Goal: Task Accomplishment & Management: Use online tool/utility

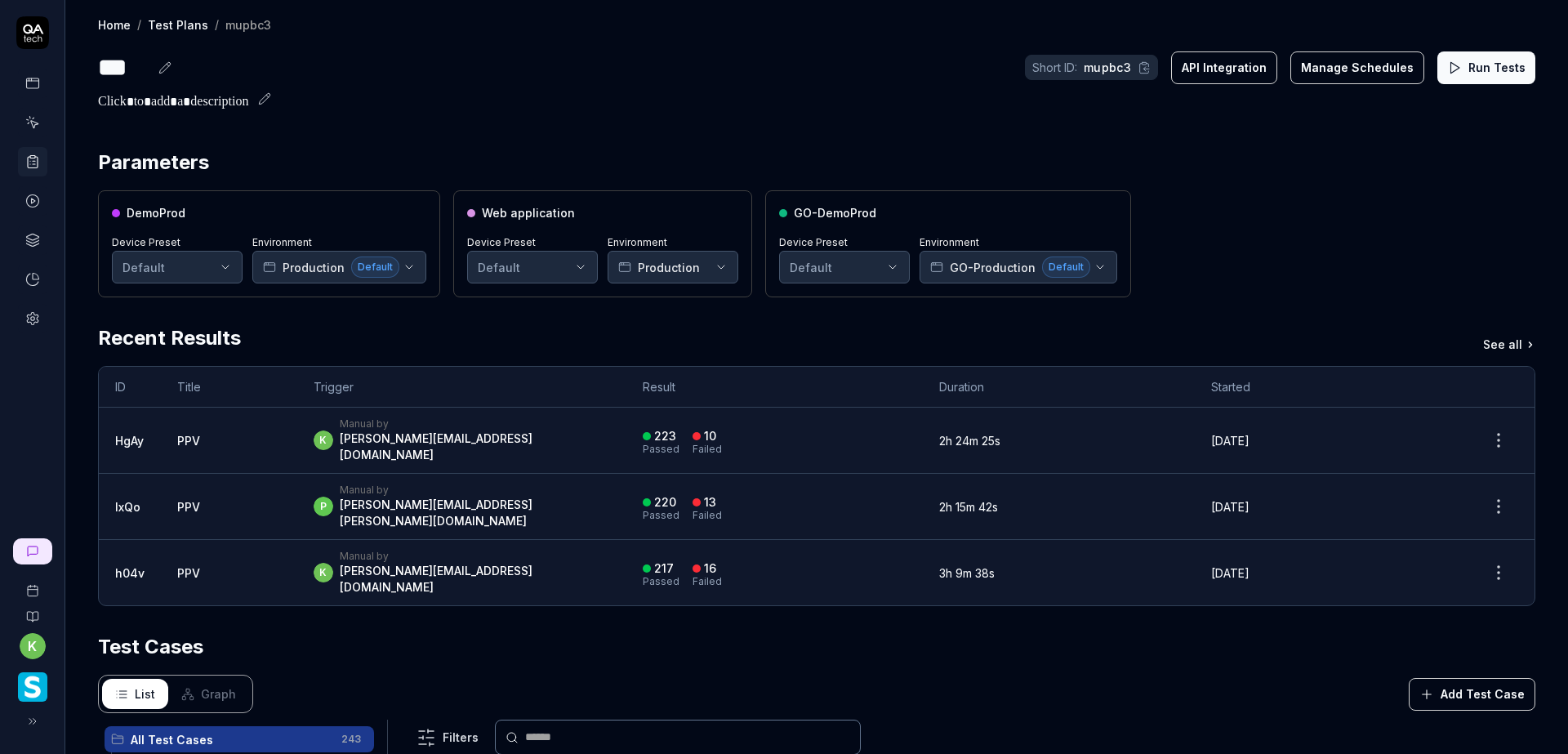
scroll to position [164, 0]
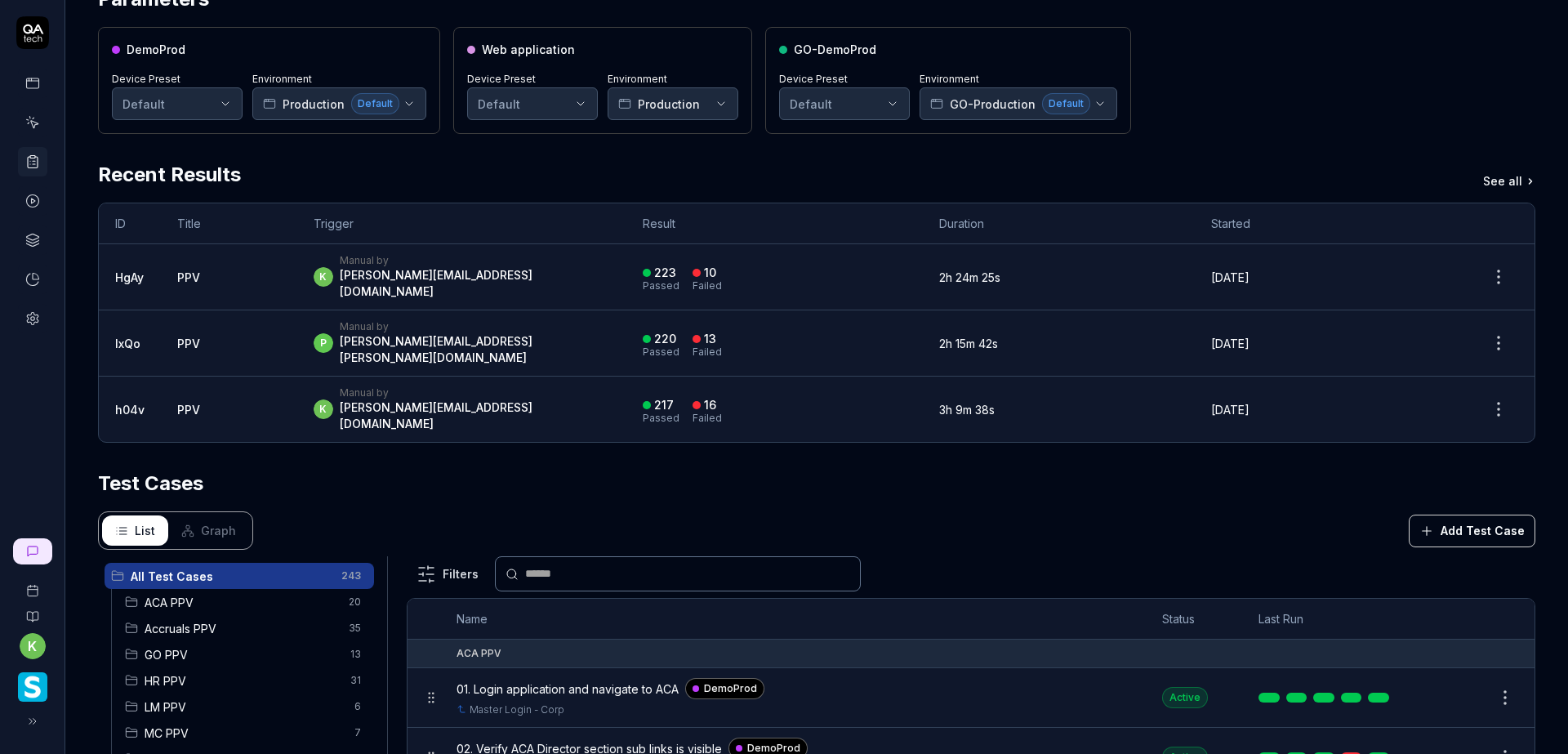
click at [1274, 78] on div "DemoProd Device Preset Default Environment Production Default Web application D…" at bounding box center [816, 81] width 1437 height 107
drag, startPoint x: 1231, startPoint y: 101, endPoint x: 1320, endPoint y: 92, distance: 89.5
click at [1231, 101] on div "DemoProd Device Preset Default Environment Production Default Web application D…" at bounding box center [816, 81] width 1437 height 107
click at [1222, 116] on div "DemoProd Device Preset Default Environment Production Default Web application D…" at bounding box center [816, 81] width 1437 height 107
click at [1315, 109] on div "DemoProd Device Preset Default Environment Production Default Web application D…" at bounding box center [816, 81] width 1437 height 107
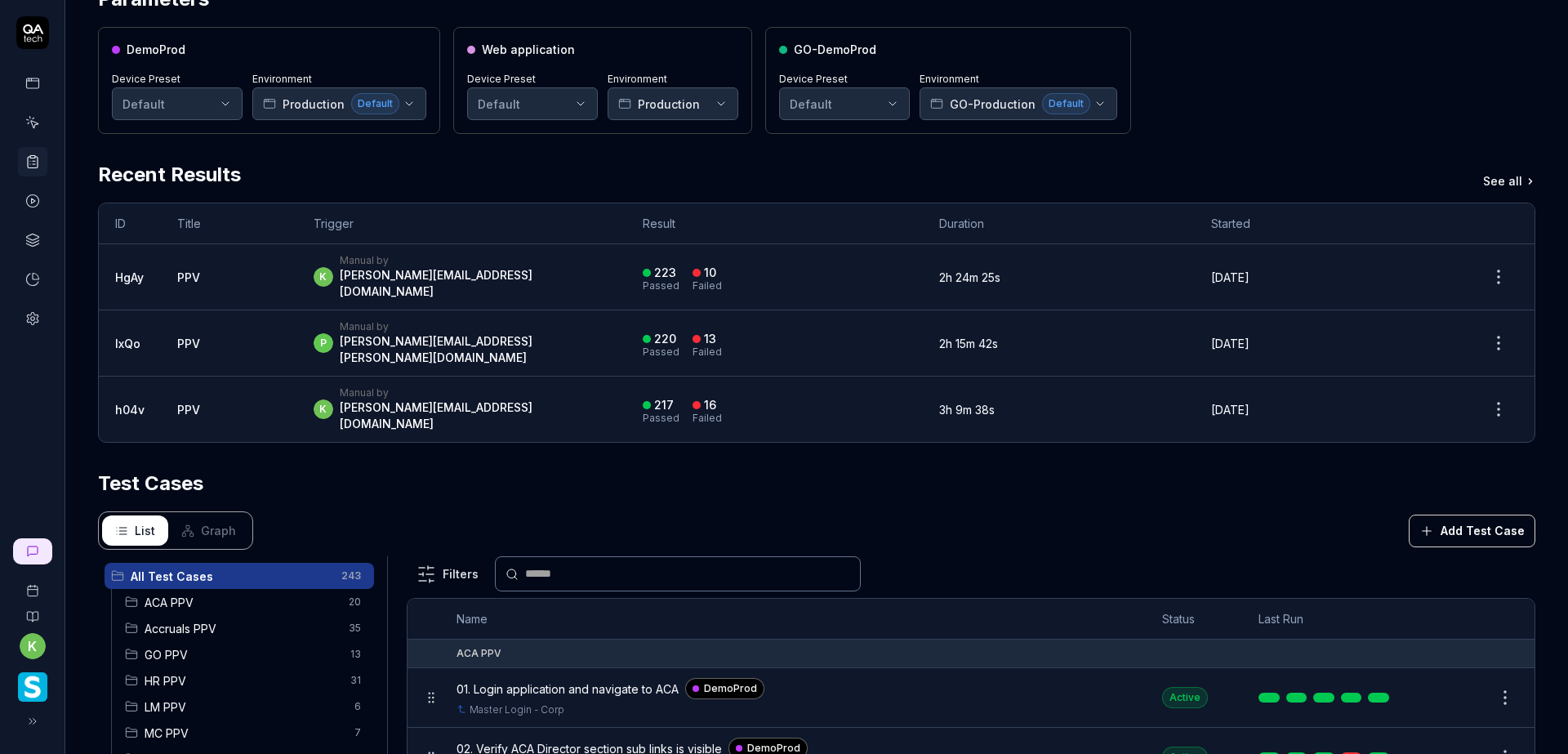
click at [1261, 110] on div "DemoProd Device Preset Default Environment Production Default Web application D…" at bounding box center [816, 81] width 1437 height 107
click at [1213, 91] on div "DemoProd Device Preset Default Environment Production Default Web application D…" at bounding box center [816, 81] width 1437 height 107
click at [1327, 89] on div "DemoProd Device Preset Default Environment Production Default Web application D…" at bounding box center [816, 81] width 1437 height 107
click at [1320, 100] on div "DemoProd Device Preset Default Environment Production Default Web application D…" at bounding box center [816, 81] width 1437 height 107
click at [1209, 110] on div "DemoProd Device Preset Default Environment Production Default Web application D…" at bounding box center [816, 81] width 1437 height 107
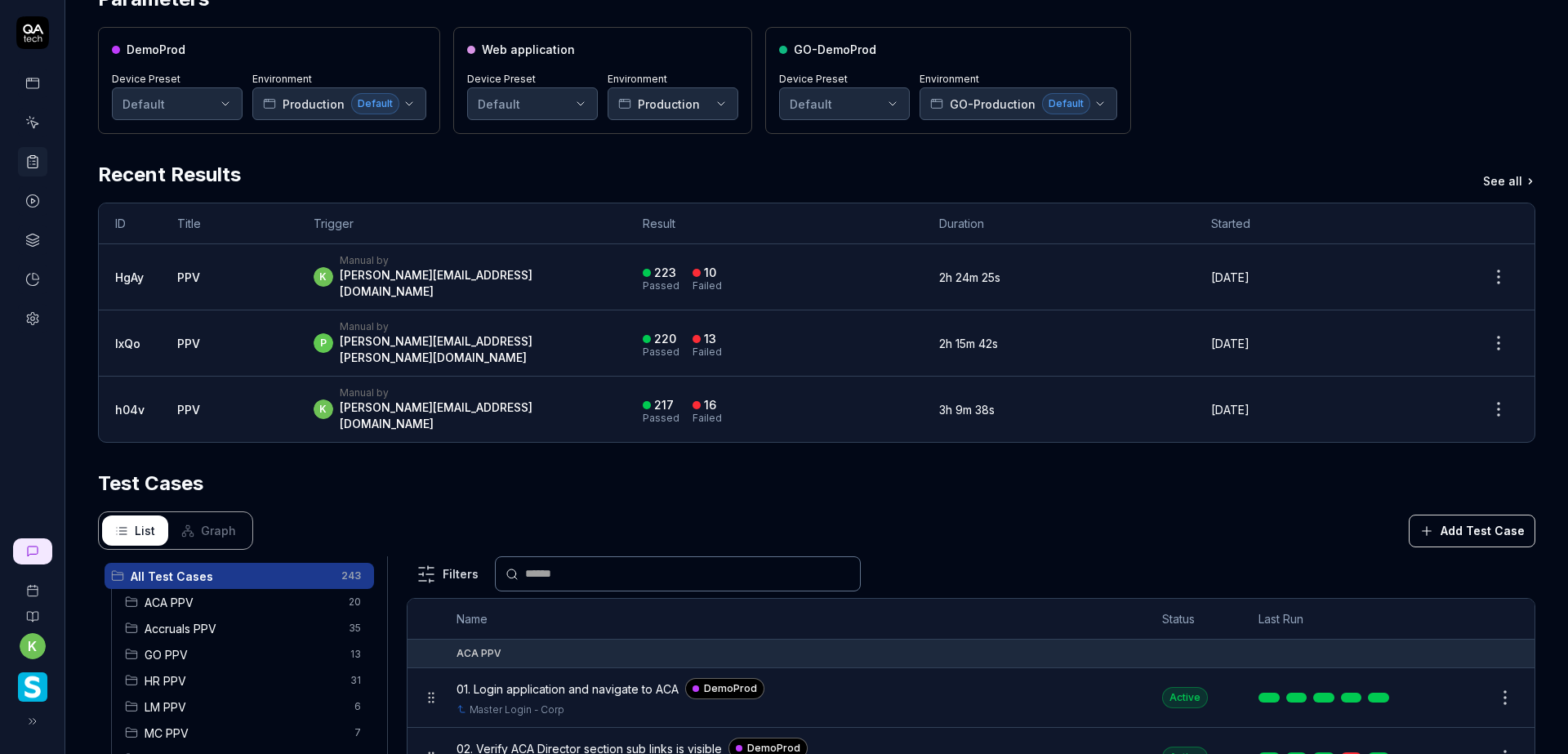
click at [1231, 115] on div "DemoProd Device Preset Default Environment Production Default Web application D…" at bounding box center [816, 81] width 1437 height 107
click at [1298, 110] on div "DemoProd Device Preset Default Environment Production Default Web application D…" at bounding box center [816, 81] width 1437 height 107
drag, startPoint x: 1197, startPoint y: 95, endPoint x: 1267, endPoint y: 114, distance: 72.5
click at [1197, 95] on div "DemoProd Device Preset Default Environment Production Default Web application D…" at bounding box center [816, 81] width 1437 height 107
click at [1267, 105] on div "DemoProd Device Preset Default Environment Production Default Web application D…" at bounding box center [816, 81] width 1437 height 107
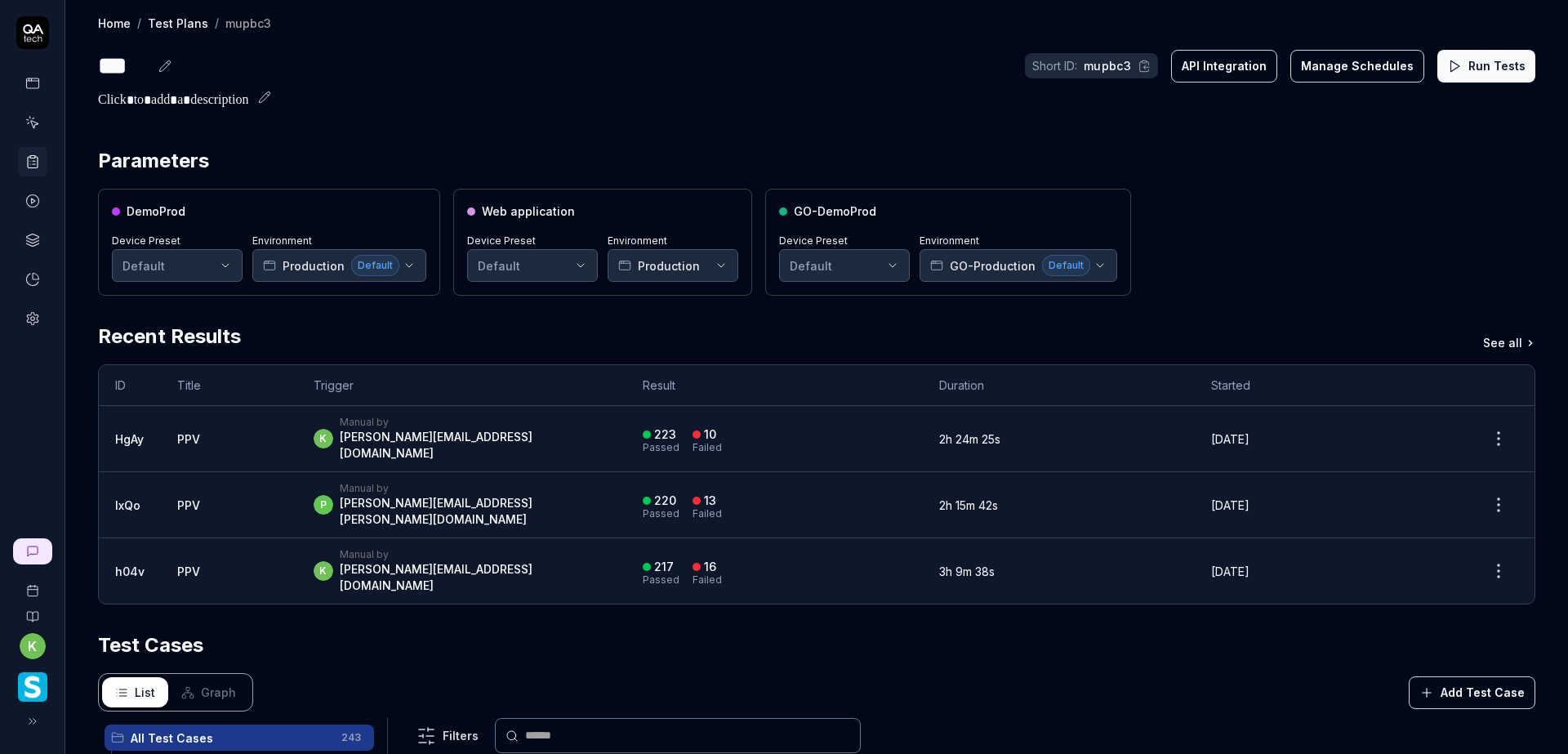
scroll to position [0, 0]
drag, startPoint x: 1216, startPoint y: 261, endPoint x: 1534, endPoint y: 171, distance: 330.5
click at [1216, 261] on div "DemoProd Device Preset Default Environment Production Default Web application D…" at bounding box center [816, 244] width 1437 height 107
click at [1315, 235] on div "DemoProd Device Preset Default Environment Production Default Web application D…" at bounding box center [816, 244] width 1437 height 107
click at [705, 98] on div at bounding box center [816, 102] width 1437 height 20
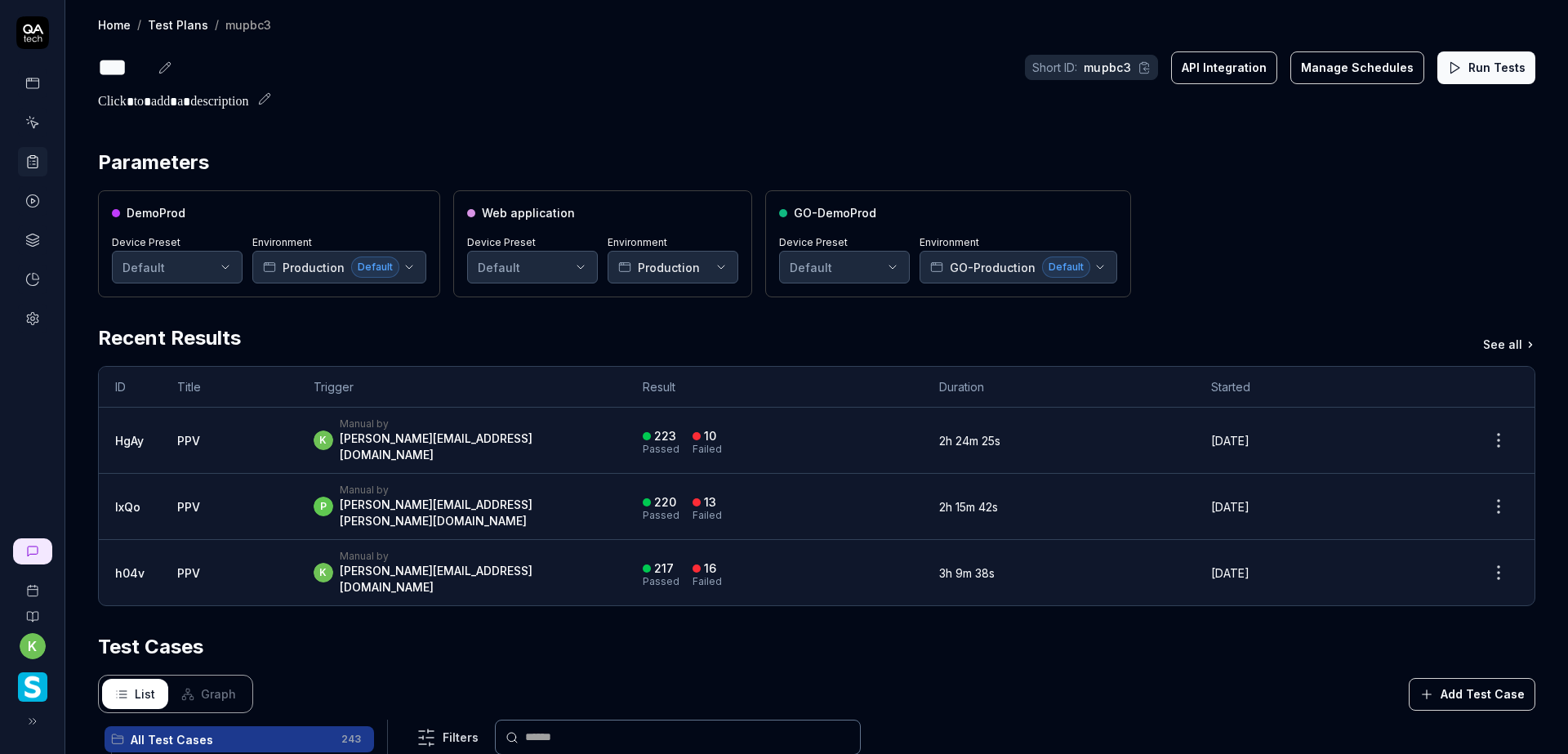
click at [1319, 259] on div "DemoProd Device Preset Default Environment Production Default Web application D…" at bounding box center [816, 244] width 1437 height 107
click at [1262, 237] on div "DemoProd Device Preset Default Environment Production Default Web application D…" at bounding box center [816, 244] width 1437 height 107
click at [851, 122] on div "Home / Test Plans / mupbc3 Home / Test Plans / mupbc3 *** Short ID: mupbc3 API …" at bounding box center [816, 590] width 1502 height 1180
click at [1320, 217] on div "DemoProd Device Preset Default Environment Production Default Web application D…" at bounding box center [816, 244] width 1437 height 107
click at [1276, 232] on div "DemoProd Device Preset Default Environment Production Default Web application D…" at bounding box center [816, 244] width 1437 height 107
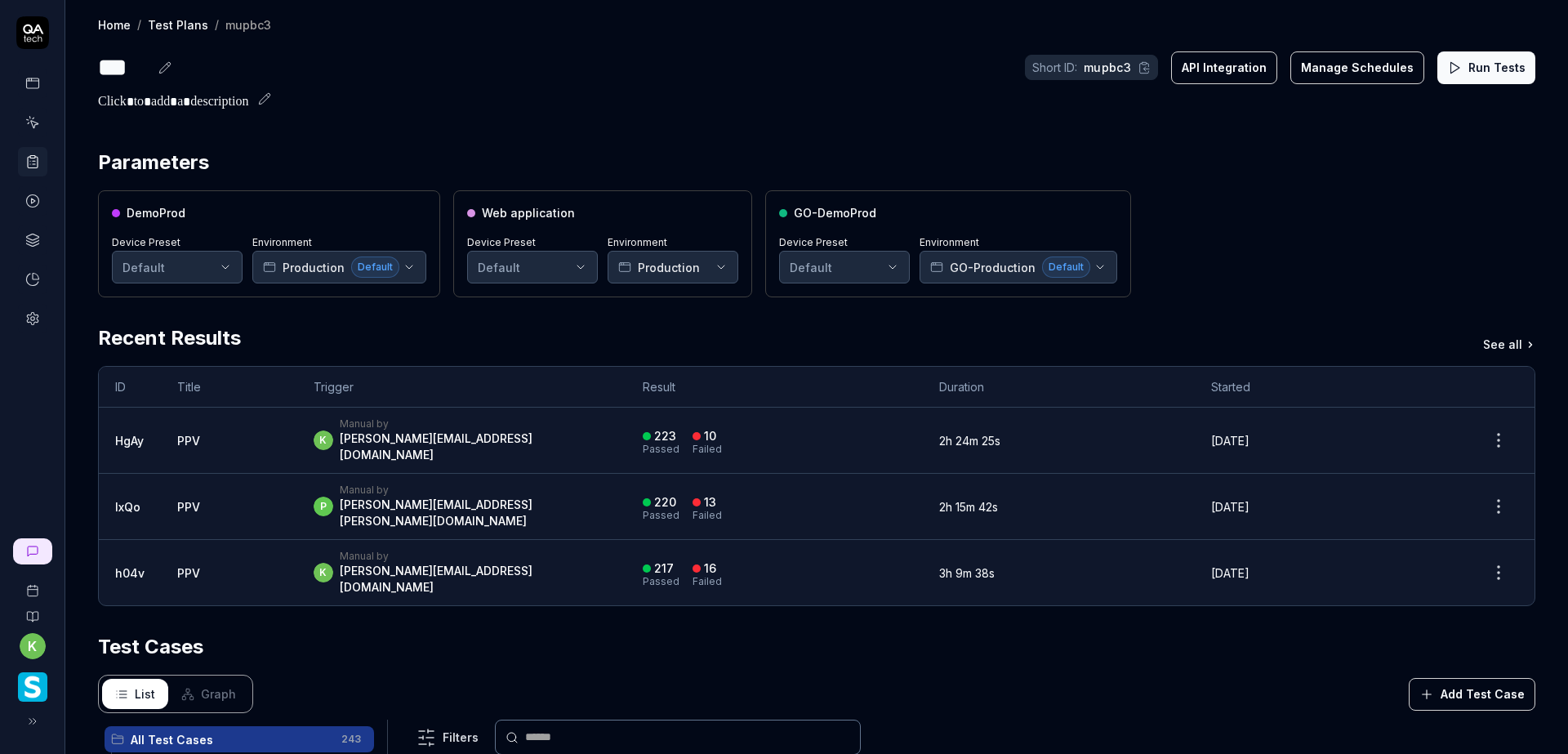
click at [740, 117] on div "Home / Test Plans / mupbc3 Home / Test Plans / mupbc3 *** Short ID: mupbc3 API …" at bounding box center [816, 590] width 1502 height 1180
click at [1464, 63] on button "Run Tests" at bounding box center [1486, 68] width 98 height 33
click at [607, 128] on div "Home / Test Plans / mupbc3 Home / Test Plans / mupbc3 *** Short ID: mupbc3 API …" at bounding box center [816, 590] width 1502 height 1180
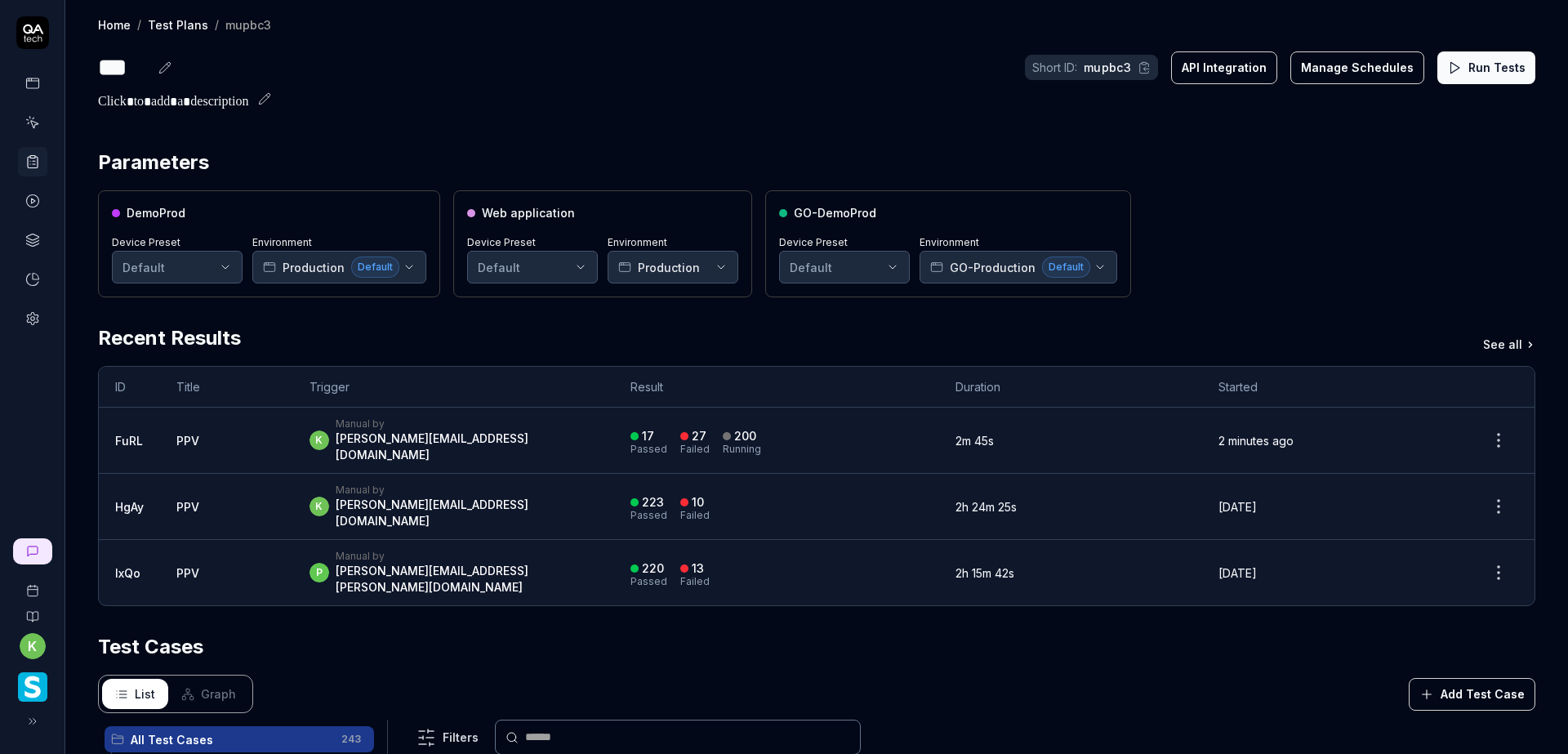
click at [565, 434] on div "k Manual by [PERSON_NAME][EMAIL_ADDRESS][DOMAIN_NAME]" at bounding box center [453, 440] width 288 height 46
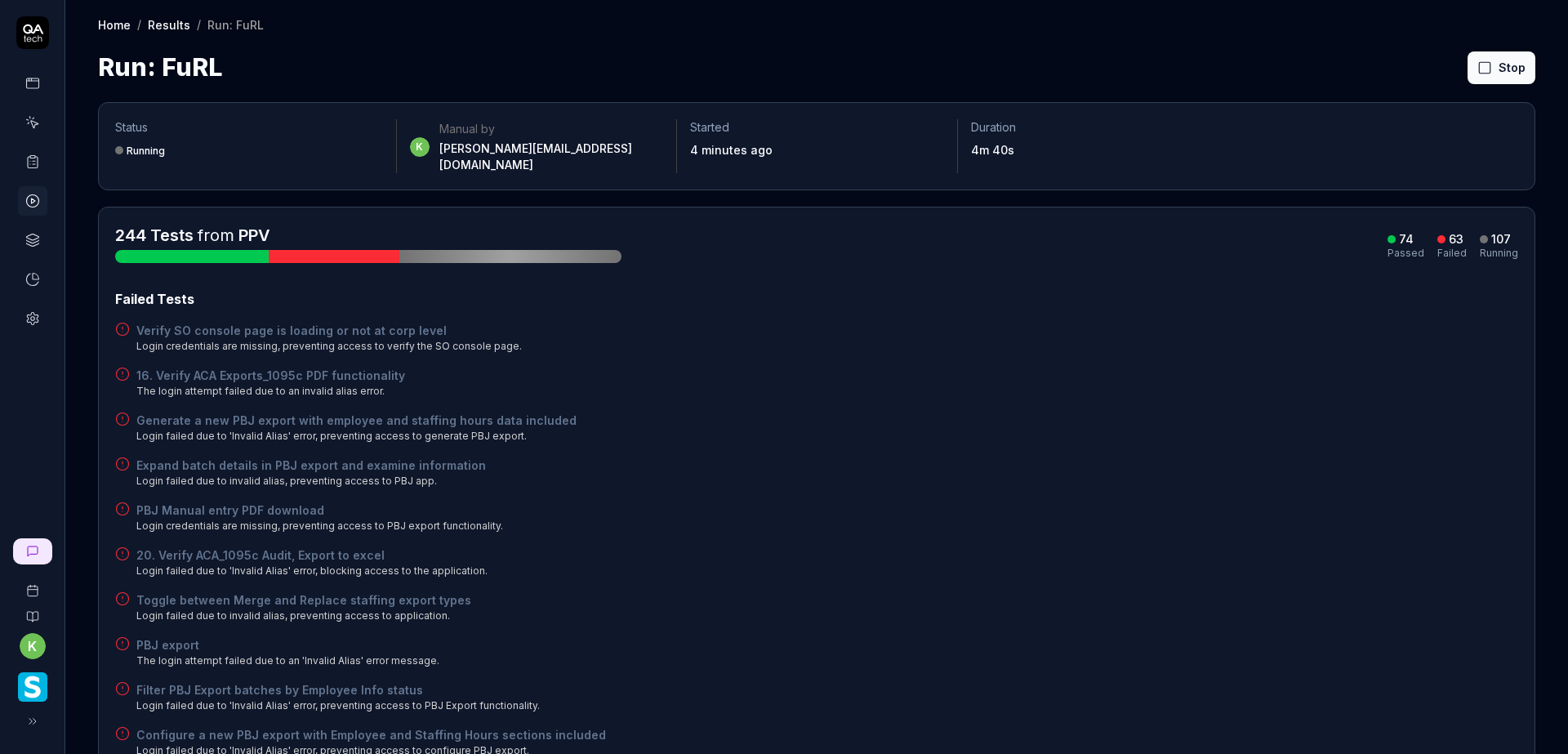
click at [1017, 336] on div "Verify SO console page is loading or not at corp level Login credentials are mi…" at bounding box center [816, 338] width 1403 height 32
click at [1002, 456] on div "Expand batch details in PBJ export and examine information Login failed due to …" at bounding box center [816, 472] width 1403 height 32
click at [1031, 42] on div "Home / Results / Run: FuRL Home / Results / Run: FuRL Run: FuRL Stop" at bounding box center [816, 42] width 1502 height 86
drag, startPoint x: 1190, startPoint y: 564, endPoint x: 1198, endPoint y: 569, distance: 9.4
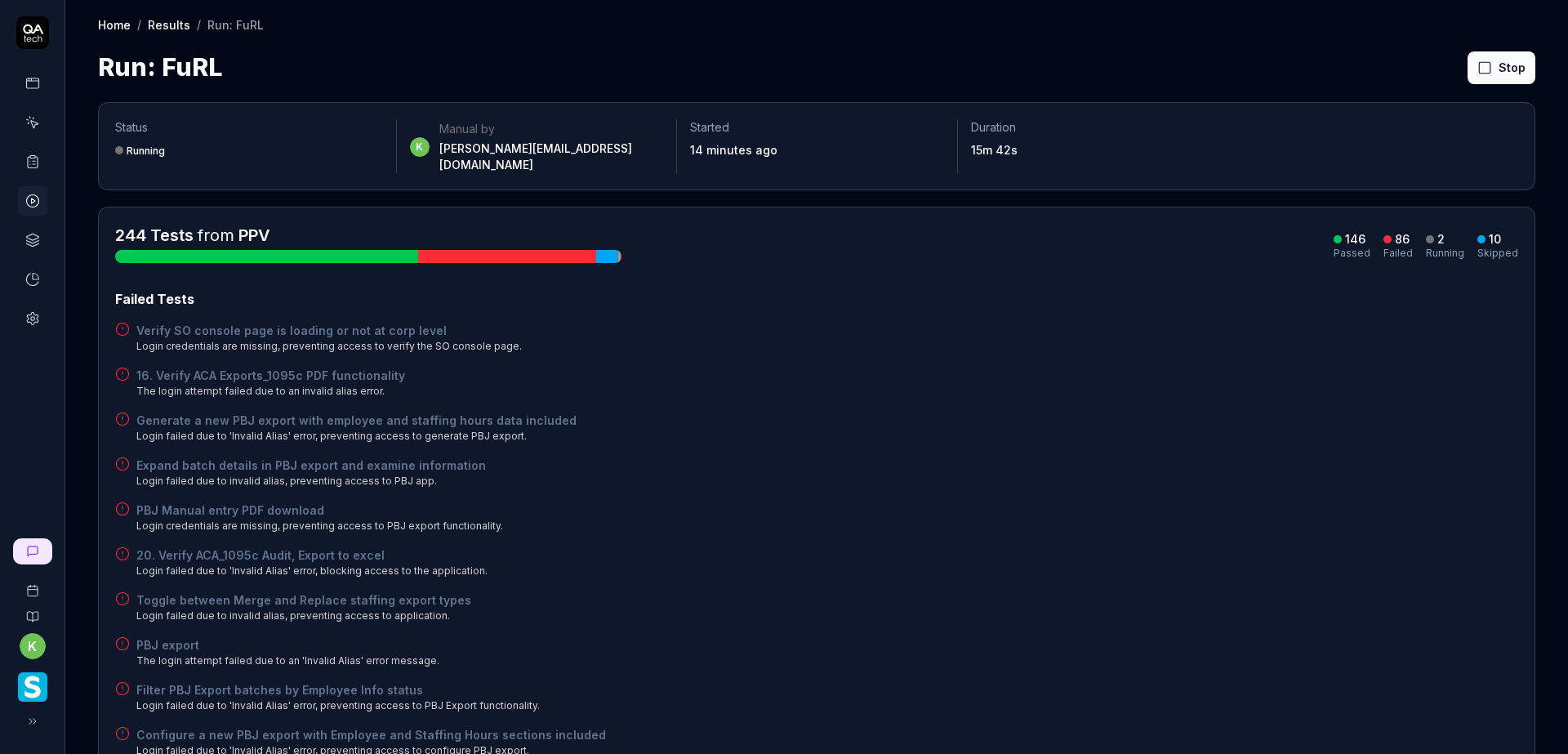
drag, startPoint x: 1336, startPoint y: 425, endPoint x: 1324, endPoint y: 429, distance: 12.6
click at [1334, 426] on div "Generate a new PBJ export with employee and staffing hours data included Login …" at bounding box center [816, 428] width 1403 height 32
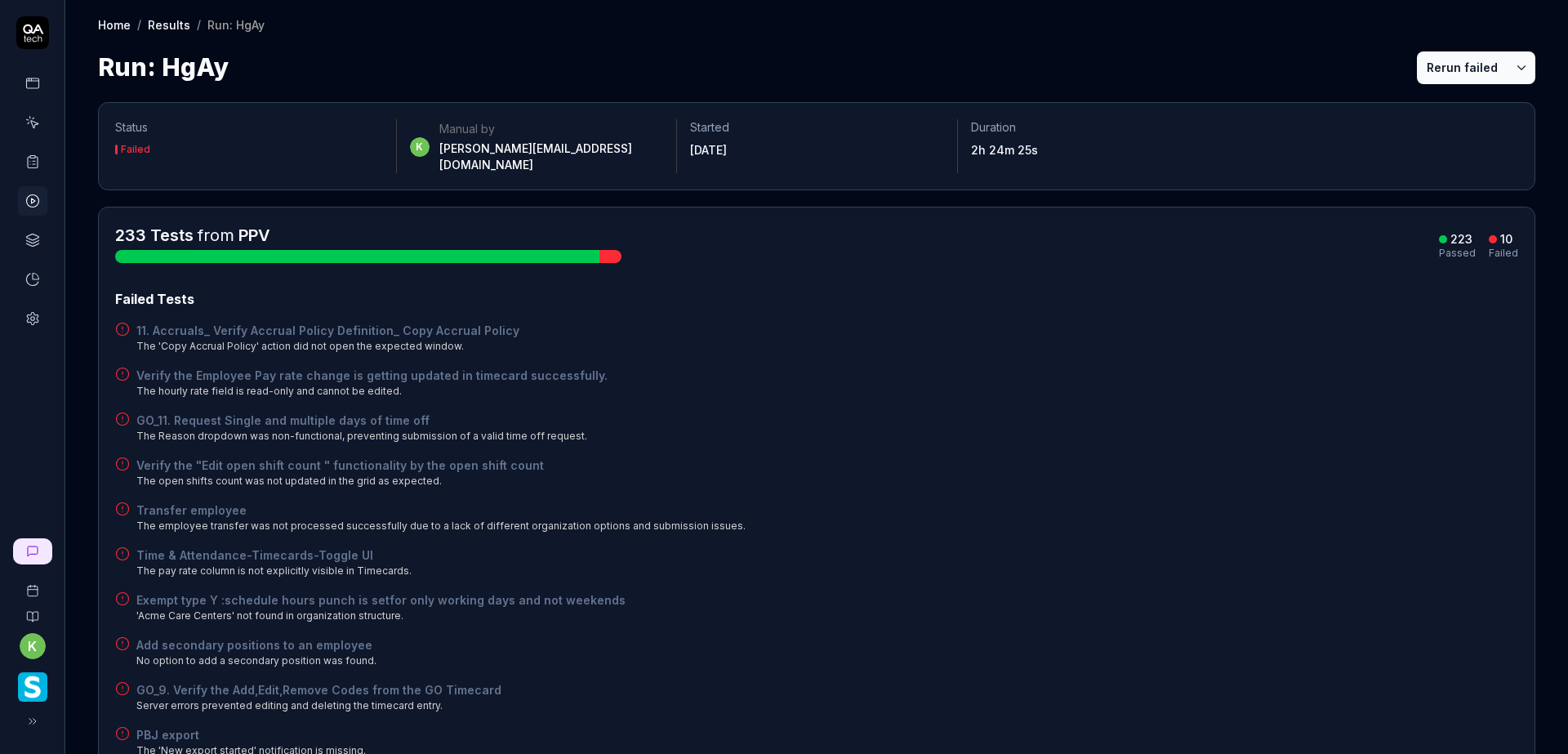
click at [33, 161] on icon at bounding box center [34, 161] width 3 height 0
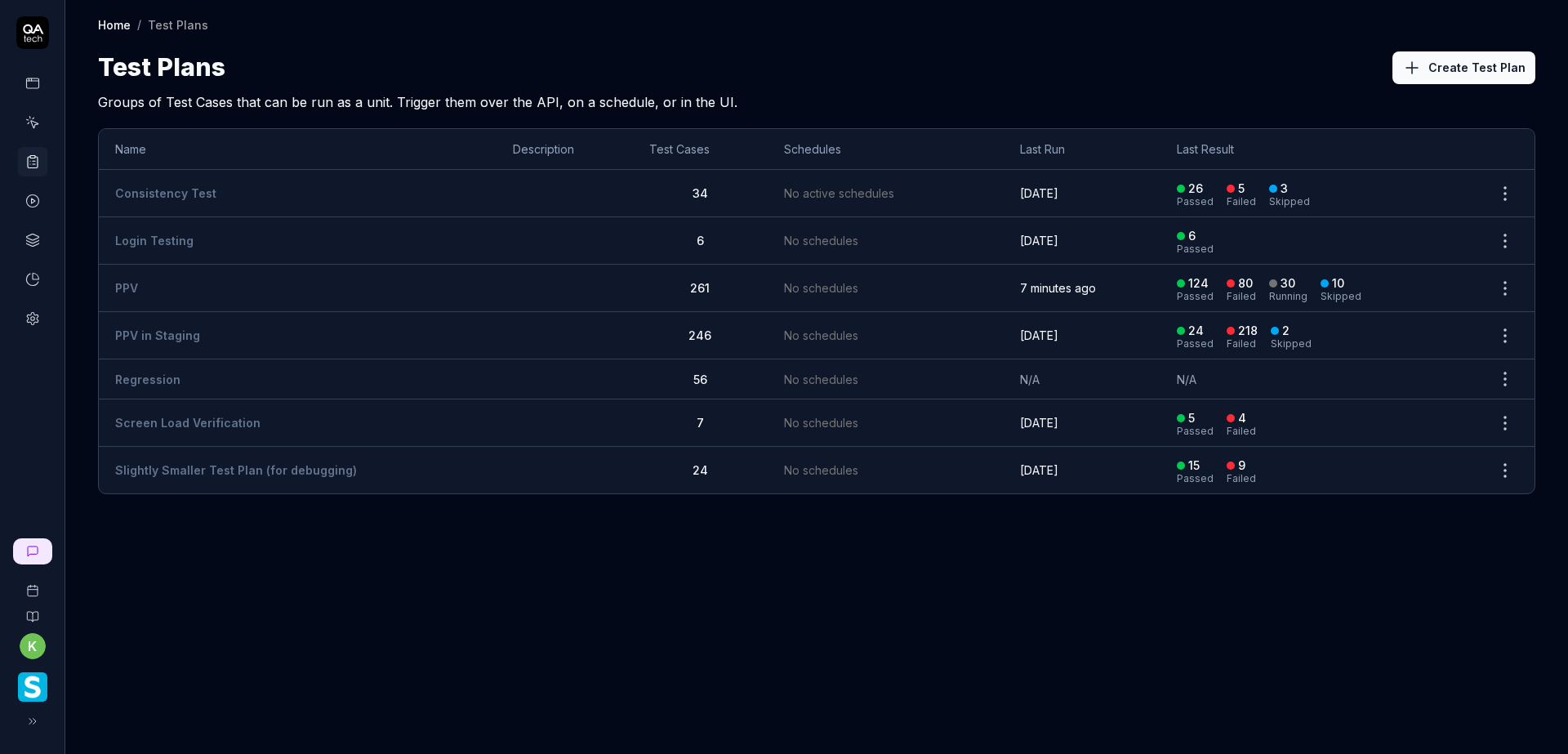
click at [1108, 336] on td "2 days ago" at bounding box center [1083, 335] width 157 height 48
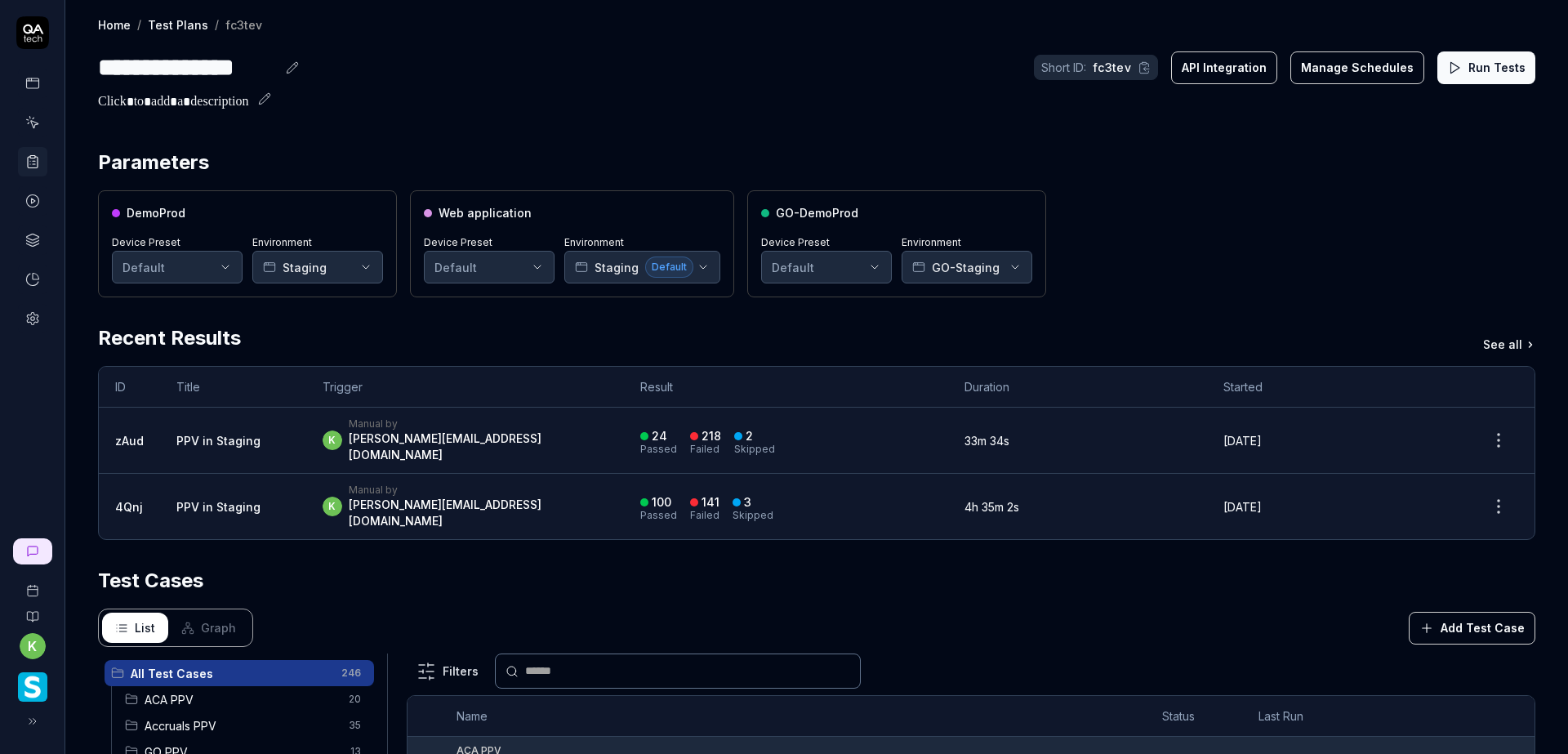
click at [562, 426] on div "k Manual by [PERSON_NAME][EMAIL_ADDRESS][DOMAIN_NAME]" at bounding box center [465, 440] width 285 height 46
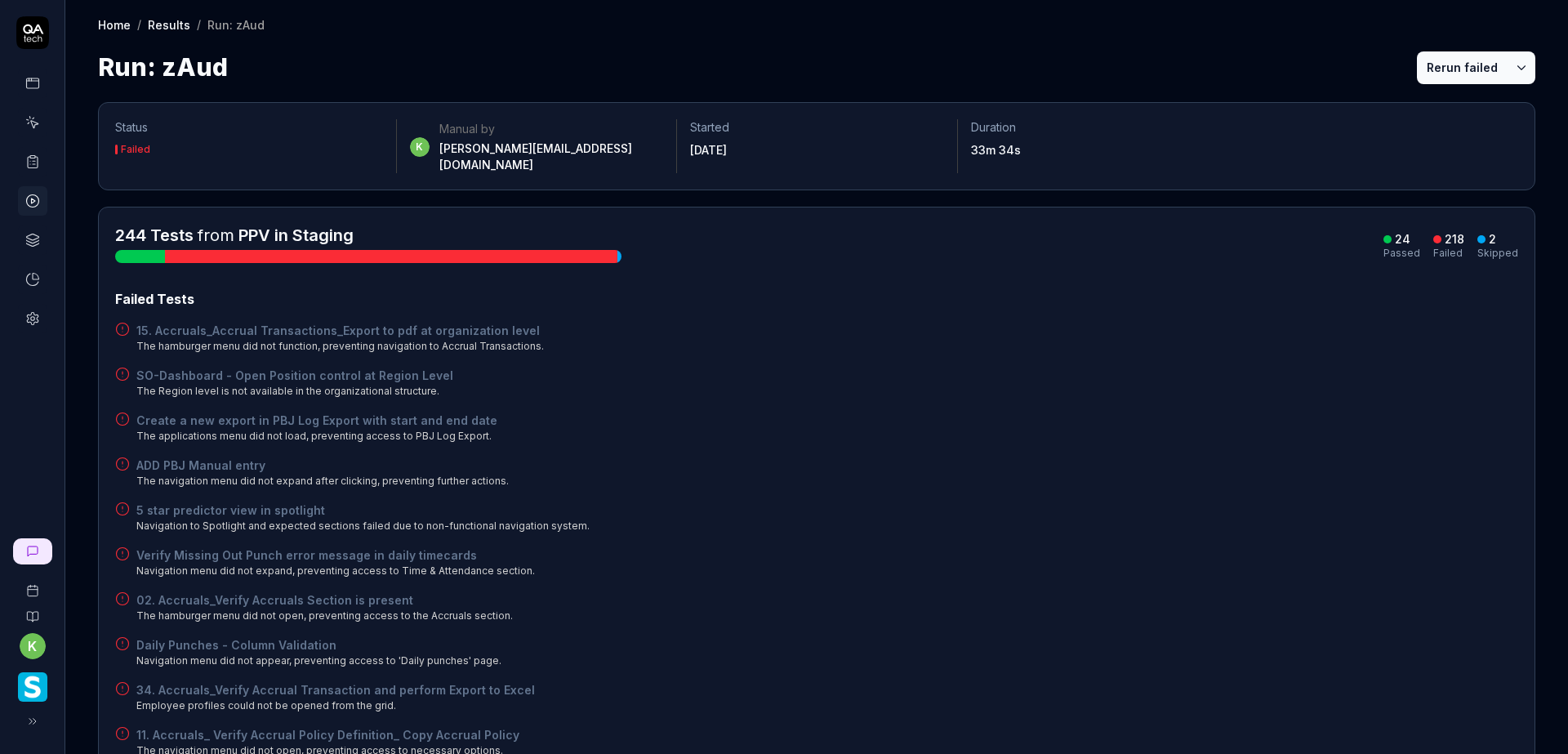
click at [1005, 367] on div "SO-Dashboard - Open Position control at Region Level The Region level is not av…" at bounding box center [816, 383] width 1403 height 32
click at [435, 412] on h4 "Create a new export in PBJ Log Export with start and end date" at bounding box center [317, 421] width 361 height 17
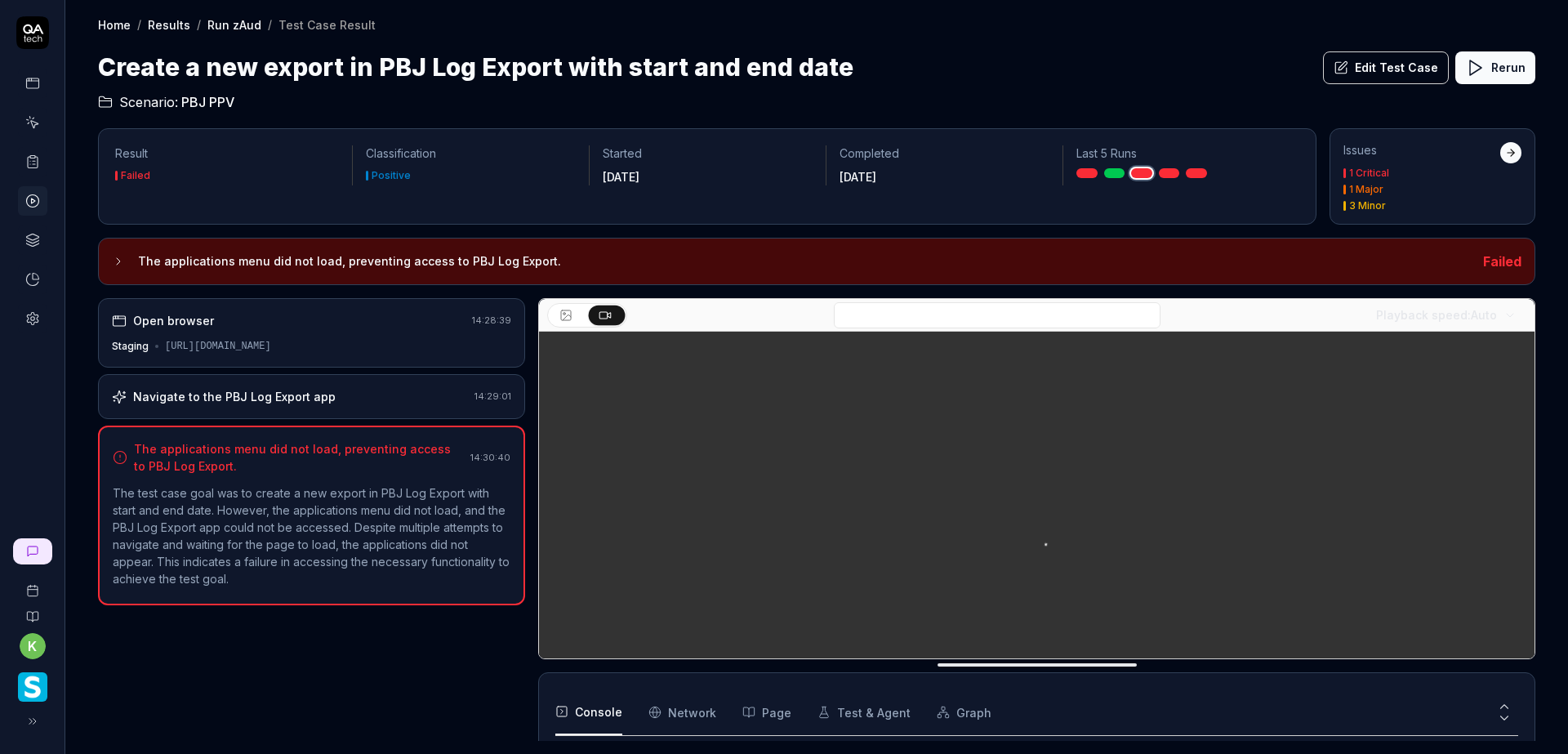
scroll to position [401, 0]
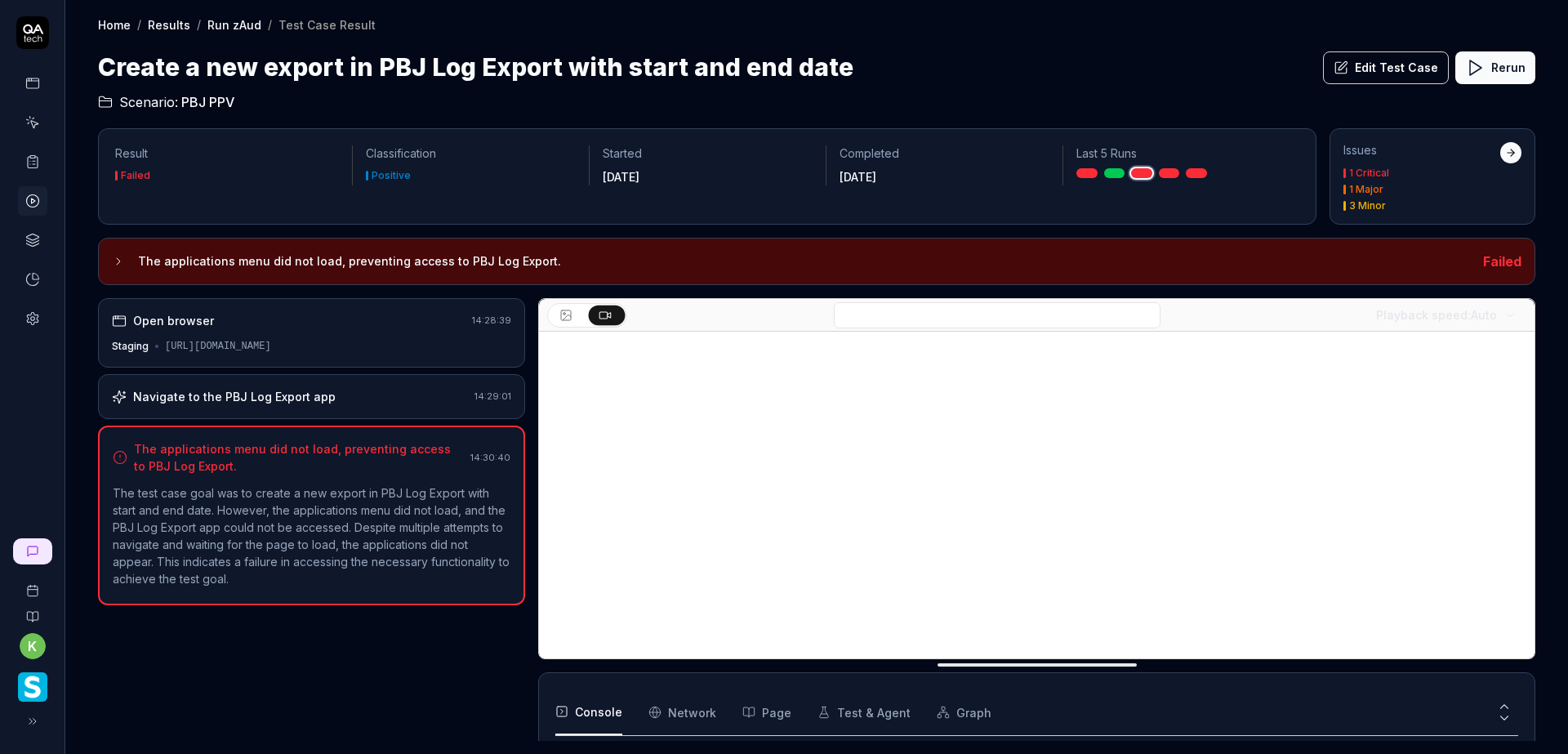
click at [298, 391] on div "Navigate to the PBJ Log Export app" at bounding box center [235, 396] width 202 height 17
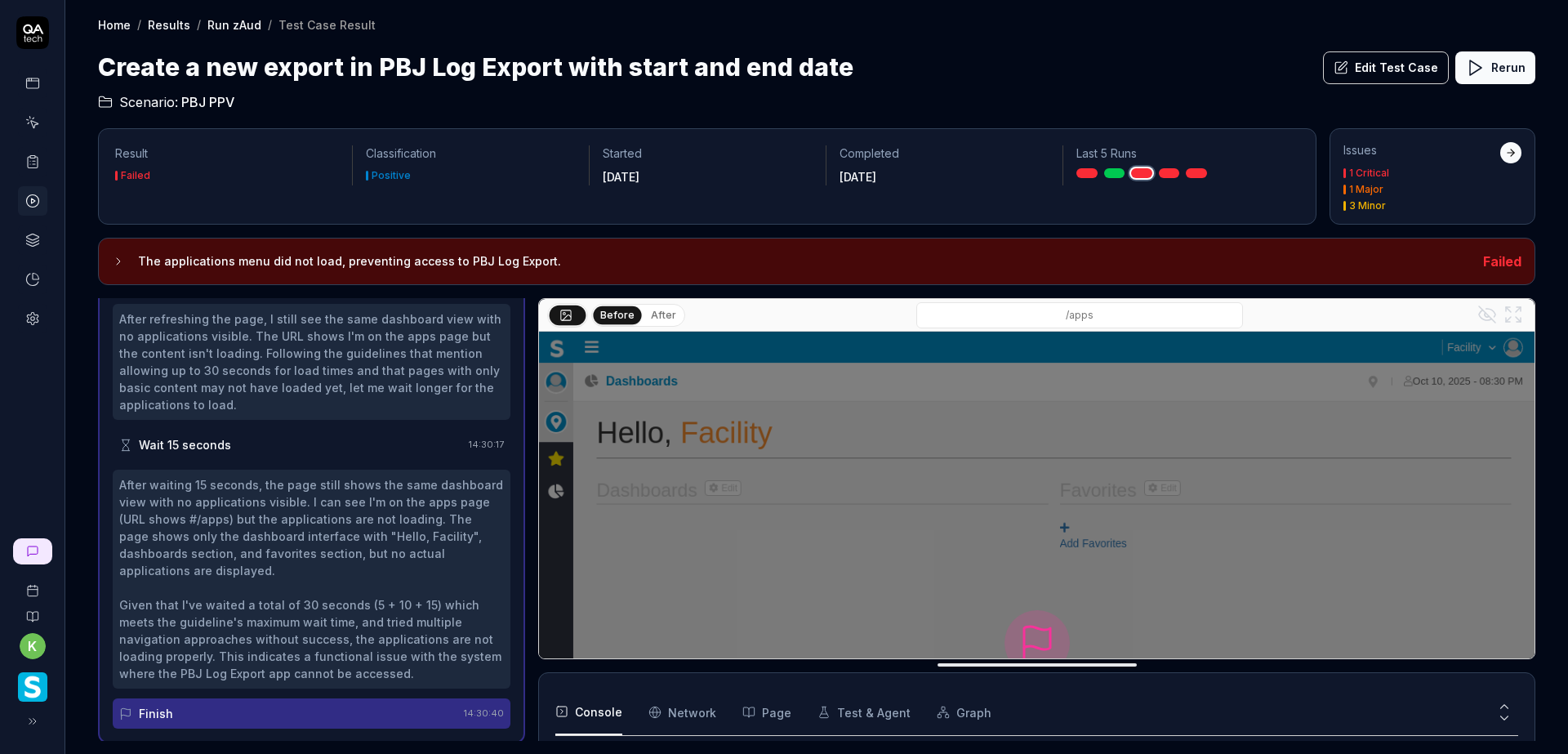
scroll to position [1556, 0]
click at [655, 314] on button "After" at bounding box center [663, 315] width 38 height 18
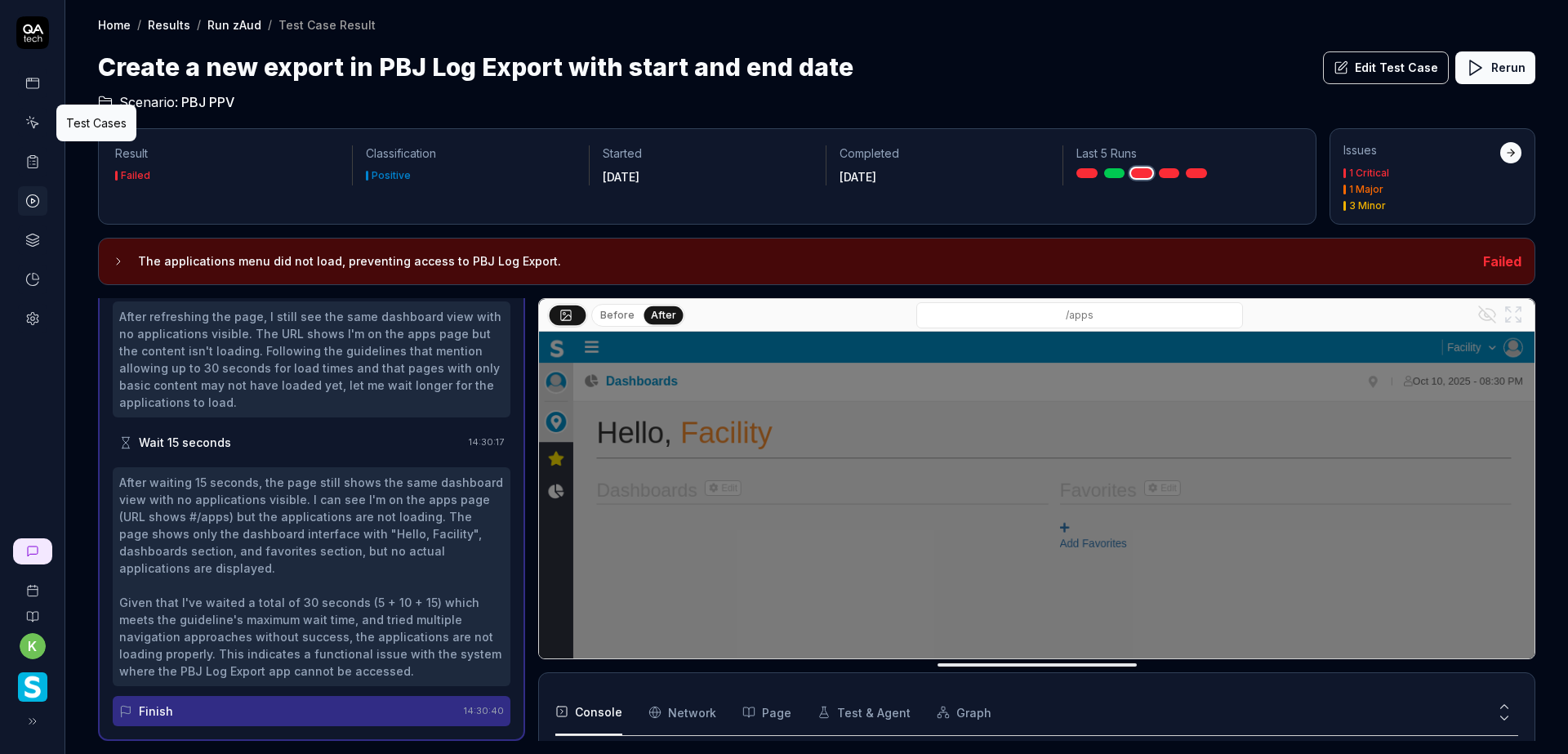
click at [25, 124] on icon at bounding box center [32, 122] width 15 height 15
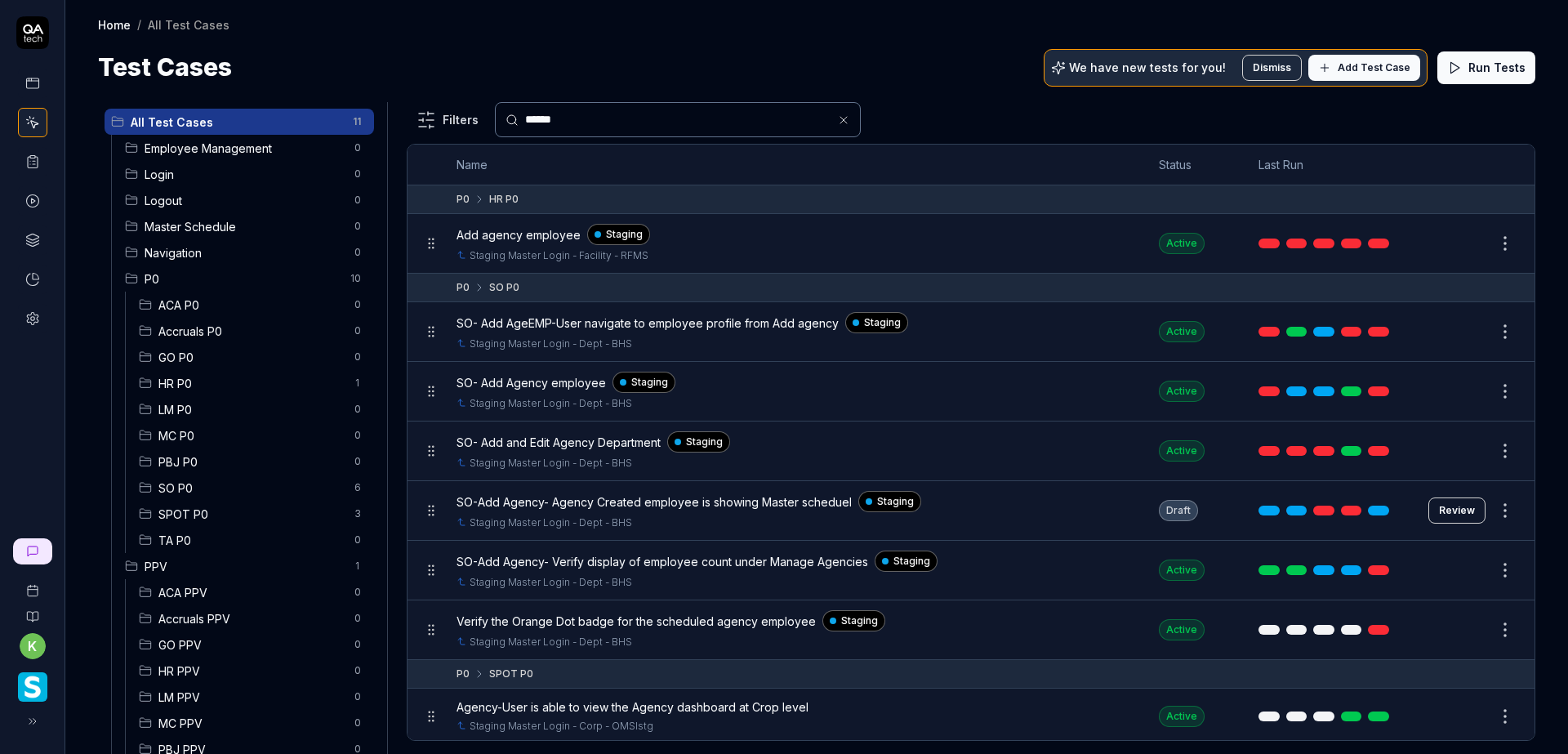
type input "******"
click at [690, 245] on div "Add agency employee Staging Staging Master Login - Facility - RFMS" at bounding box center [791, 243] width 670 height 39
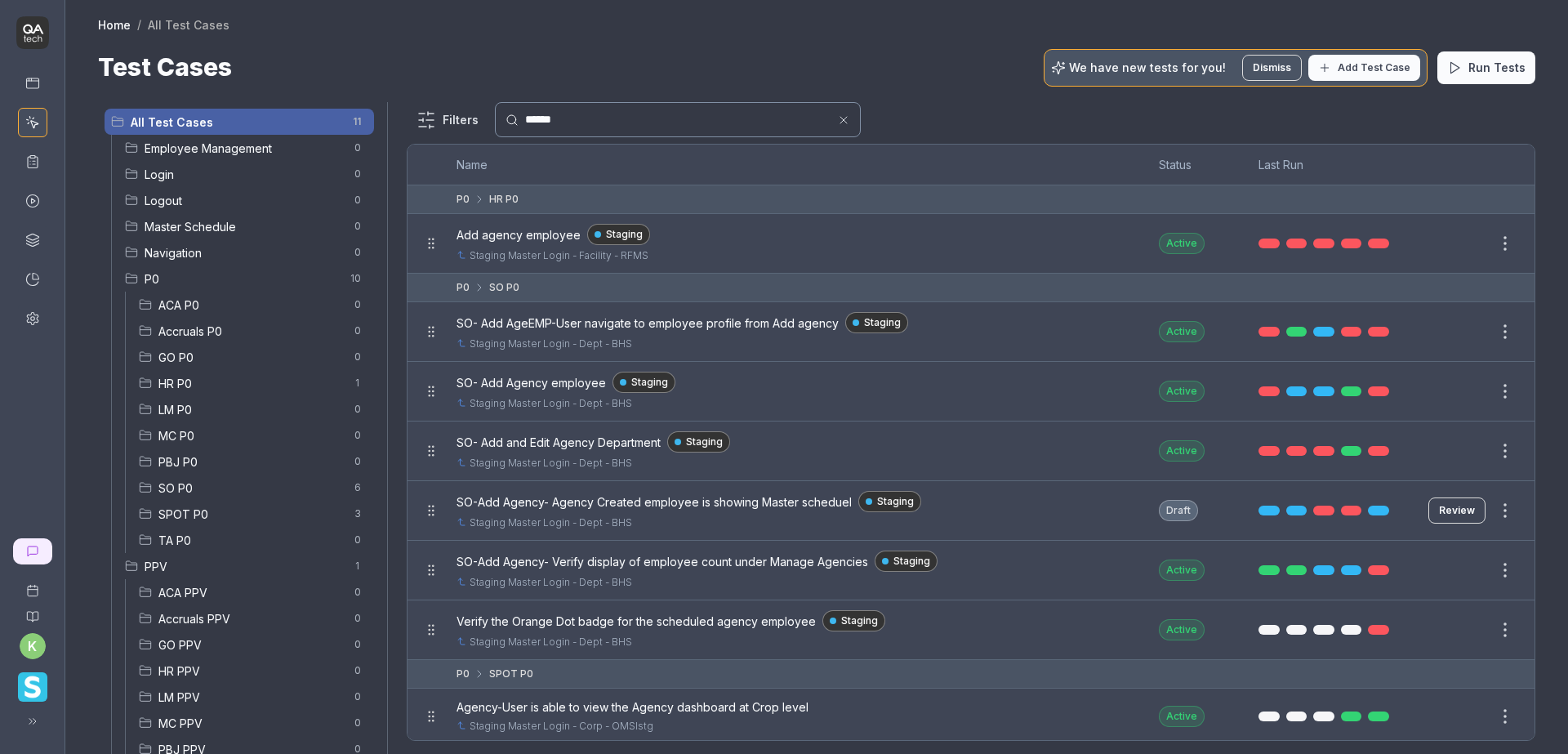
click at [1108, 113] on div at bounding box center [784, 377] width 1568 height 754
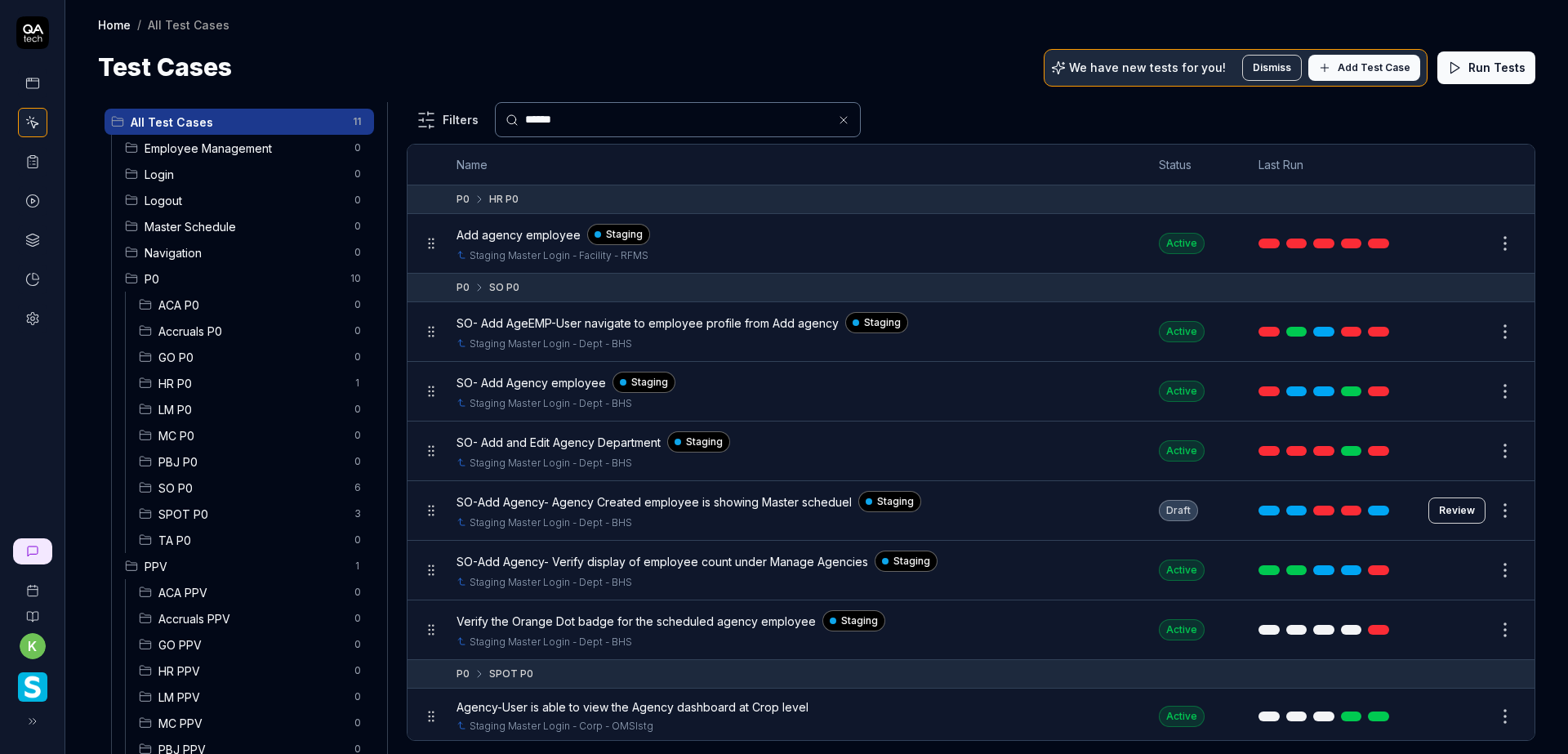
click at [1455, 243] on button "Edit" at bounding box center [1465, 243] width 39 height 26
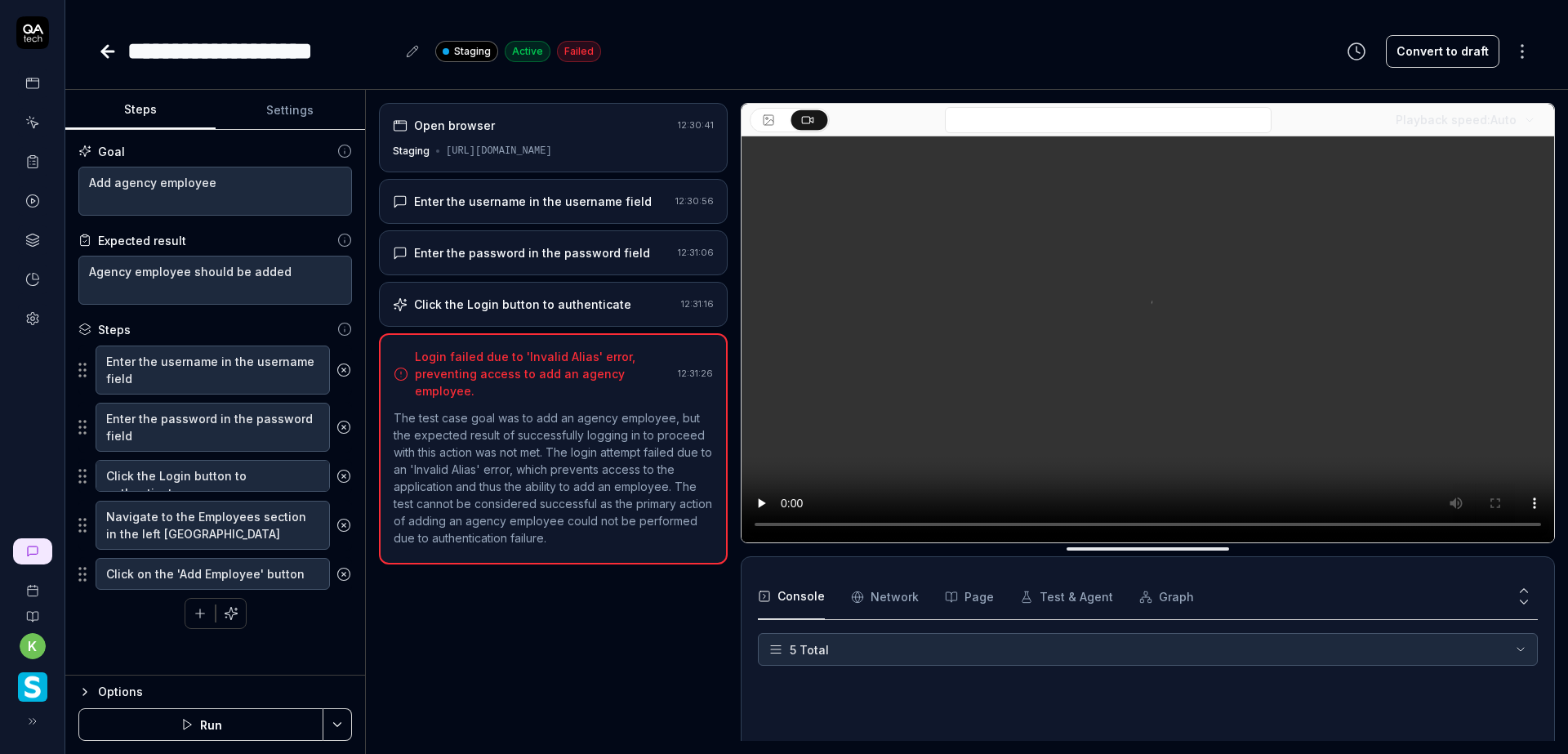
scroll to position [118, 0]
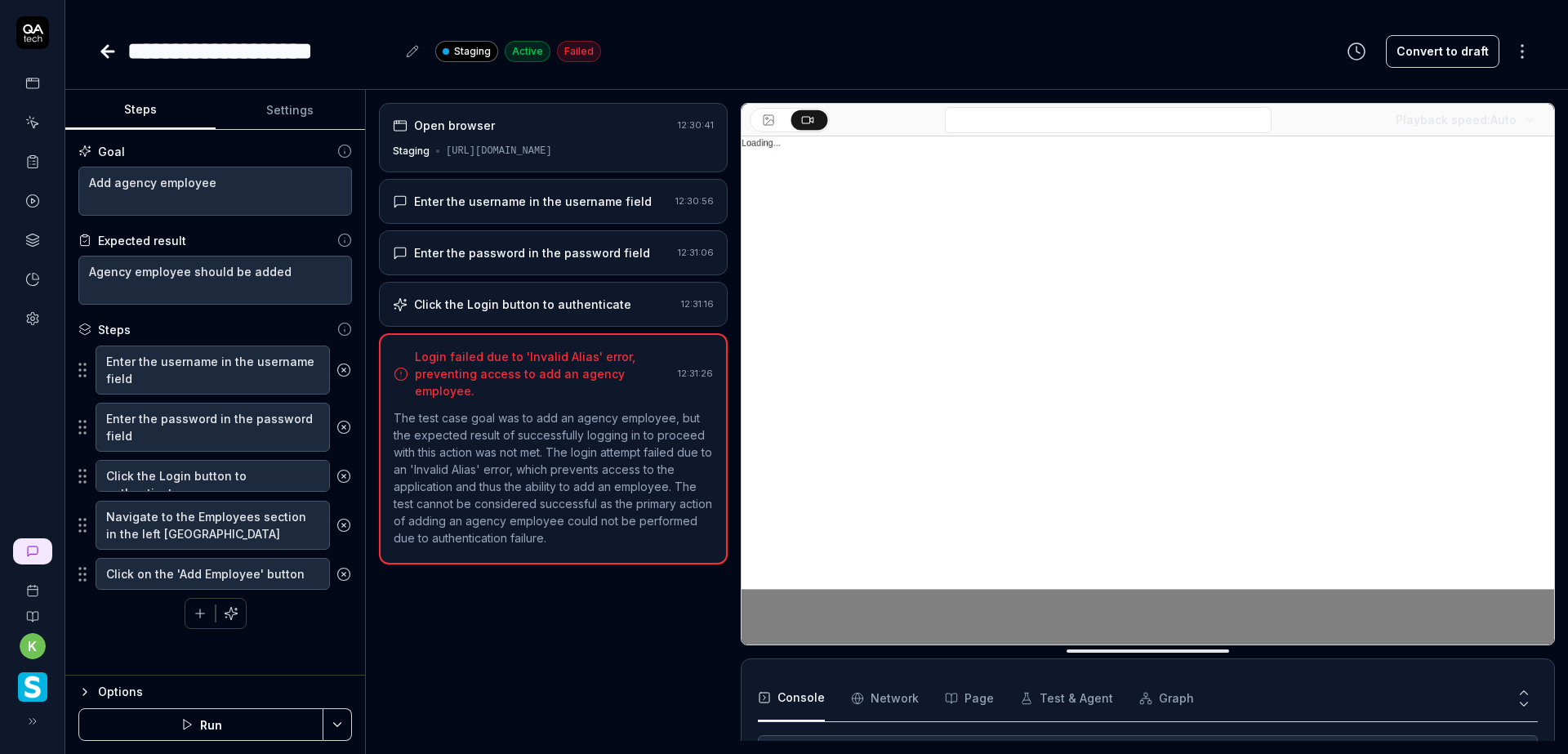
click at [304, 113] on button "Settings" at bounding box center [291, 110] width 151 height 39
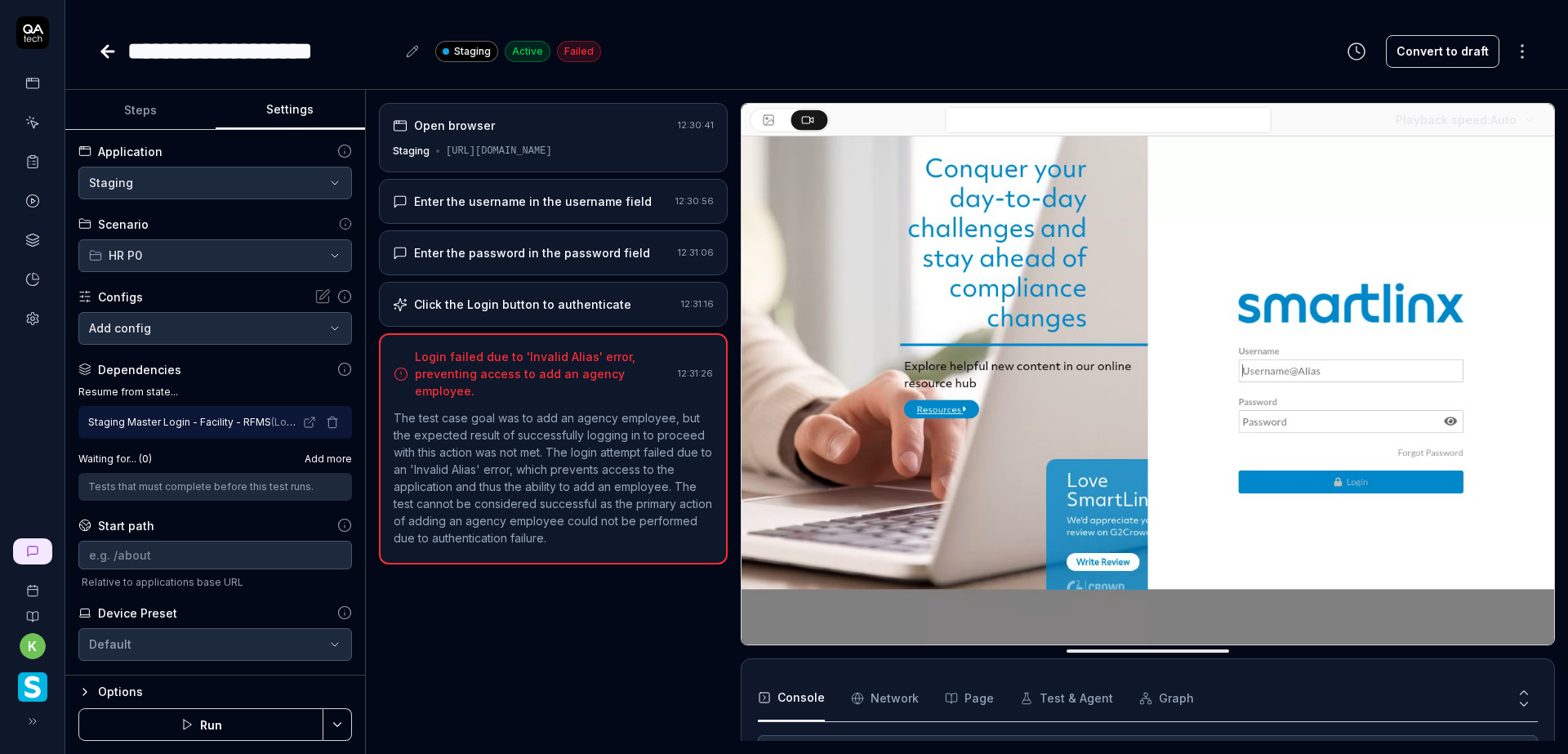
click at [260, 422] on div "Staging Master Login - Facility - RFMS ( Login )" at bounding box center [194, 422] width 211 height 15
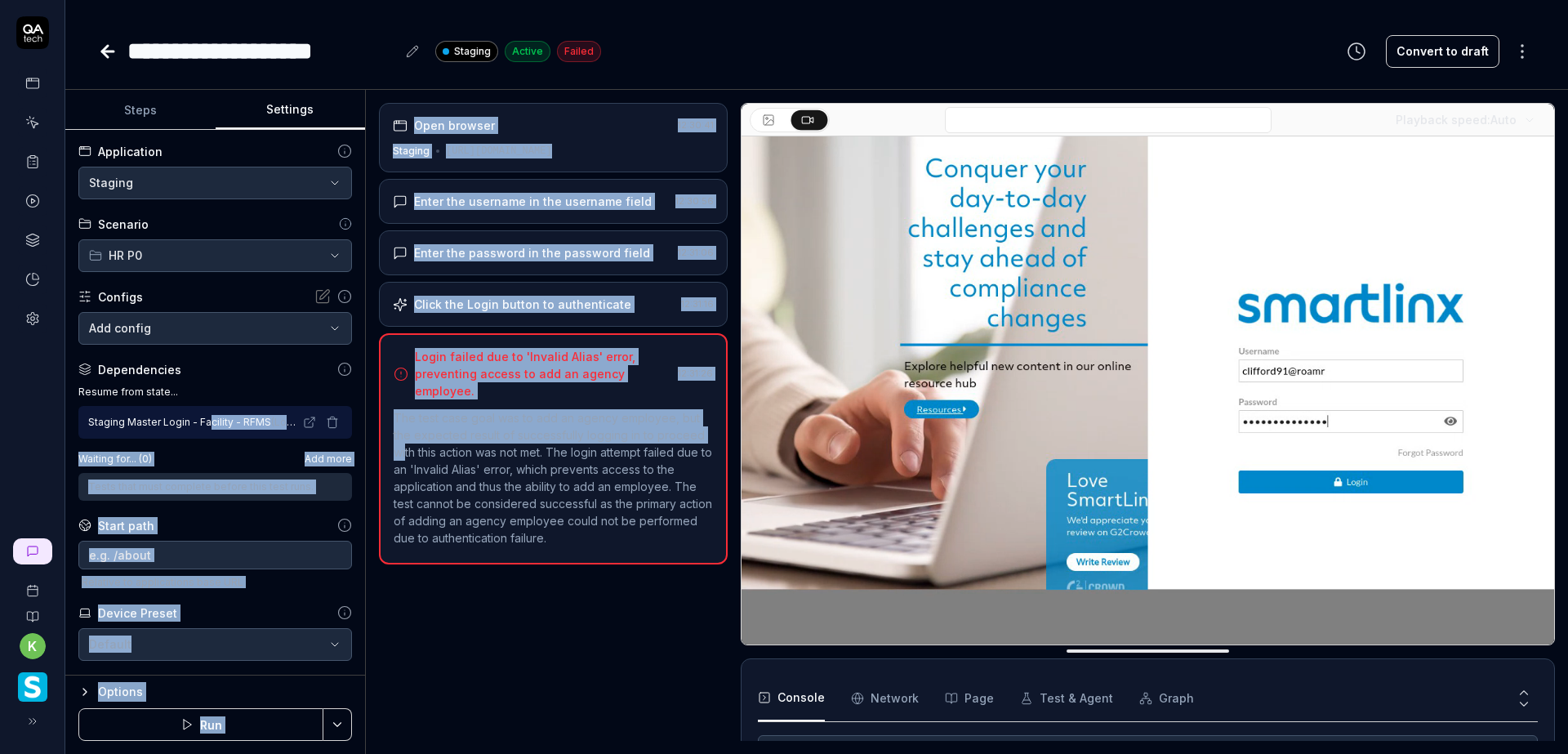
drag, startPoint x: 210, startPoint y: 425, endPoint x: 405, endPoint y: 432, distance: 195.1
click at [405, 432] on div "**********" at bounding box center [816, 422] width 1502 height 664
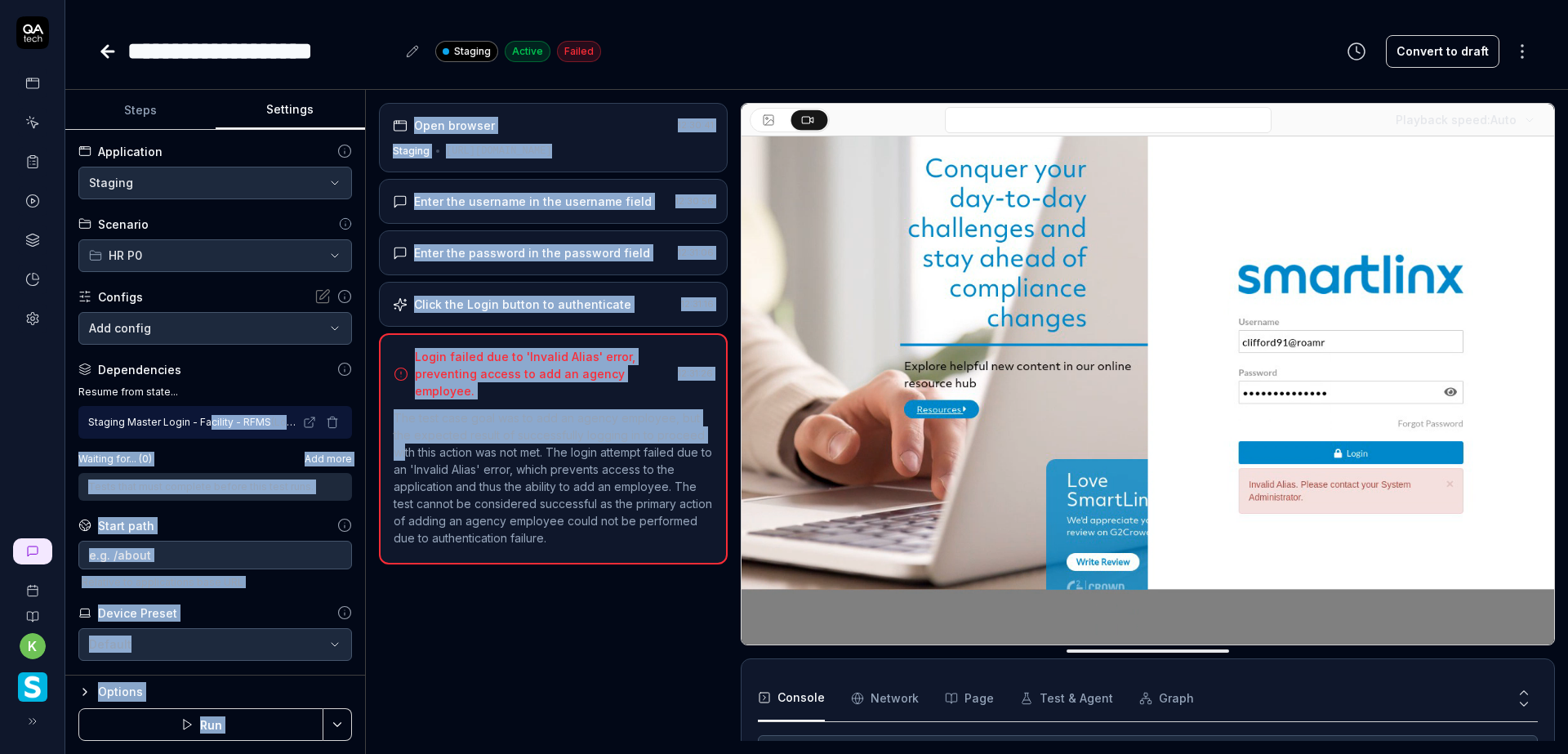
click at [209, 415] on div "Staging Master Login - Facility - RFMS ( Login )" at bounding box center [194, 422] width 211 height 15
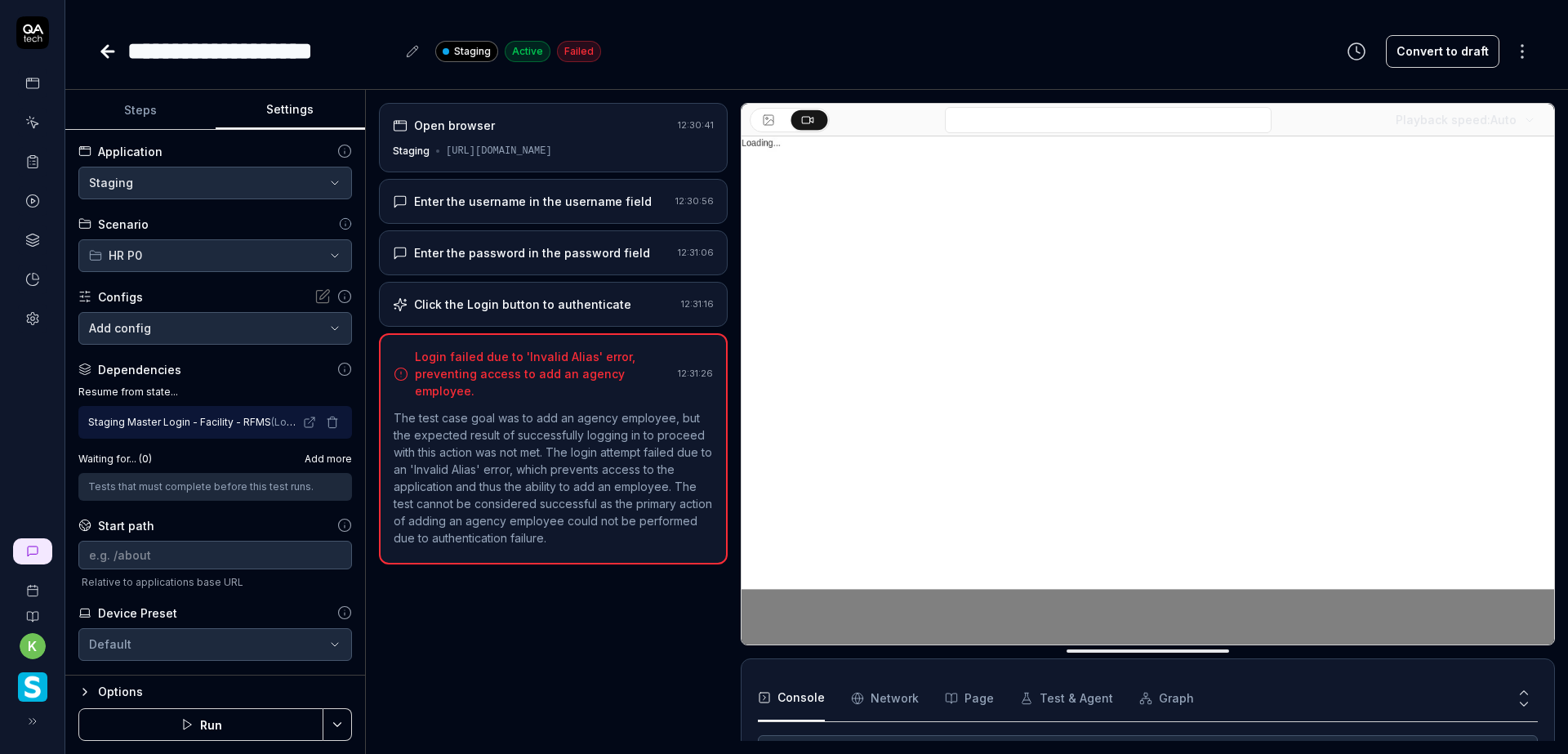
click at [224, 384] on label "Resume from state..." at bounding box center [215, 391] width 273 height 15
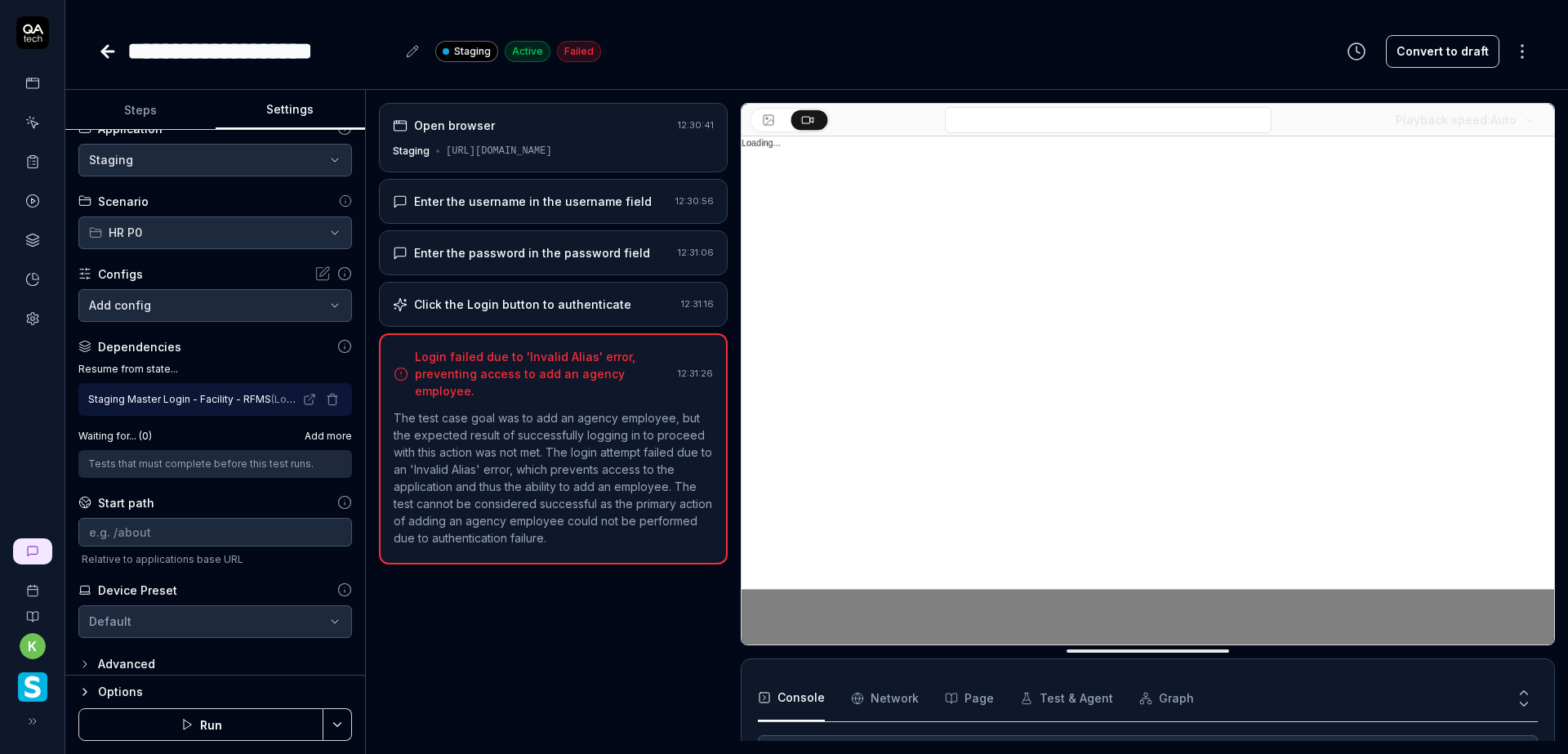
scroll to position [35, 0]
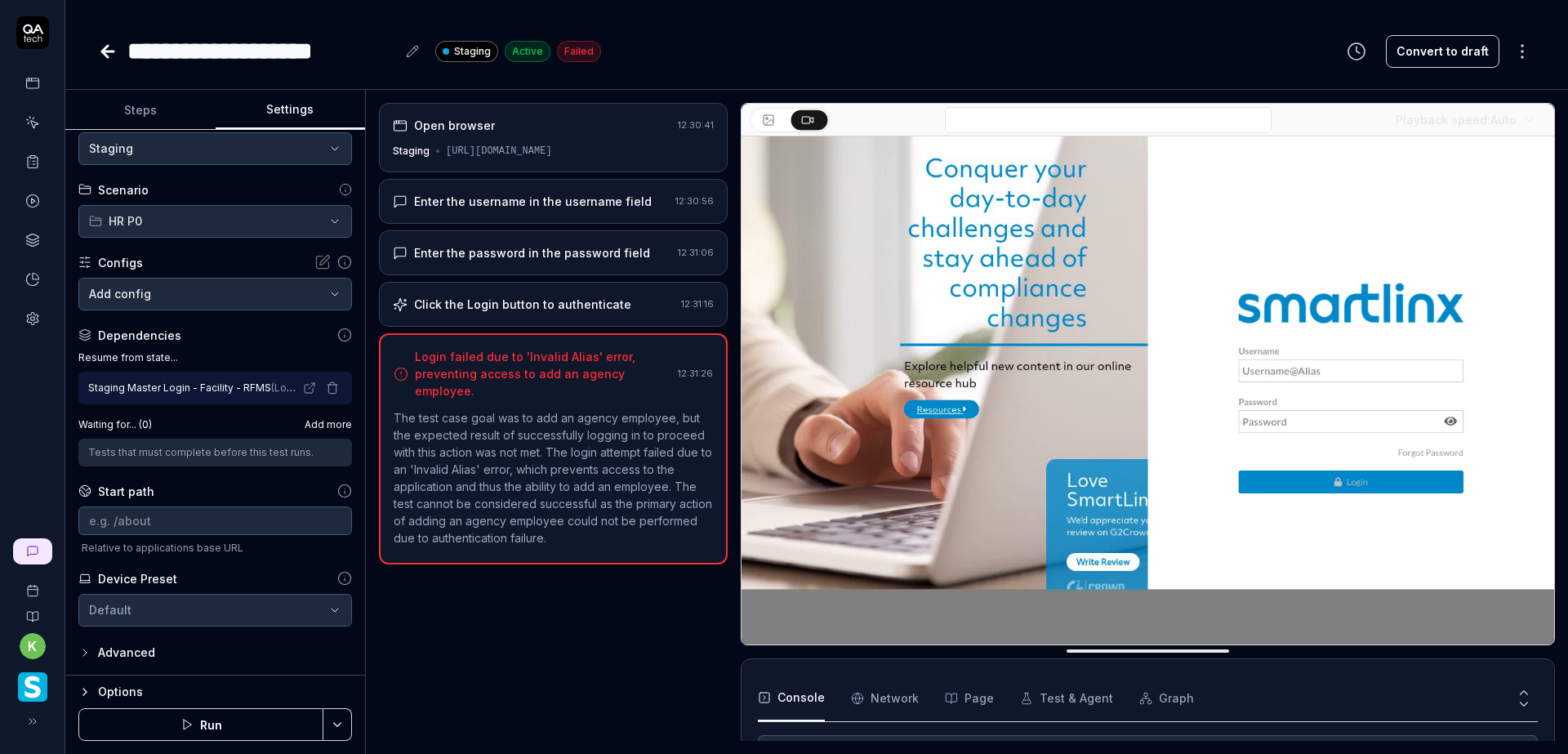
click at [337, 338] on icon at bounding box center [344, 334] width 15 height 15
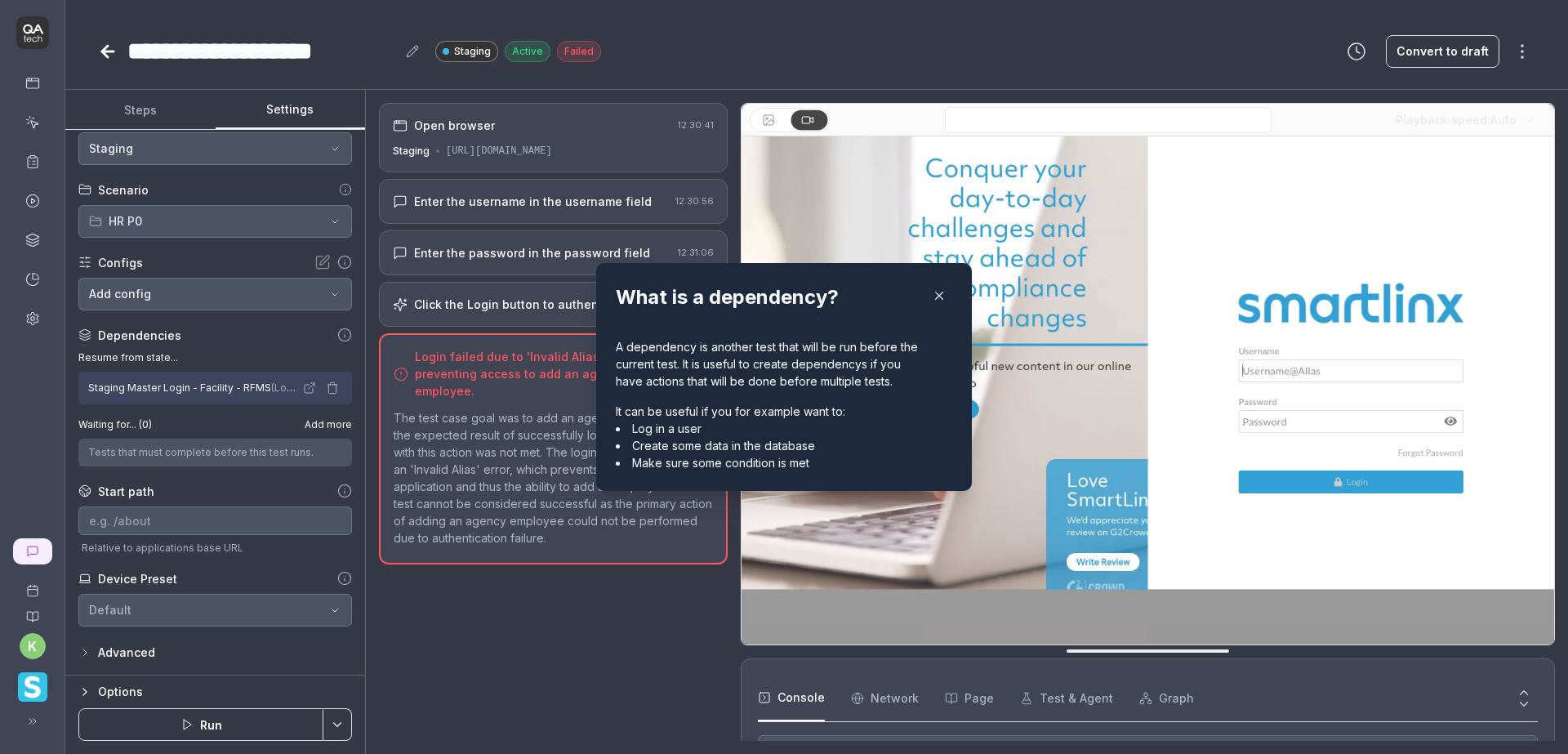
click at [937, 295] on icon "button" at bounding box center [939, 295] width 15 height 15
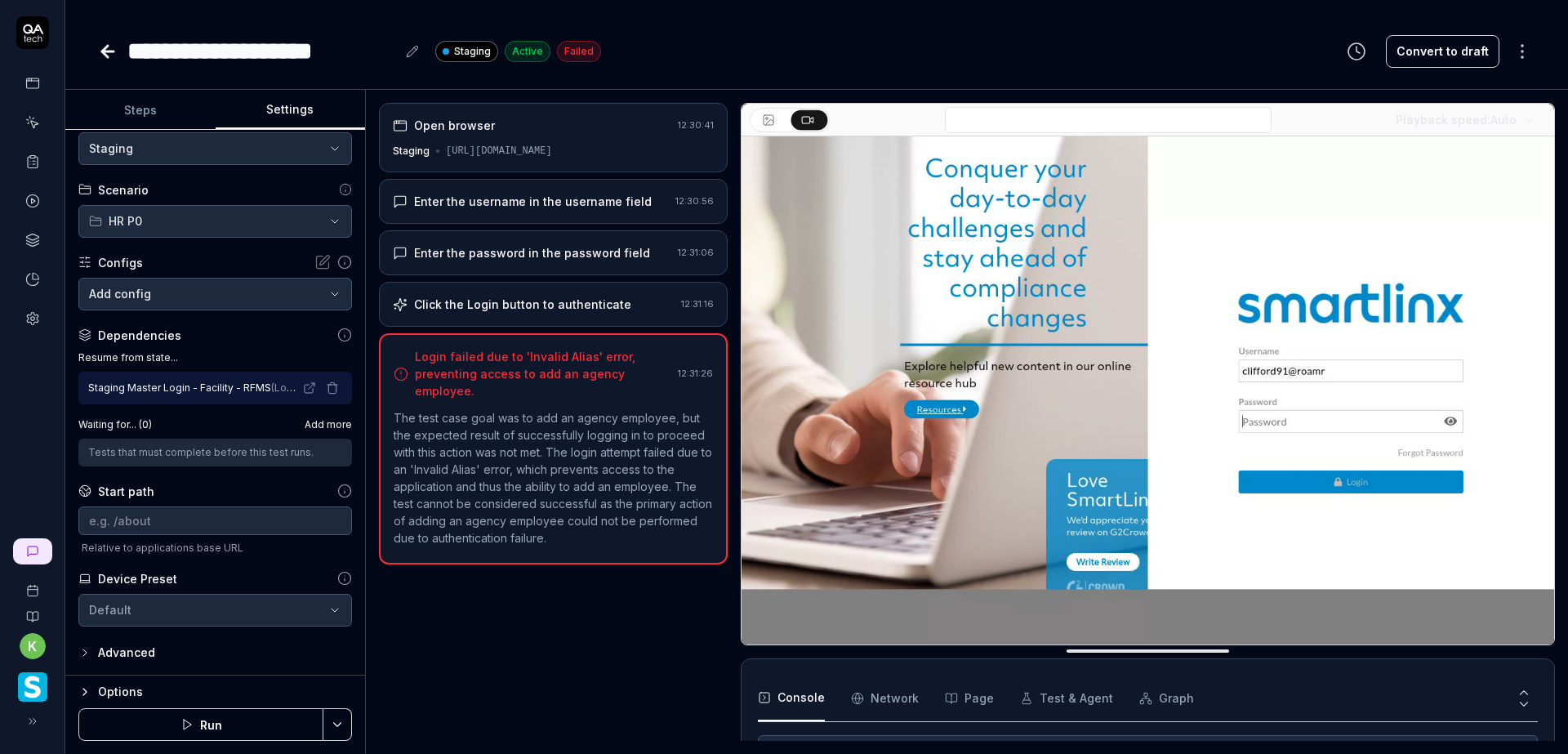
click at [80, 646] on icon "button" at bounding box center [85, 652] width 13 height 13
click at [89, 655] on icon "button" at bounding box center [85, 652] width 13 height 13
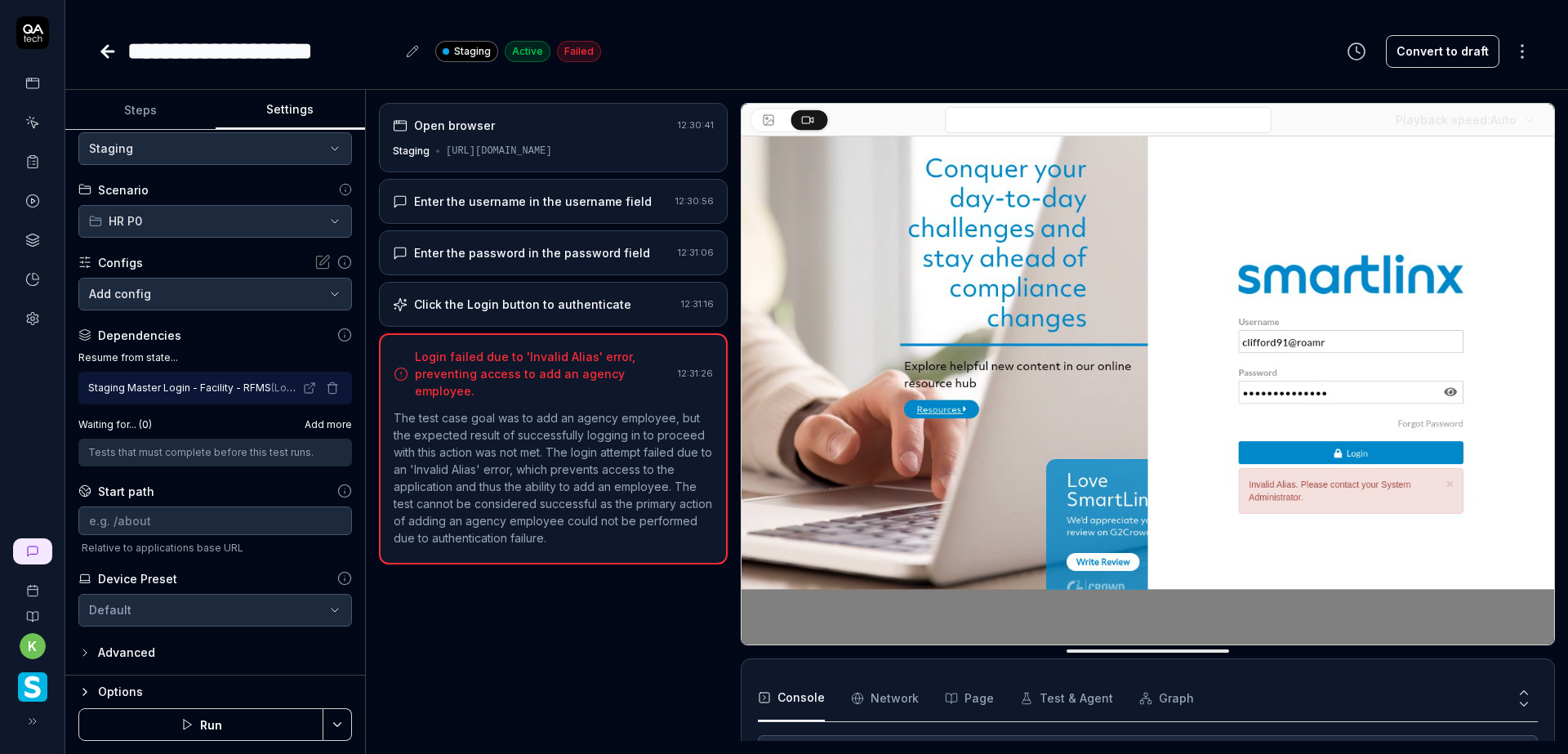
click at [90, 657] on icon "button" at bounding box center [85, 652] width 13 height 13
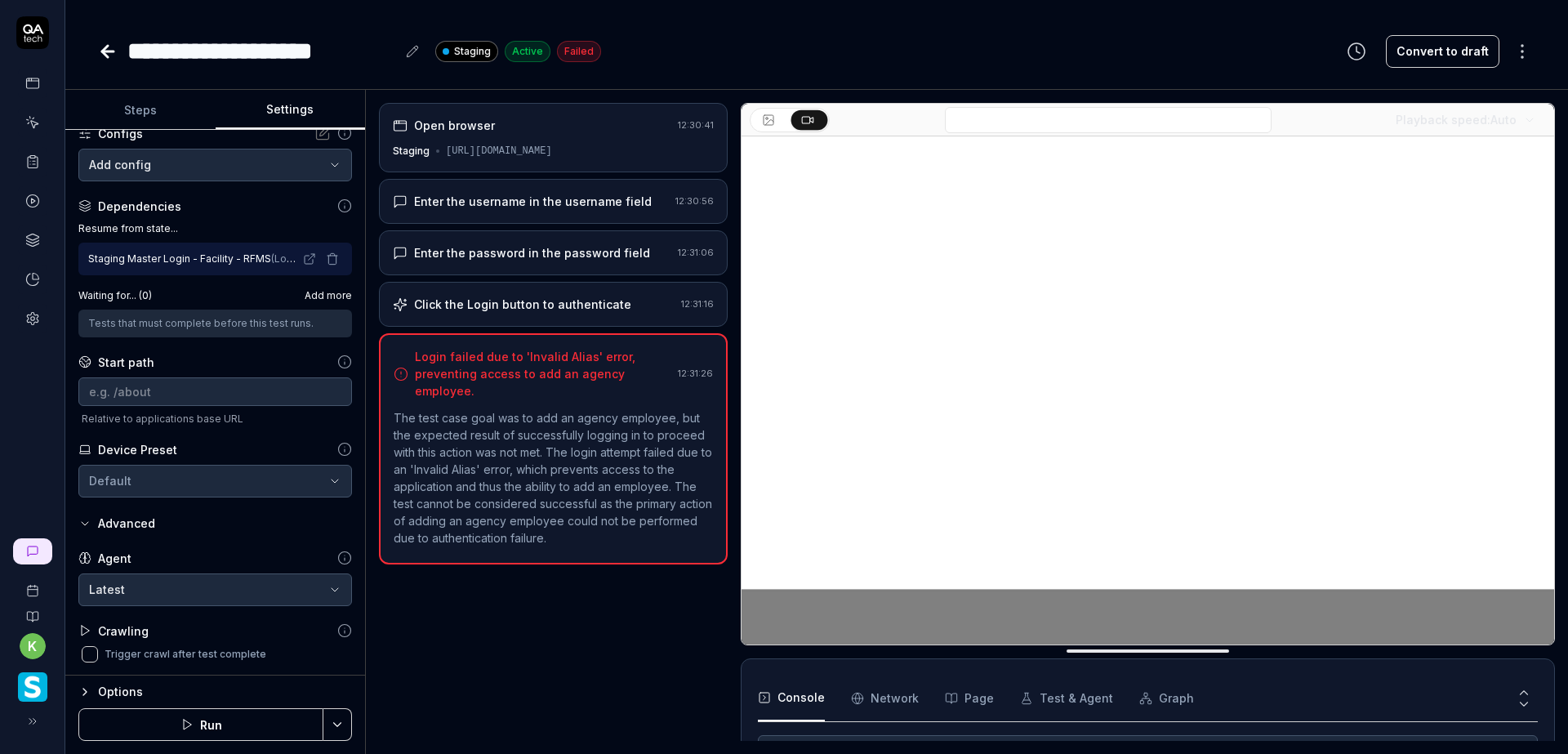
scroll to position [0, 0]
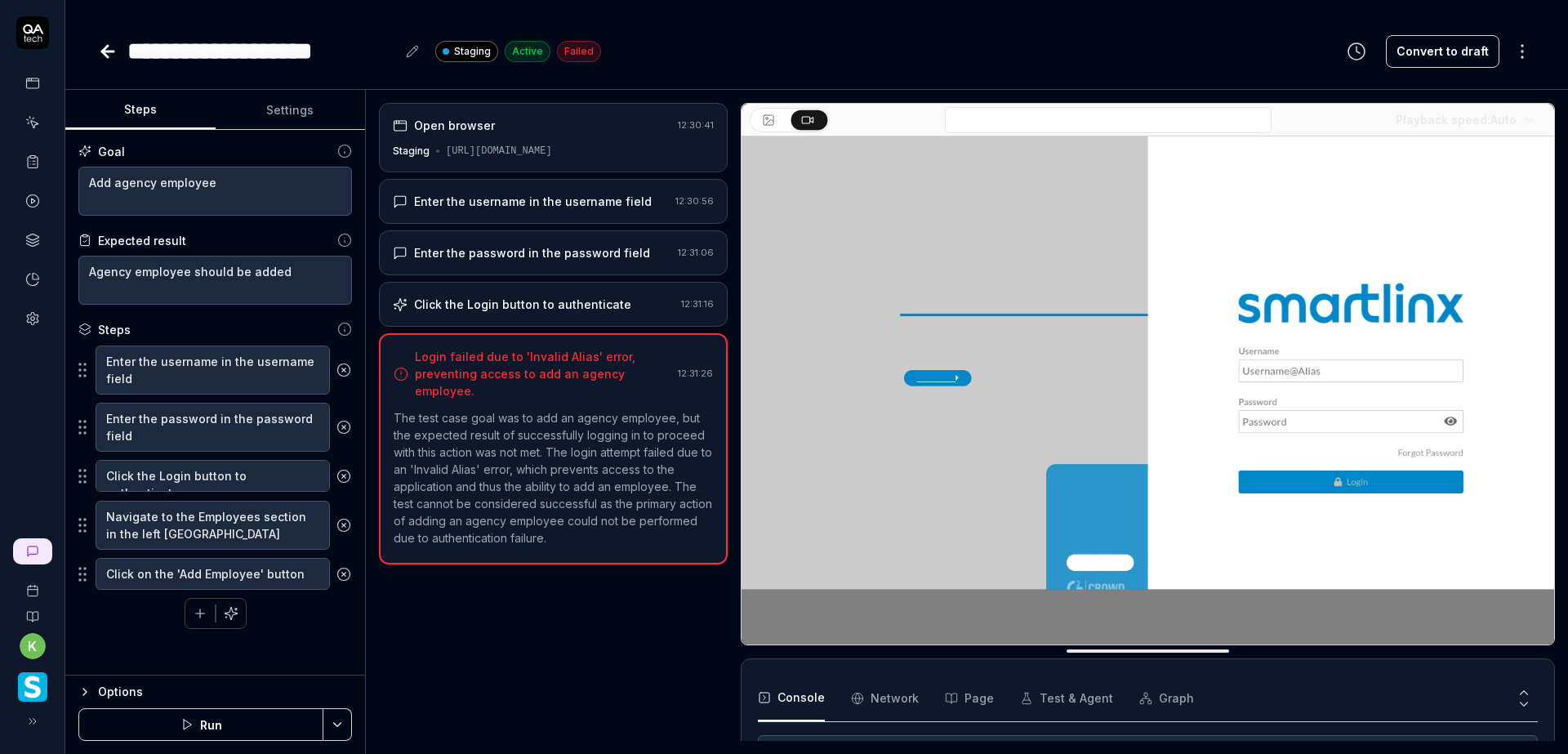
click at [152, 100] on button "Steps" at bounding box center [140, 110] width 151 height 39
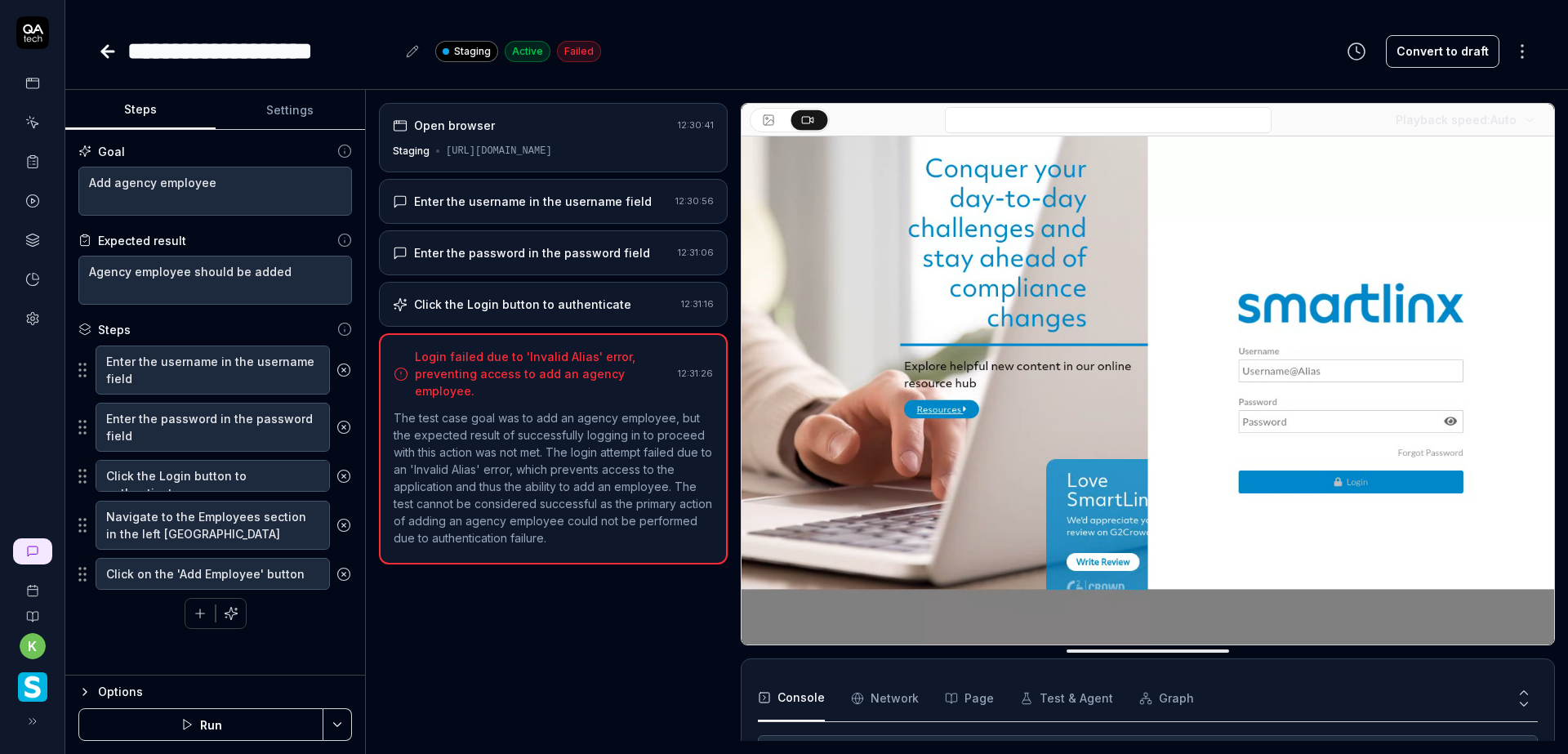
click at [347, 367] on icon at bounding box center [344, 370] width 15 height 15
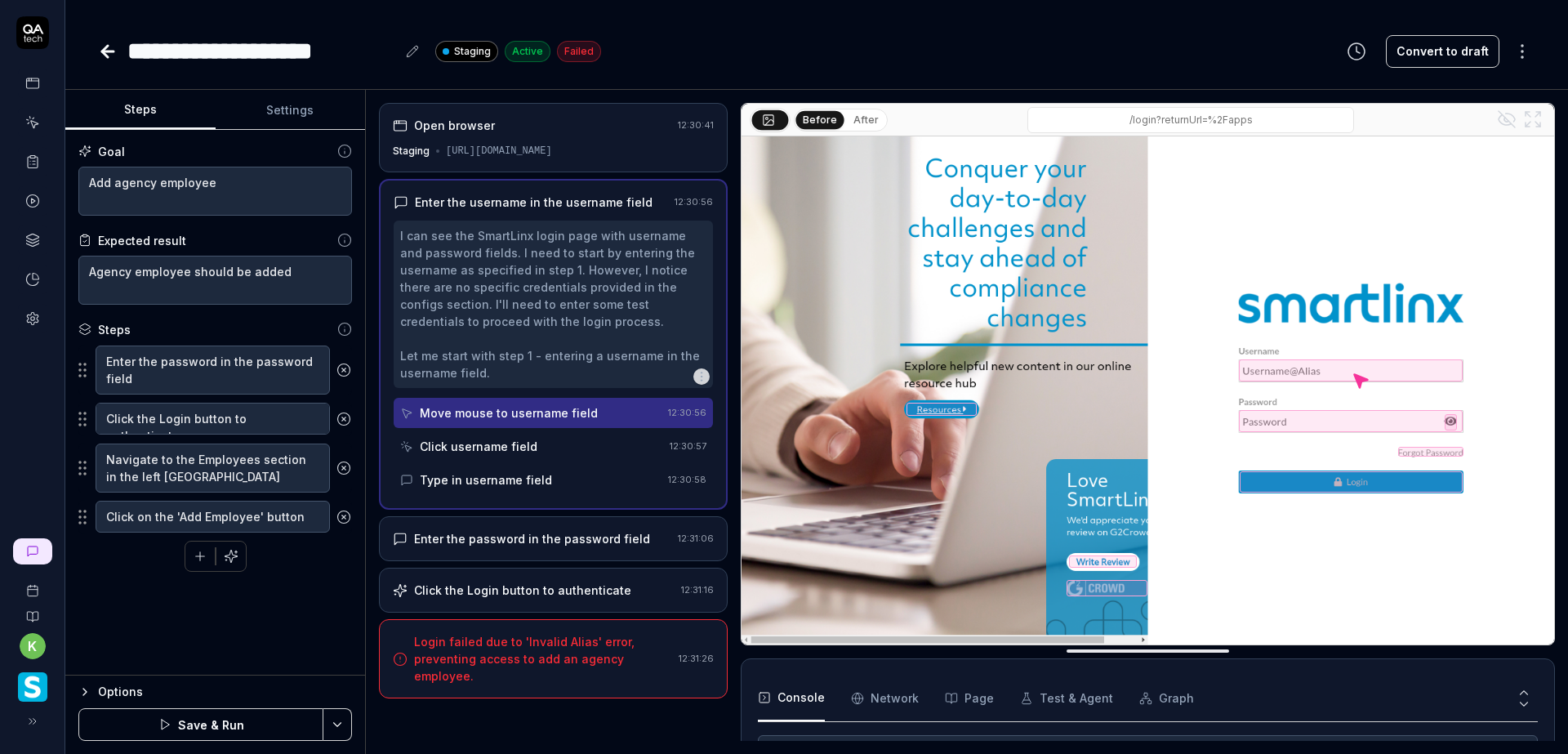
click at [346, 367] on icon at bounding box center [344, 370] width 15 height 15
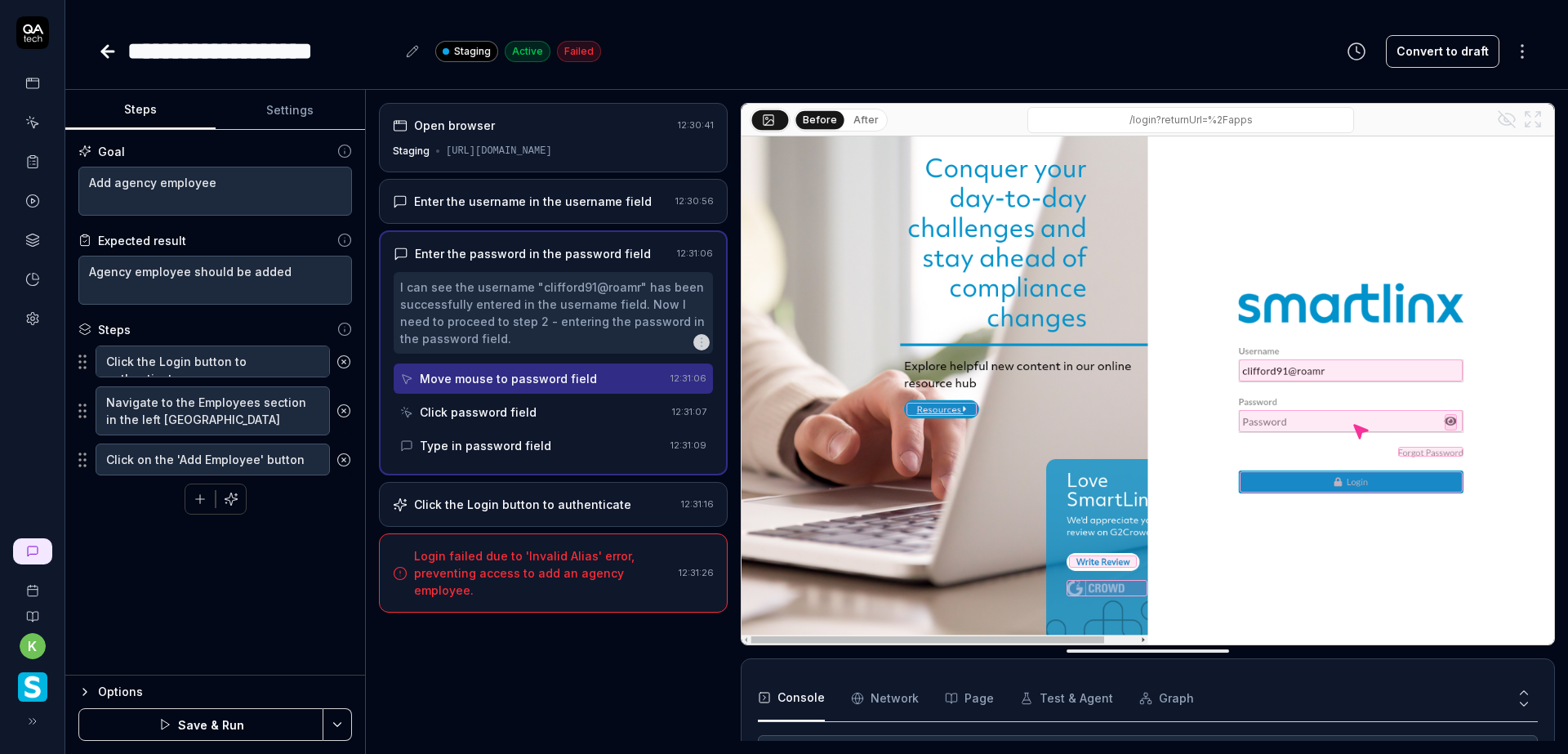
click at [346, 368] on icon at bounding box center [344, 362] width 15 height 15
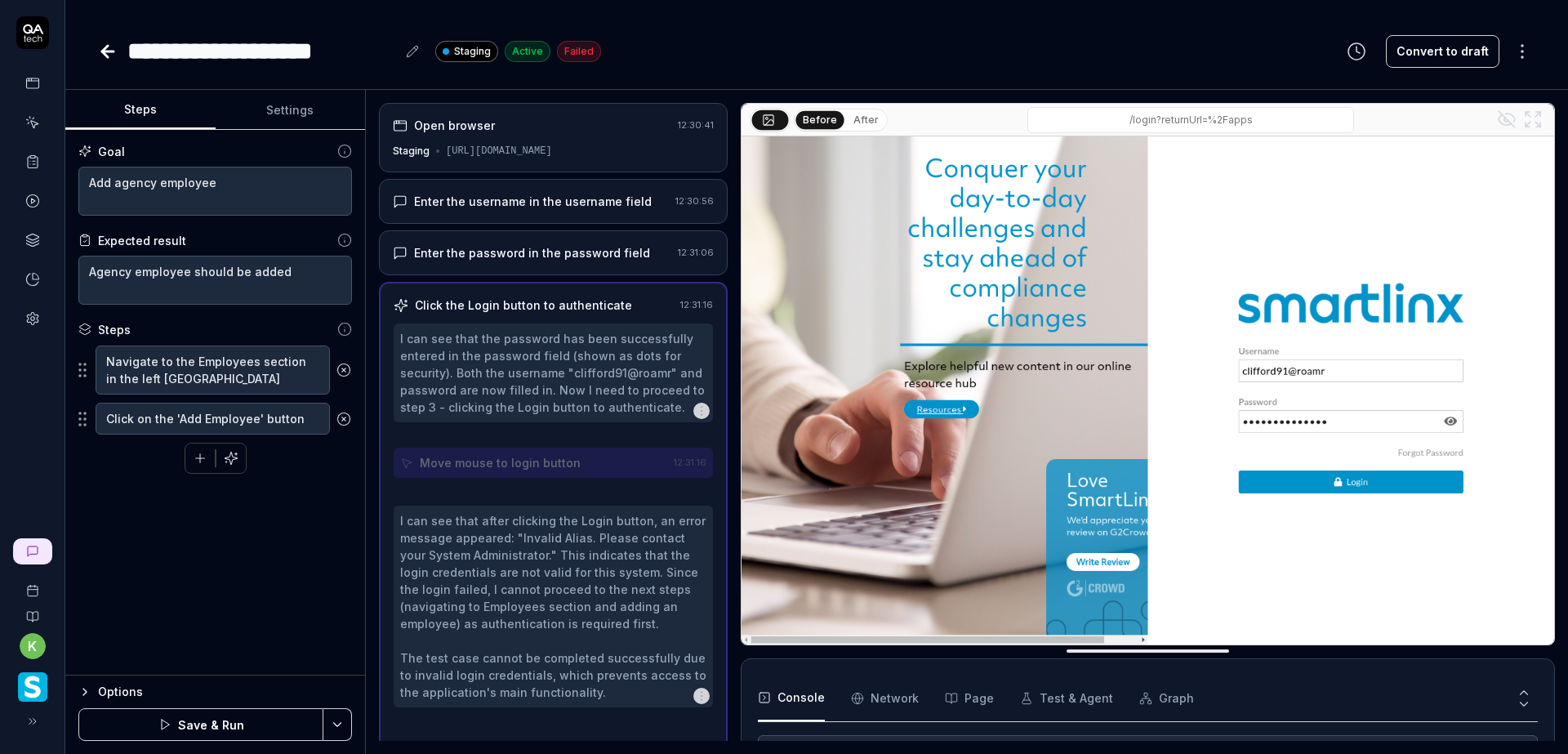
scroll to position [22, 0]
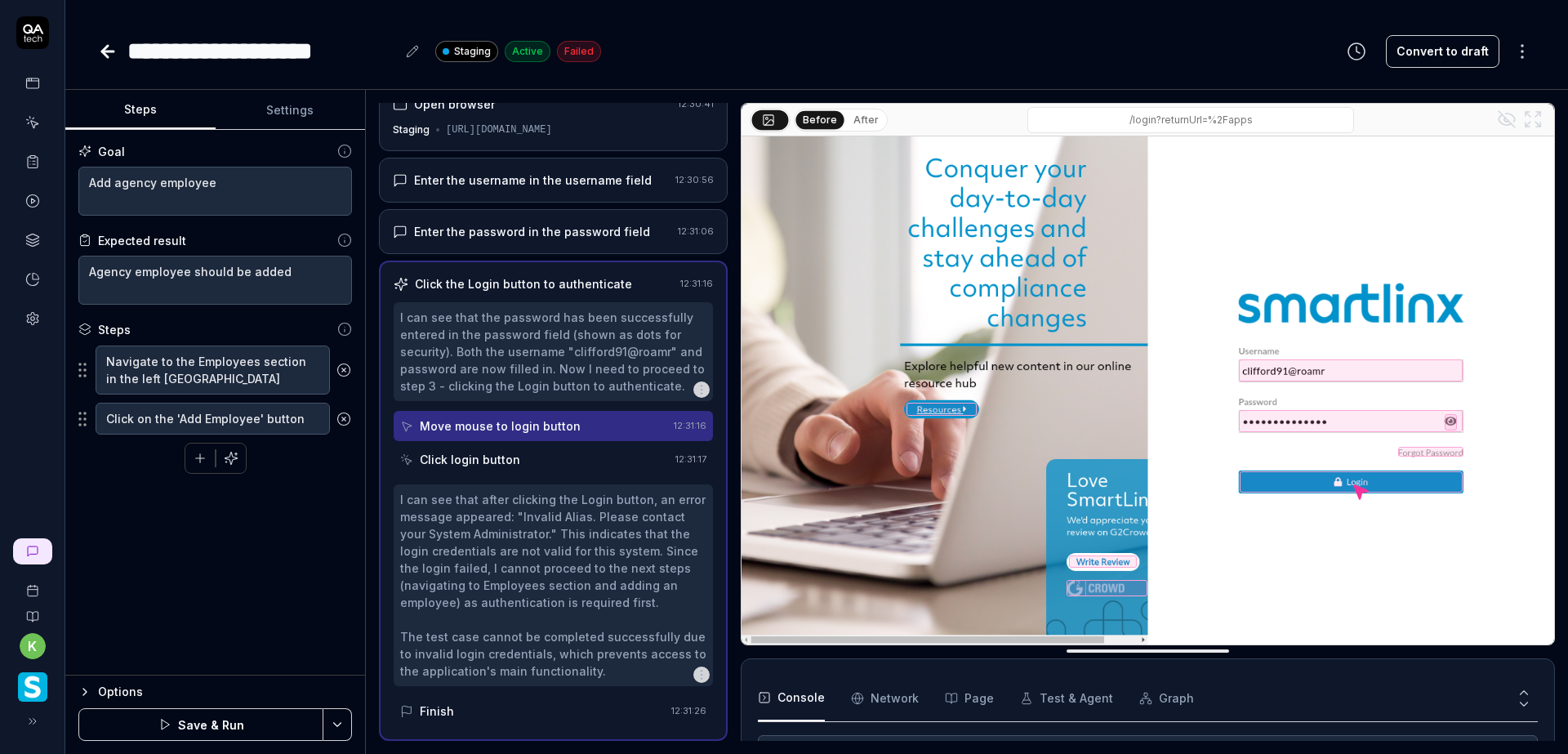
click at [341, 725] on html "**********" at bounding box center [784, 377] width 1568 height 754
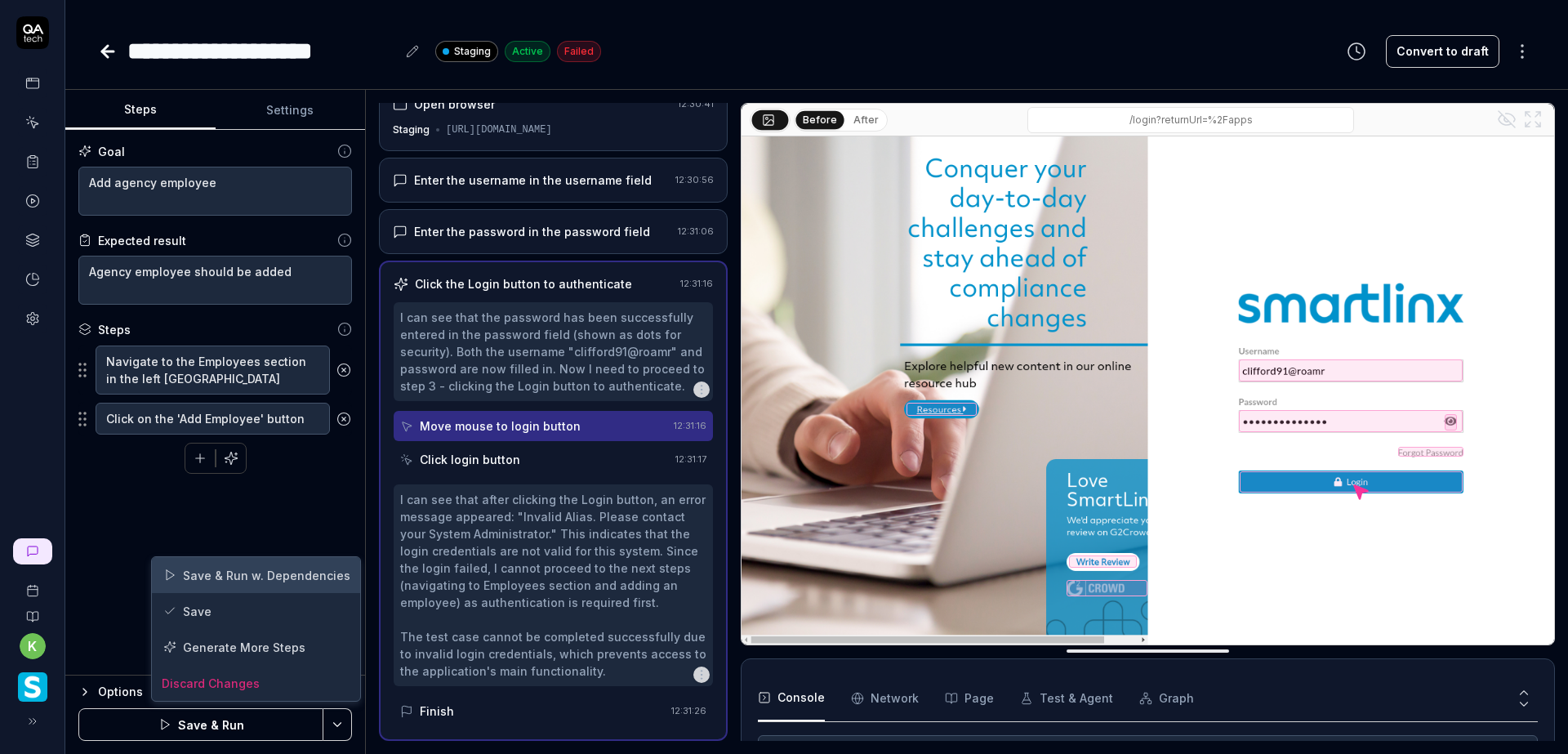
click at [217, 579] on div "Save & Run w. Dependencies" at bounding box center [256, 576] width 209 height 36
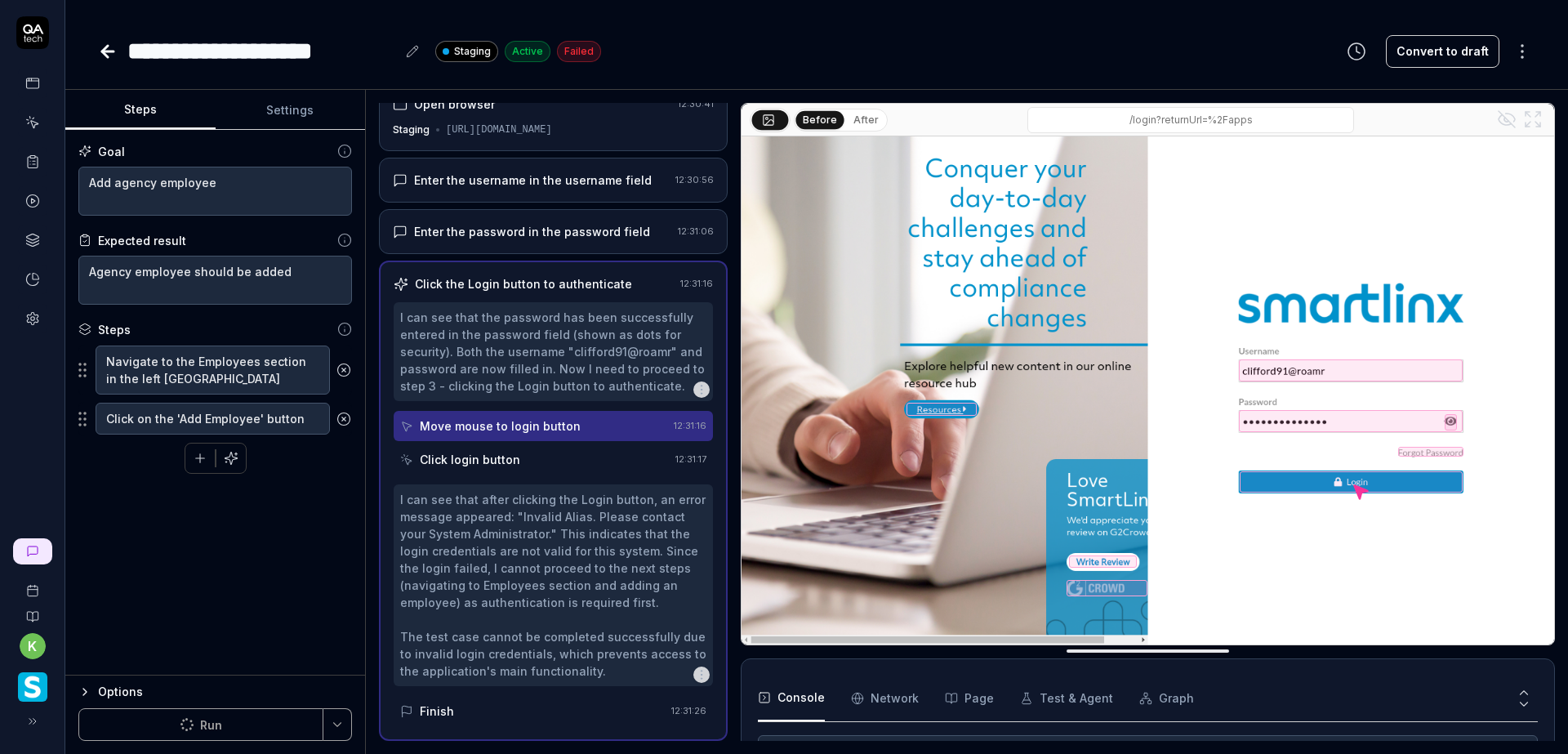
click at [1258, 119] on input "/login?returnUrl=%2Fapps" at bounding box center [1190, 120] width 326 height 26
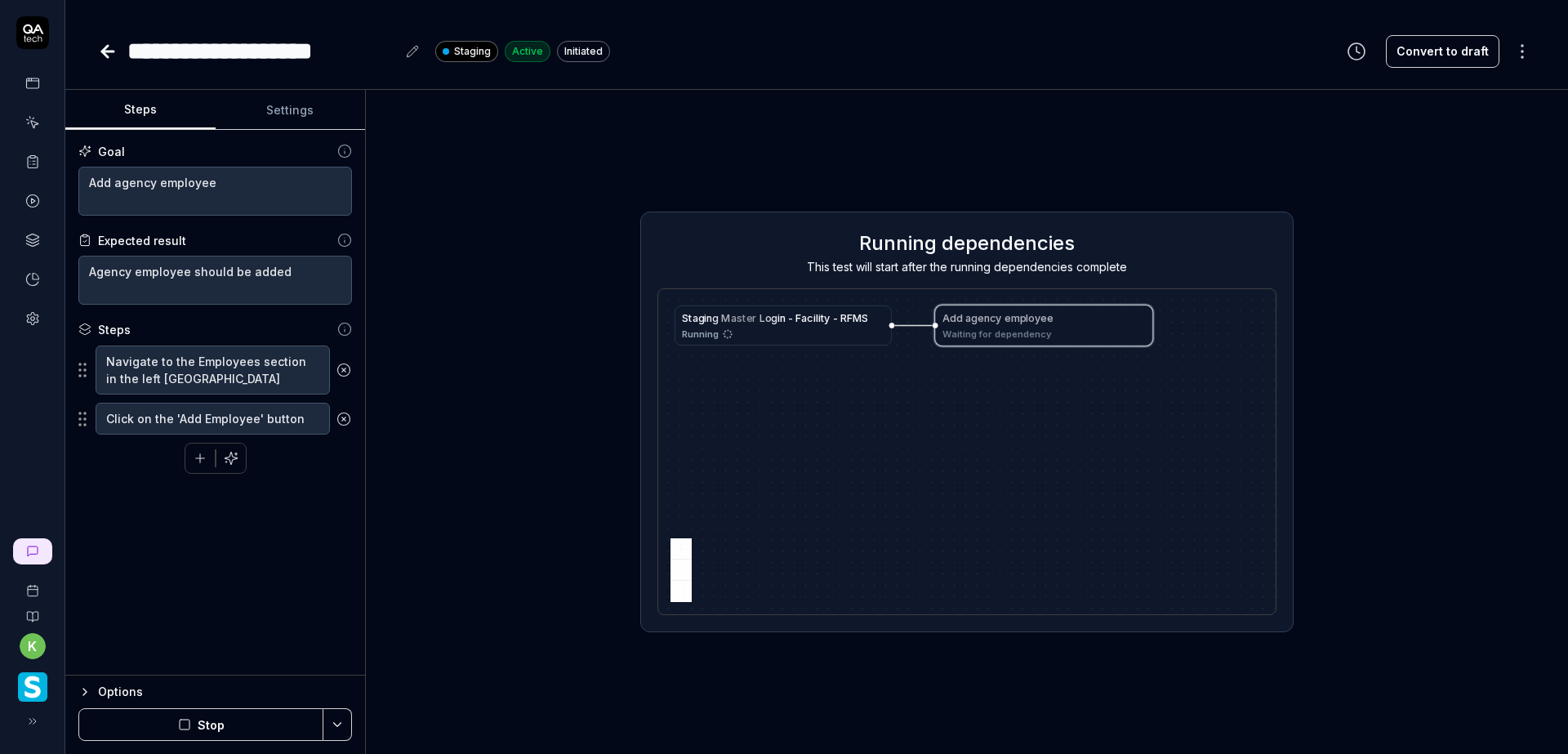
click at [1364, 335] on div "Running dependencies This test will start after the running dependencies comple…" at bounding box center [967, 422] width 1176 height 638
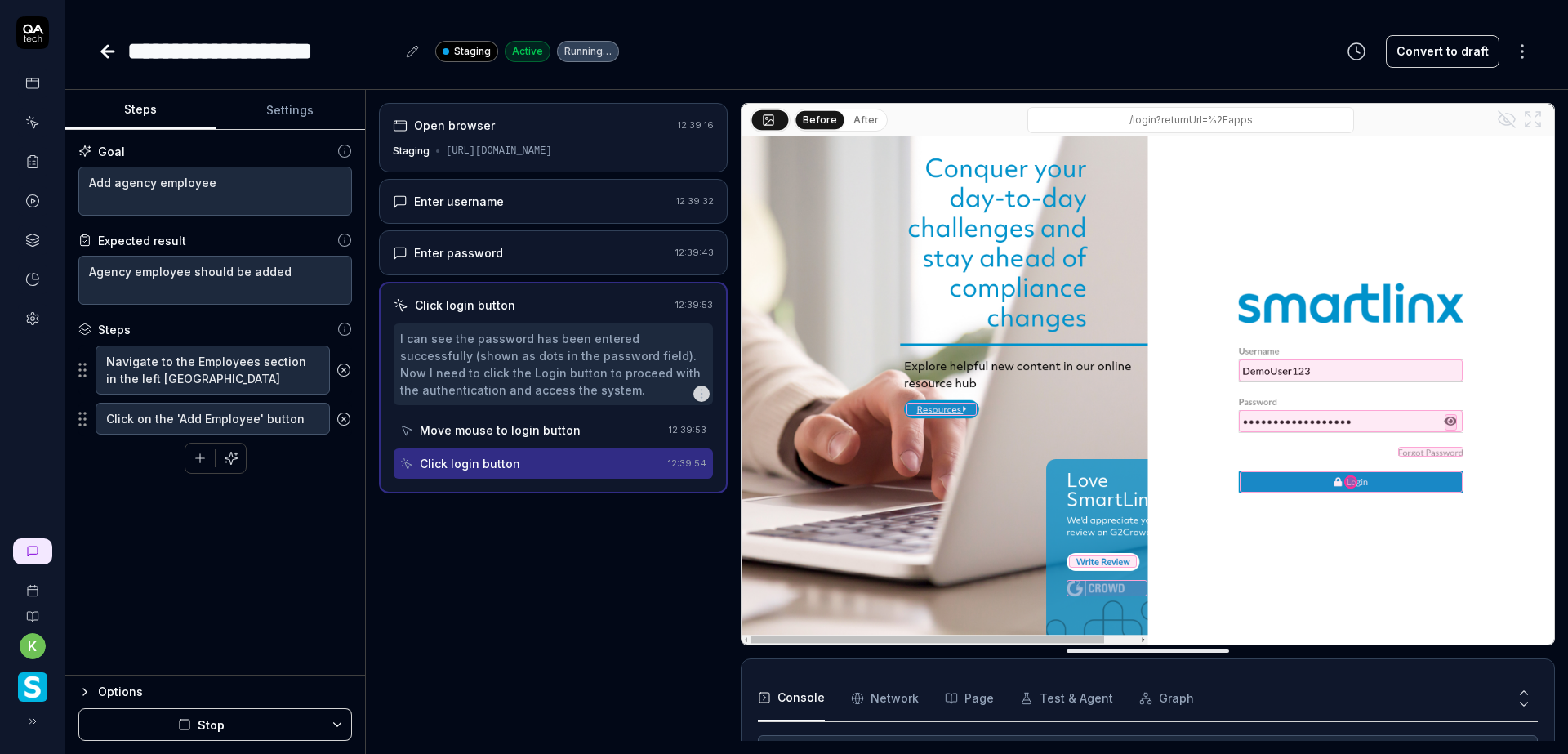
scroll to position [9, 0]
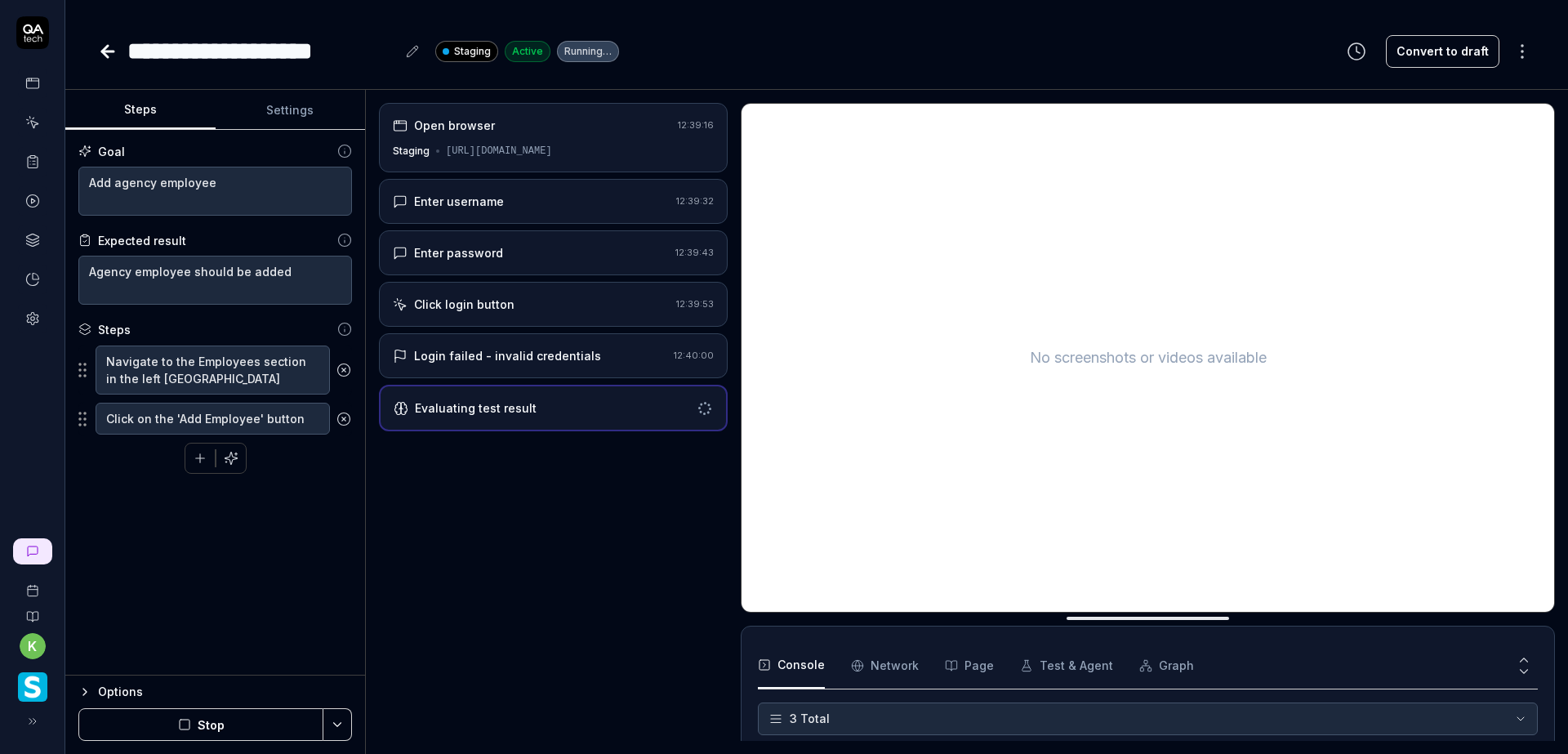
click at [289, 116] on button "Settings" at bounding box center [291, 110] width 151 height 39
type textarea "*"
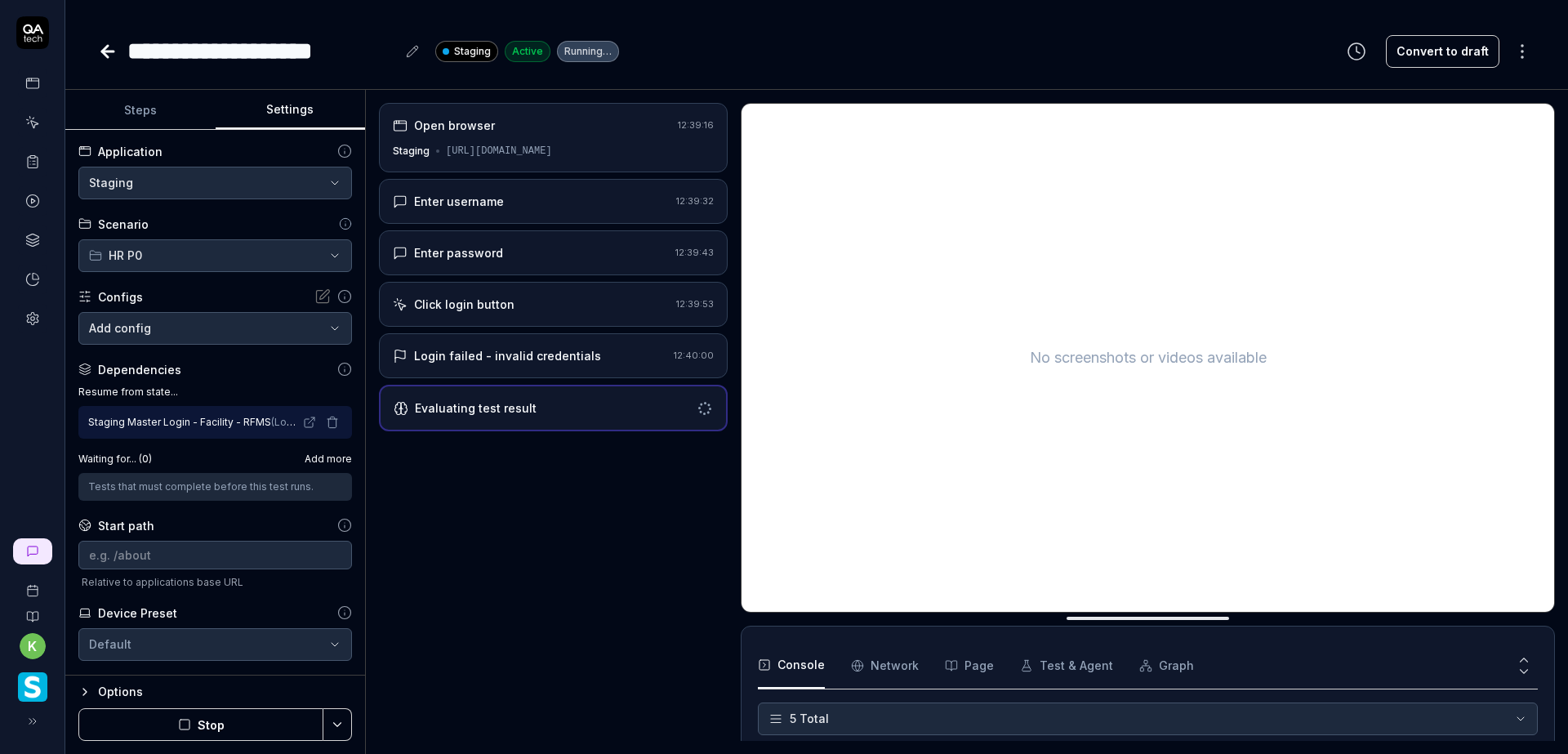
scroll to position [118, 0]
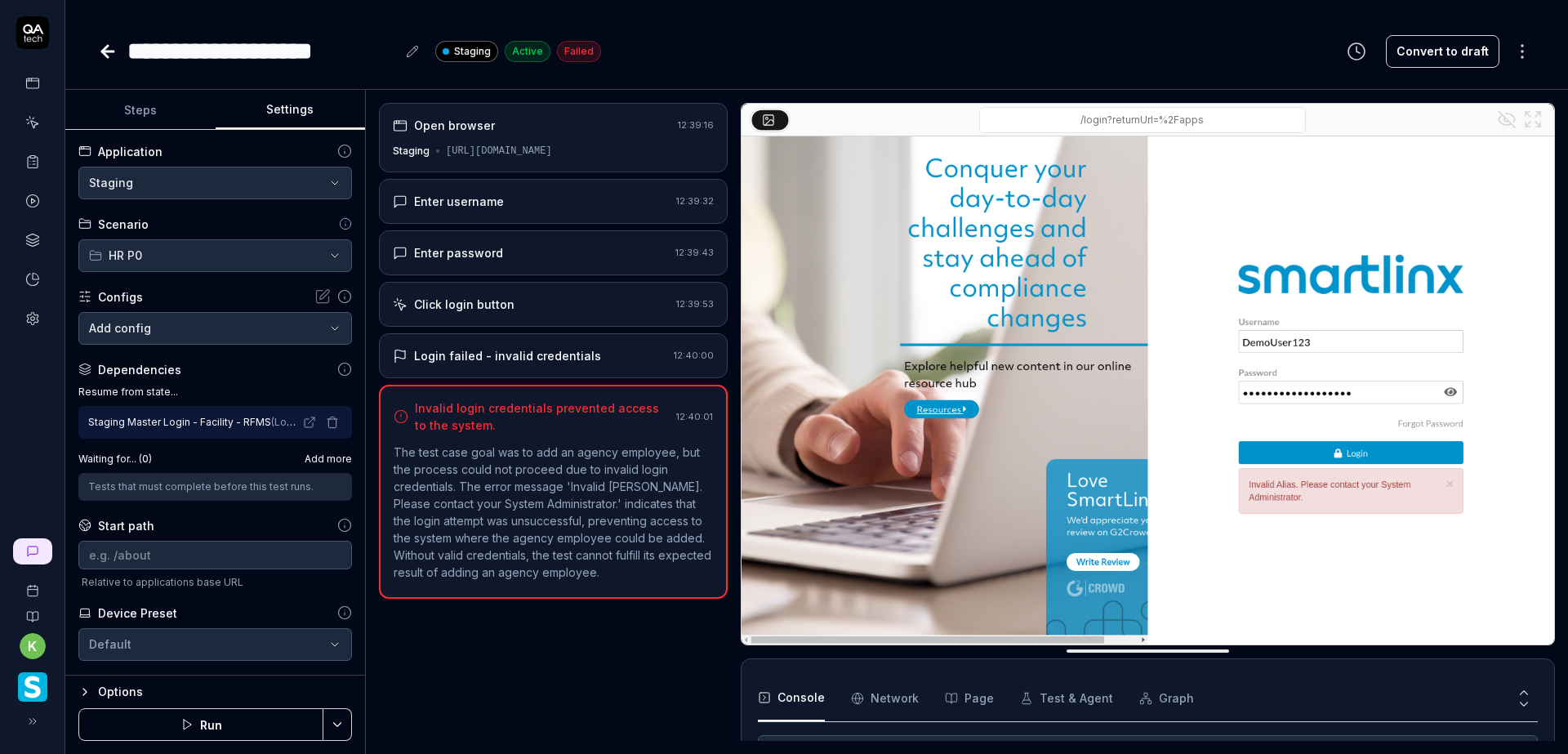
click at [325, 424] on icon "button" at bounding box center [331, 422] width 13 height 13
click at [338, 725] on html "**********" at bounding box center [784, 377] width 1568 height 754
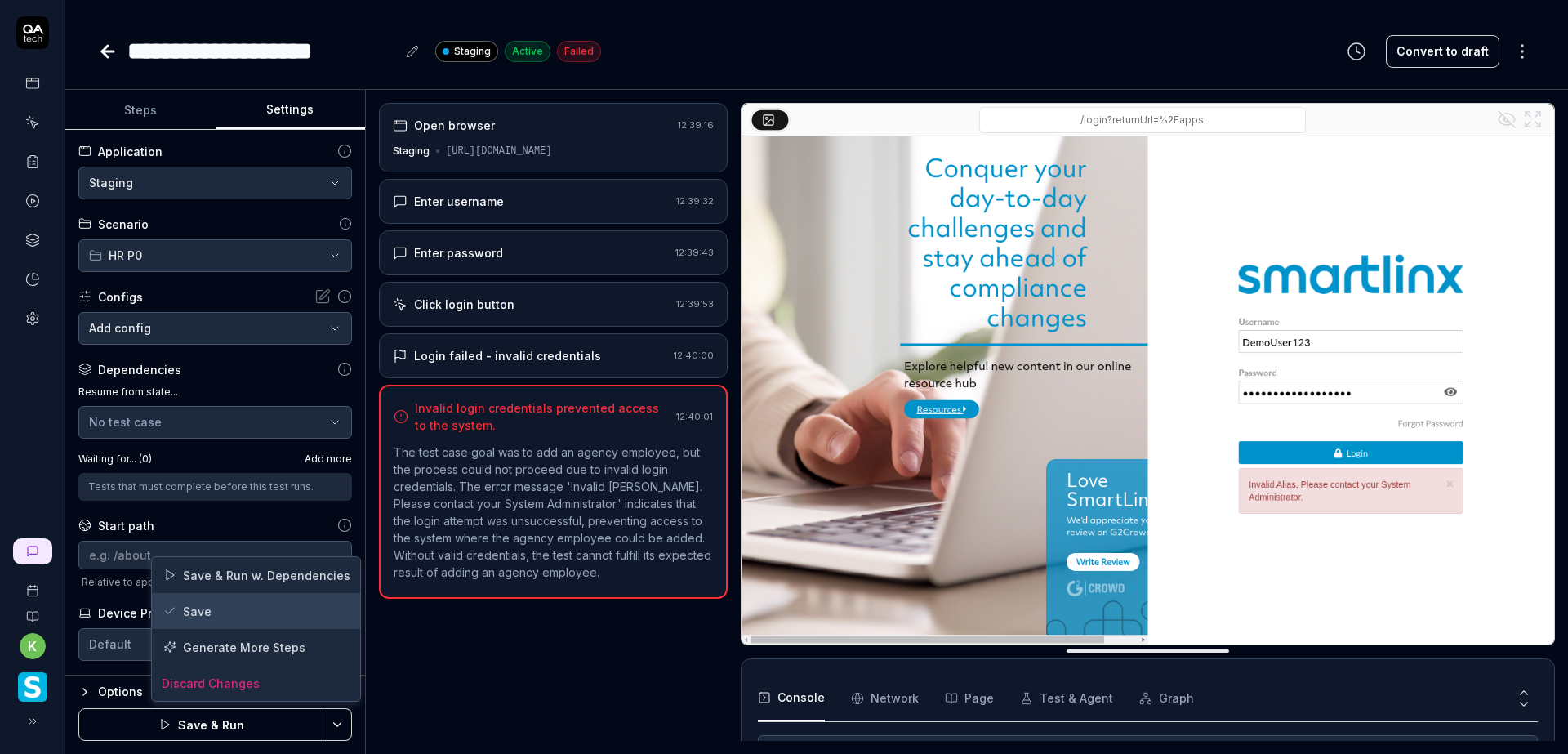
click at [217, 617] on div "Save" at bounding box center [256, 611] width 209 height 36
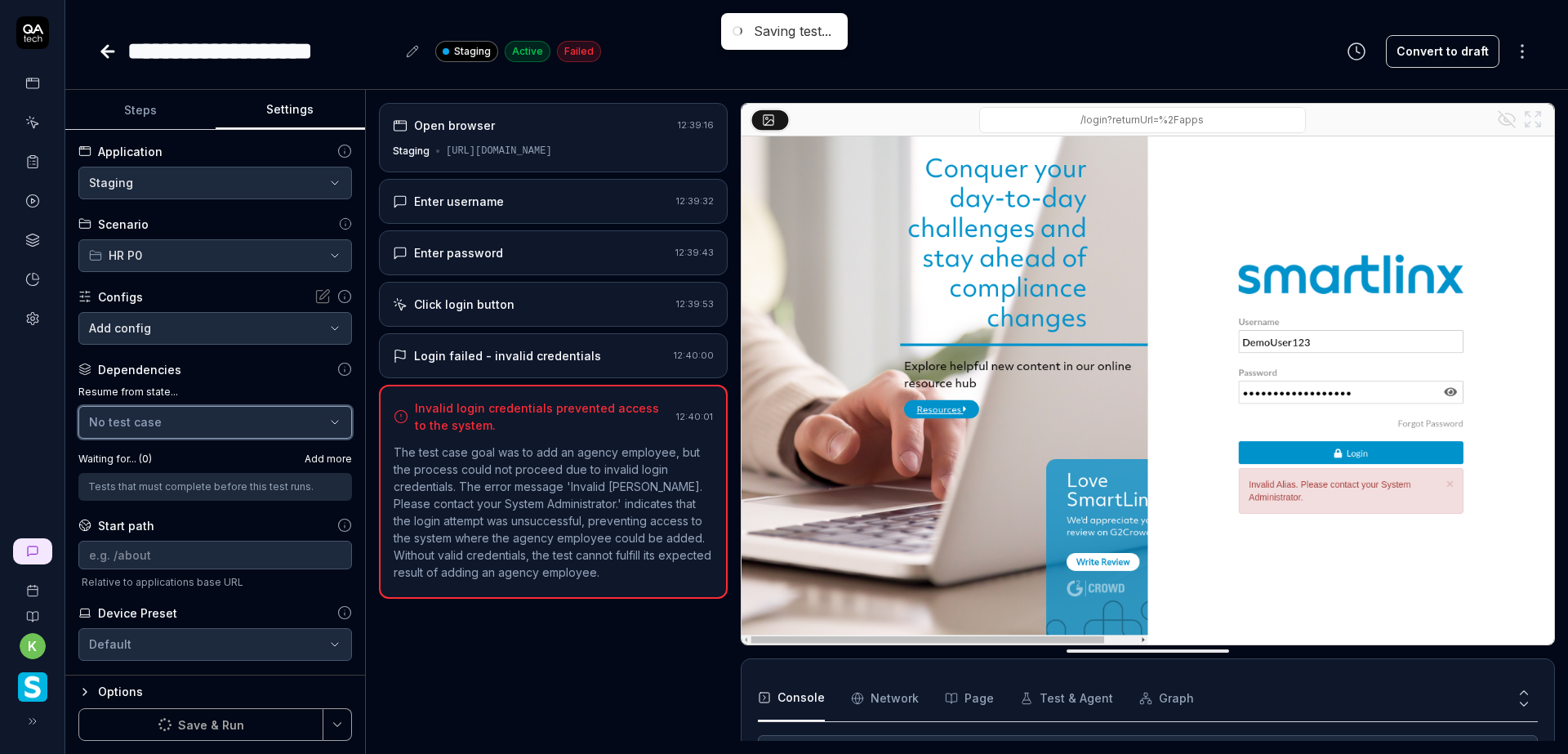
click at [328, 424] on icon "button" at bounding box center [334, 422] width 13 height 13
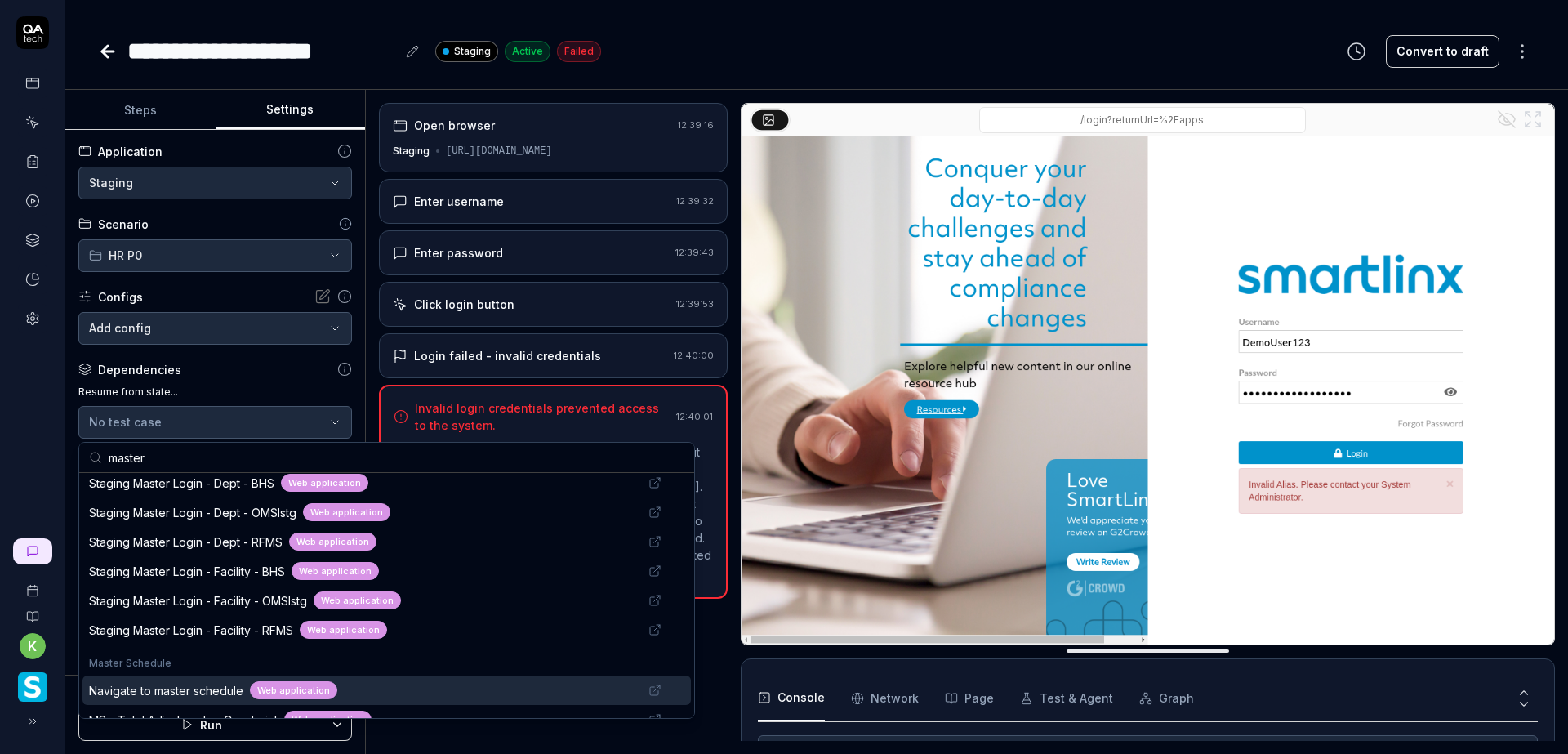
scroll to position [654, 0]
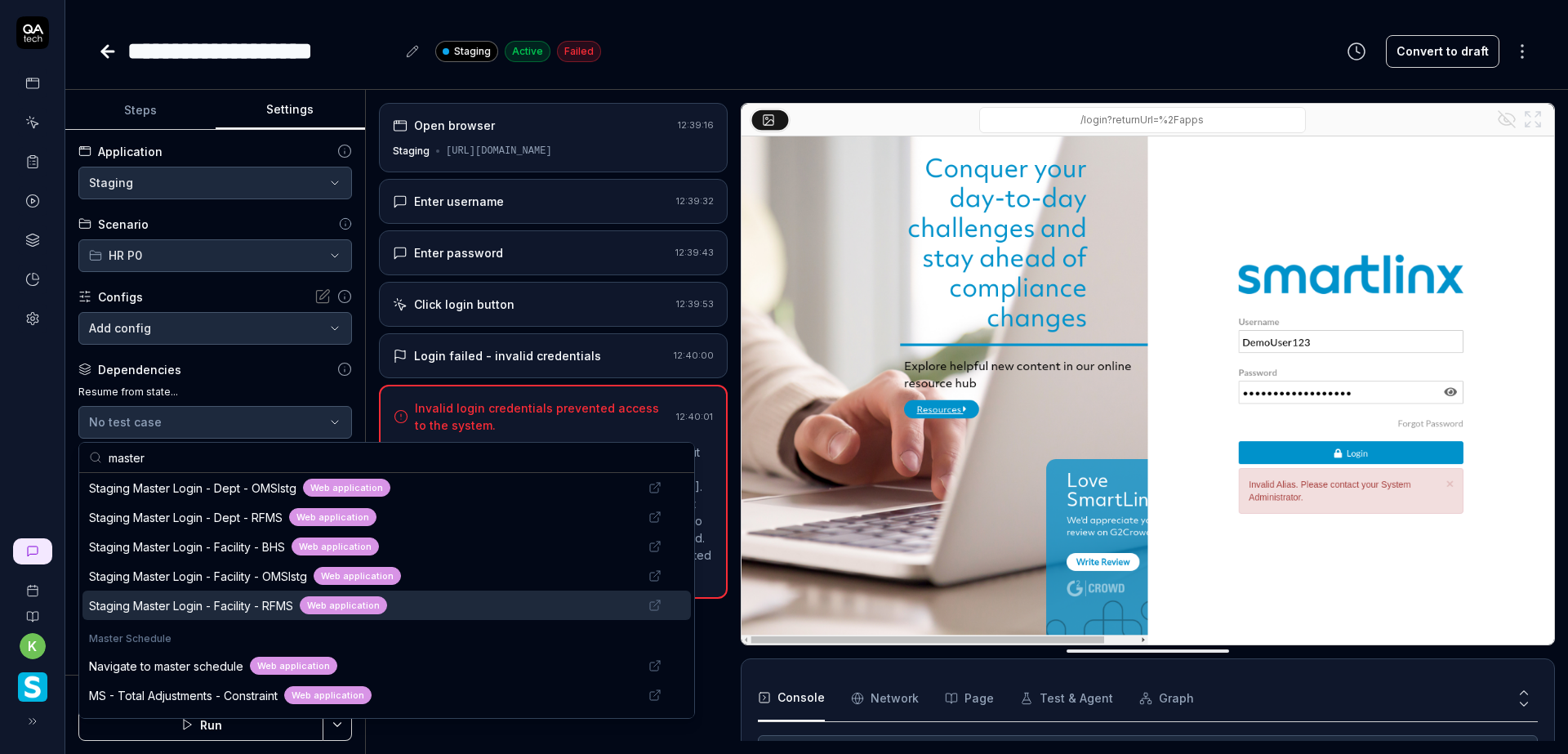
type input "master"
click at [492, 607] on div "Staging Master Login - Facility - RFMS Web application" at bounding box center [363, 606] width 549 height 19
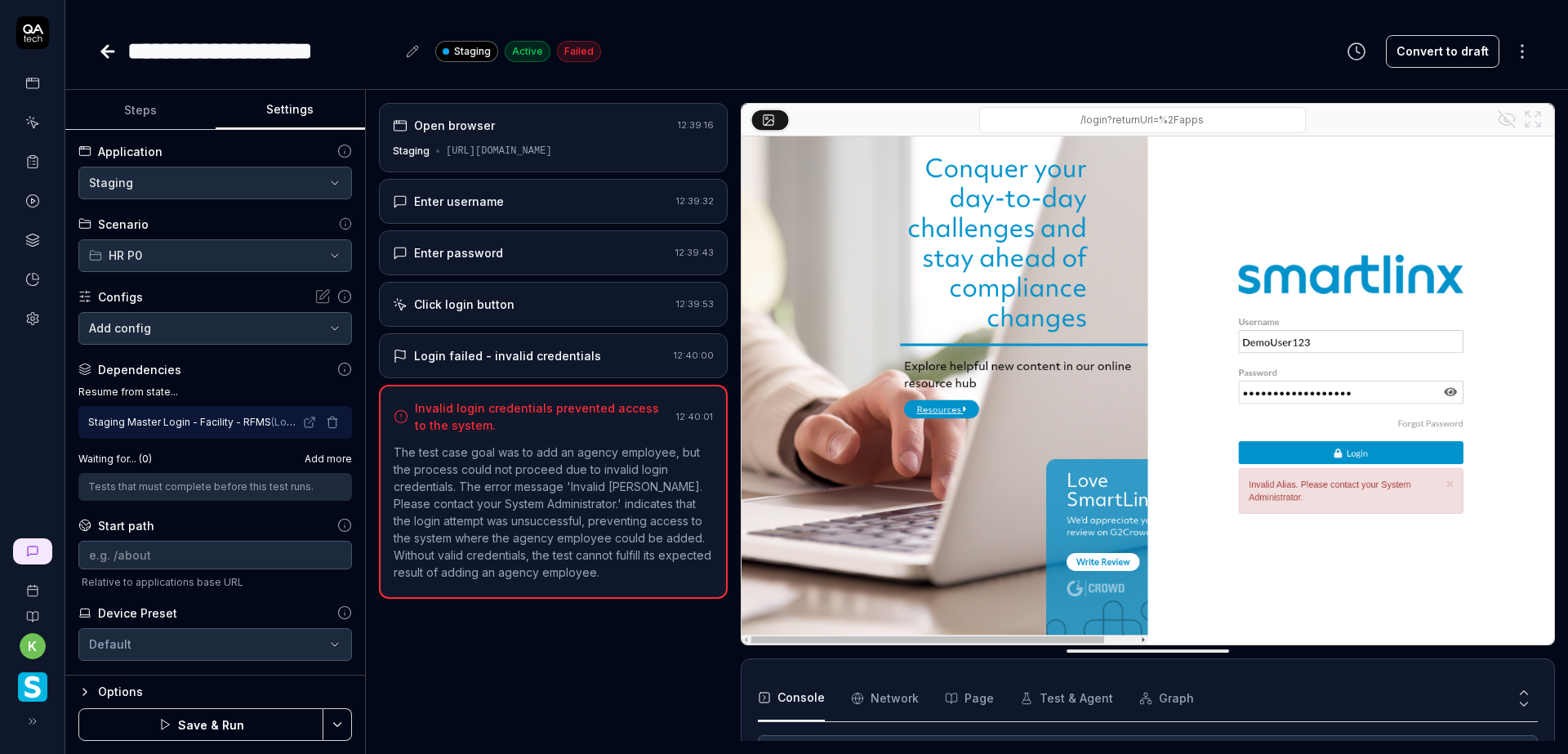
click at [244, 723] on button "Save & Run" at bounding box center [201, 725] width 245 height 33
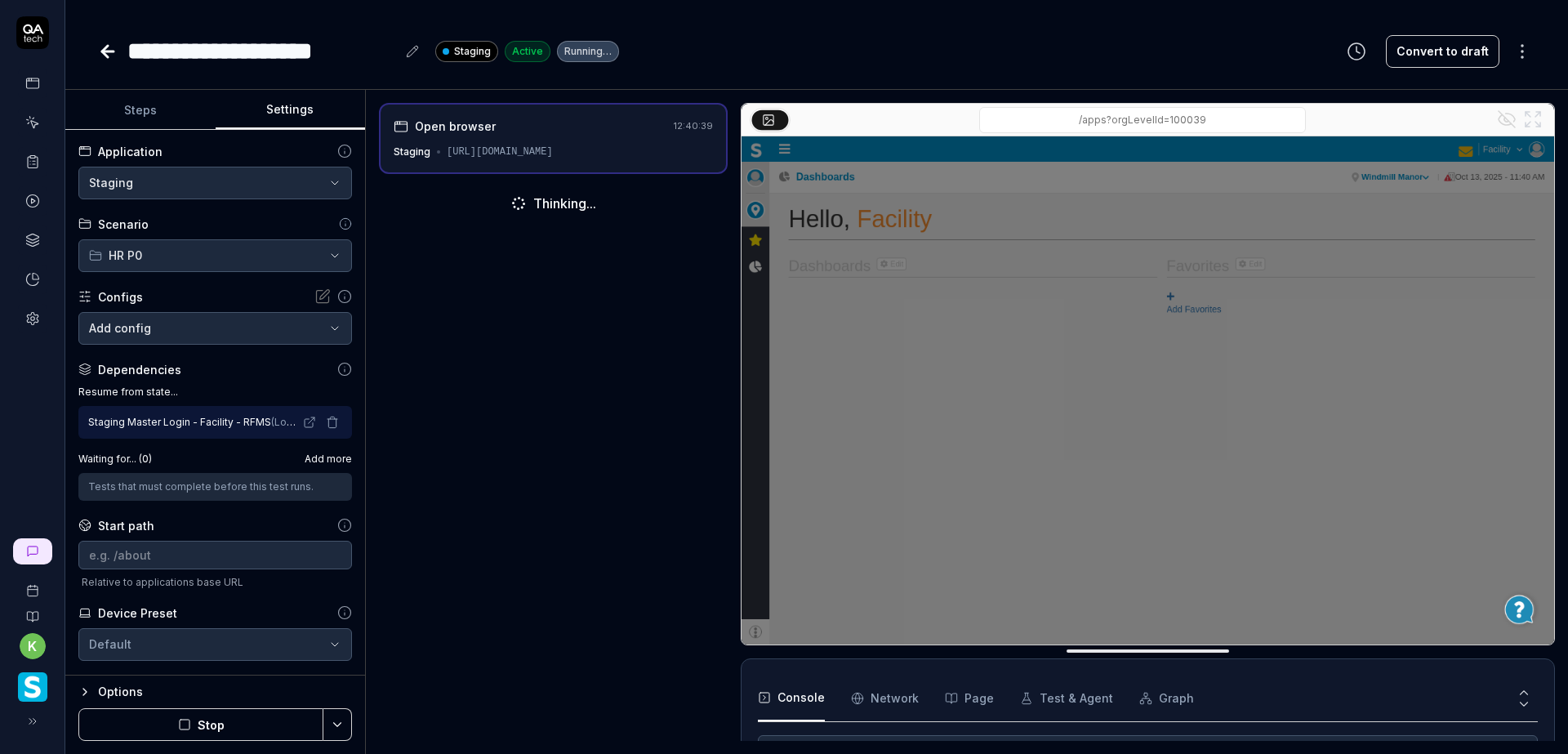
scroll to position [118, 0]
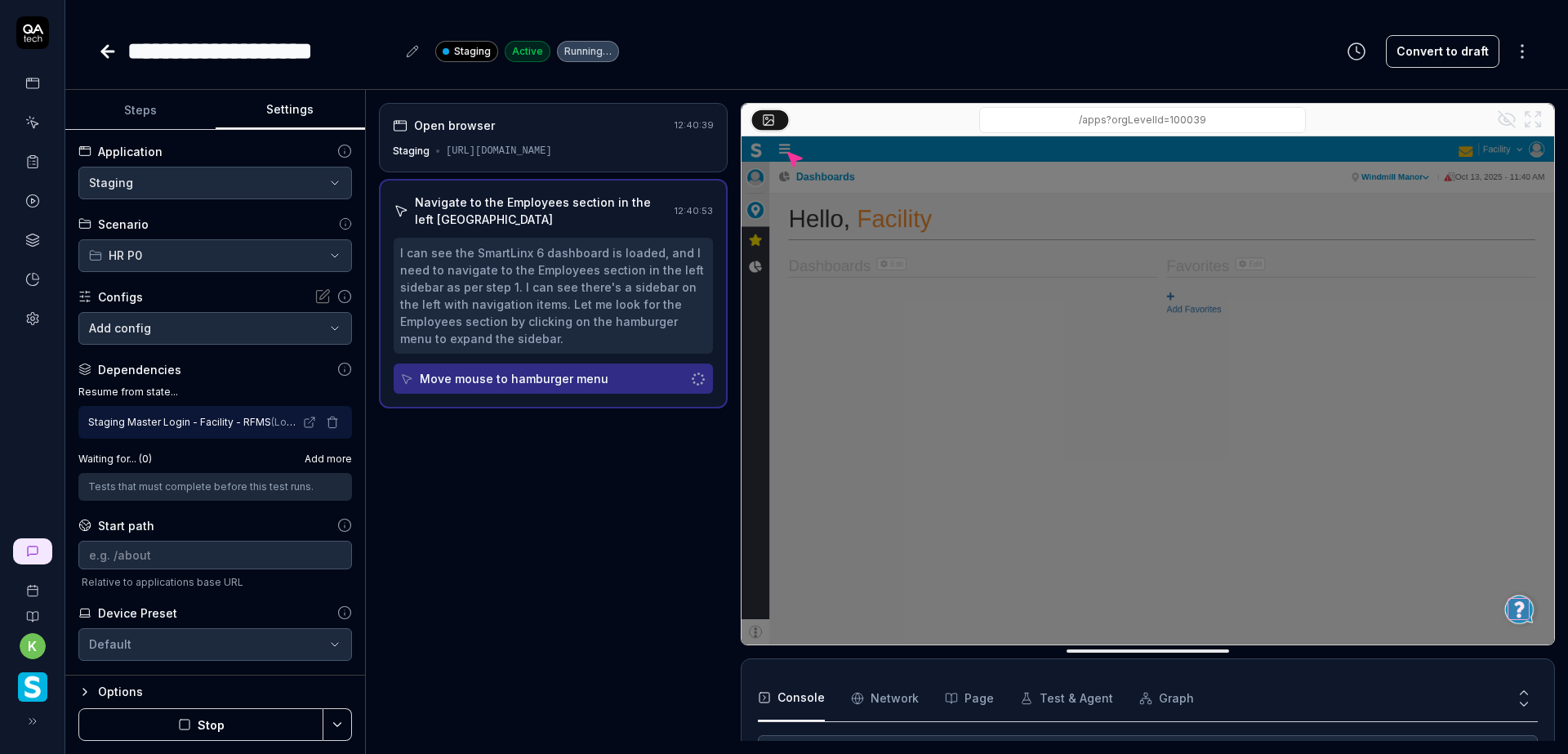
click at [1103, 120] on input "/apps?orgLevelId=100039" at bounding box center [1141, 120] width 326 height 26
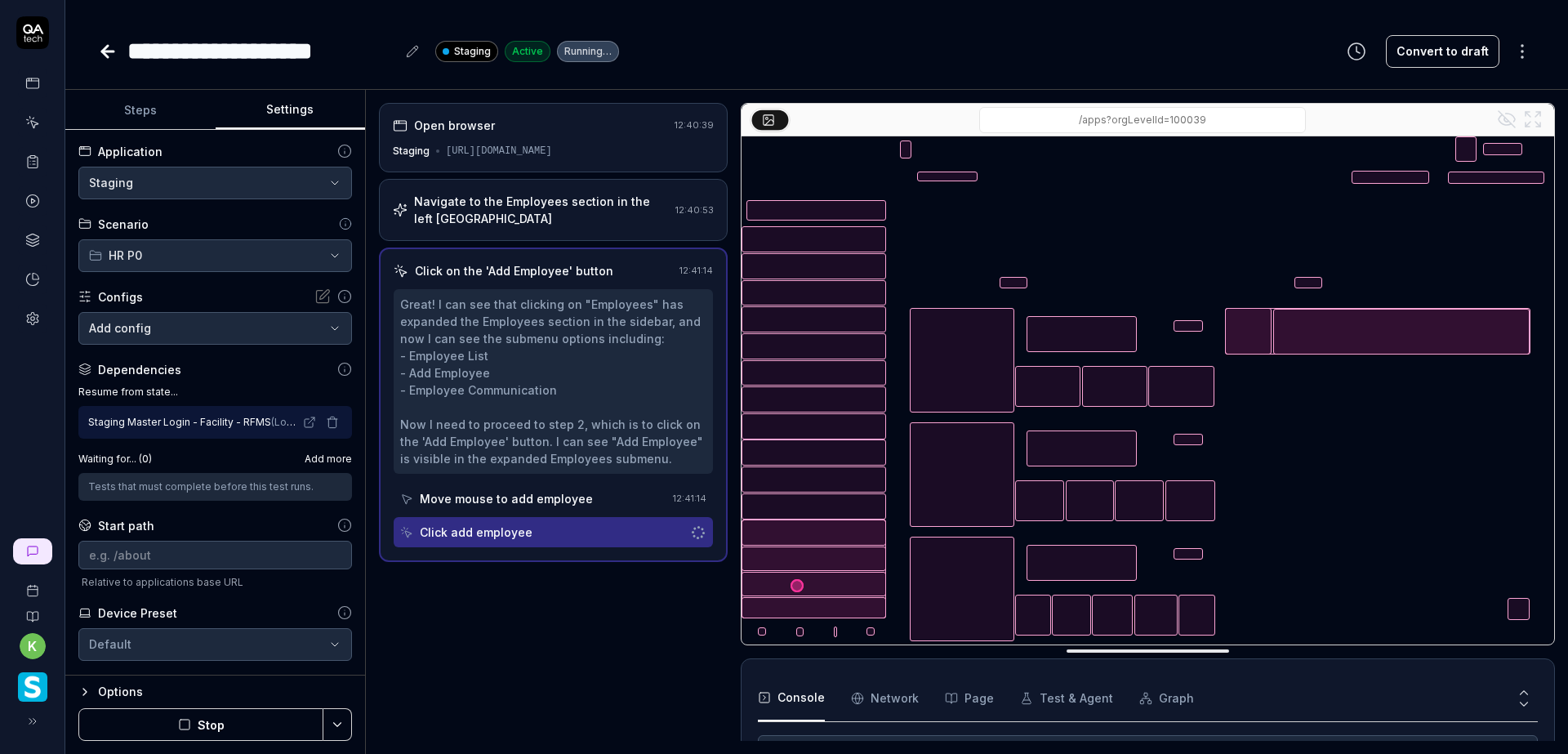
scroll to position [260, 0]
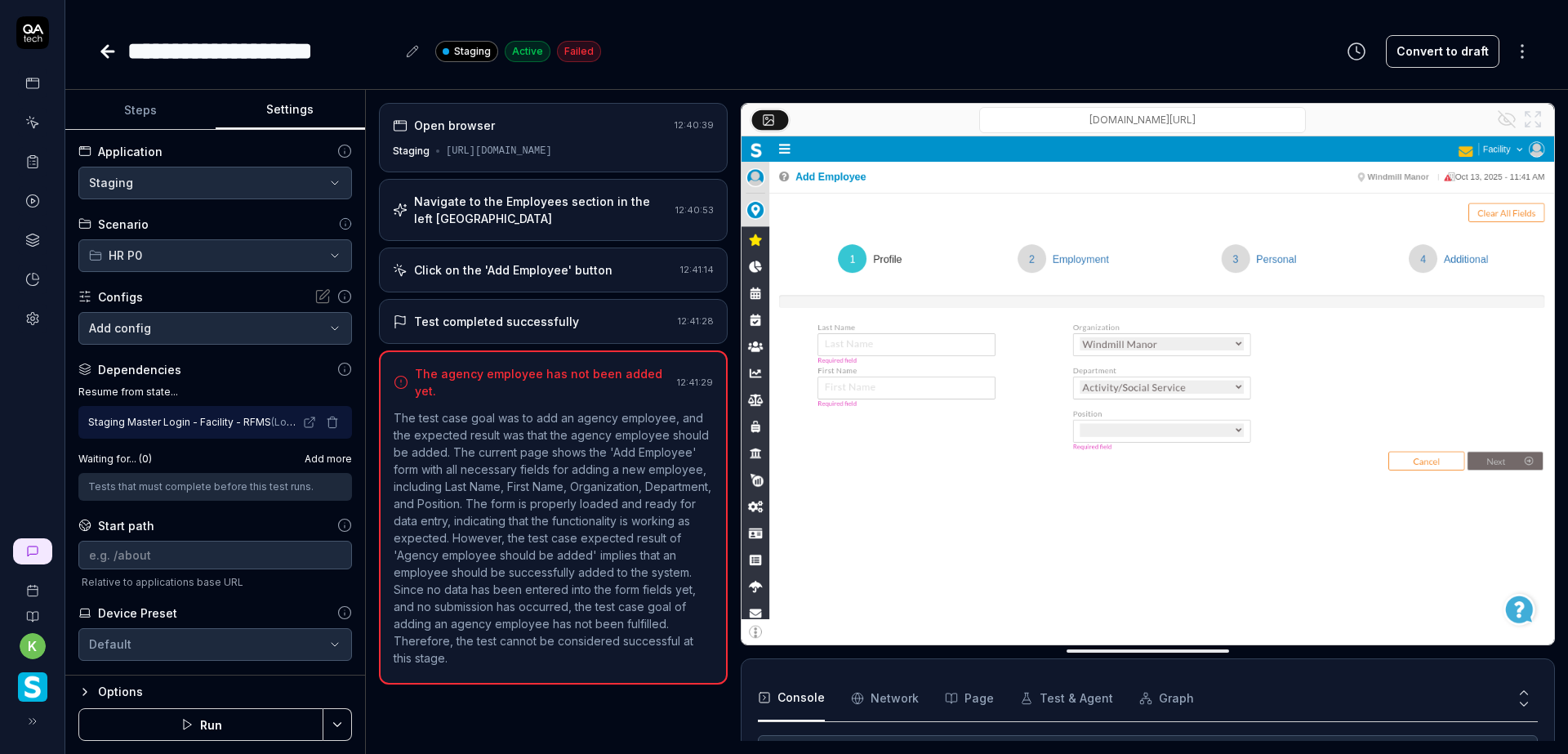
click at [103, 46] on icon at bounding box center [107, 51] width 20 height 20
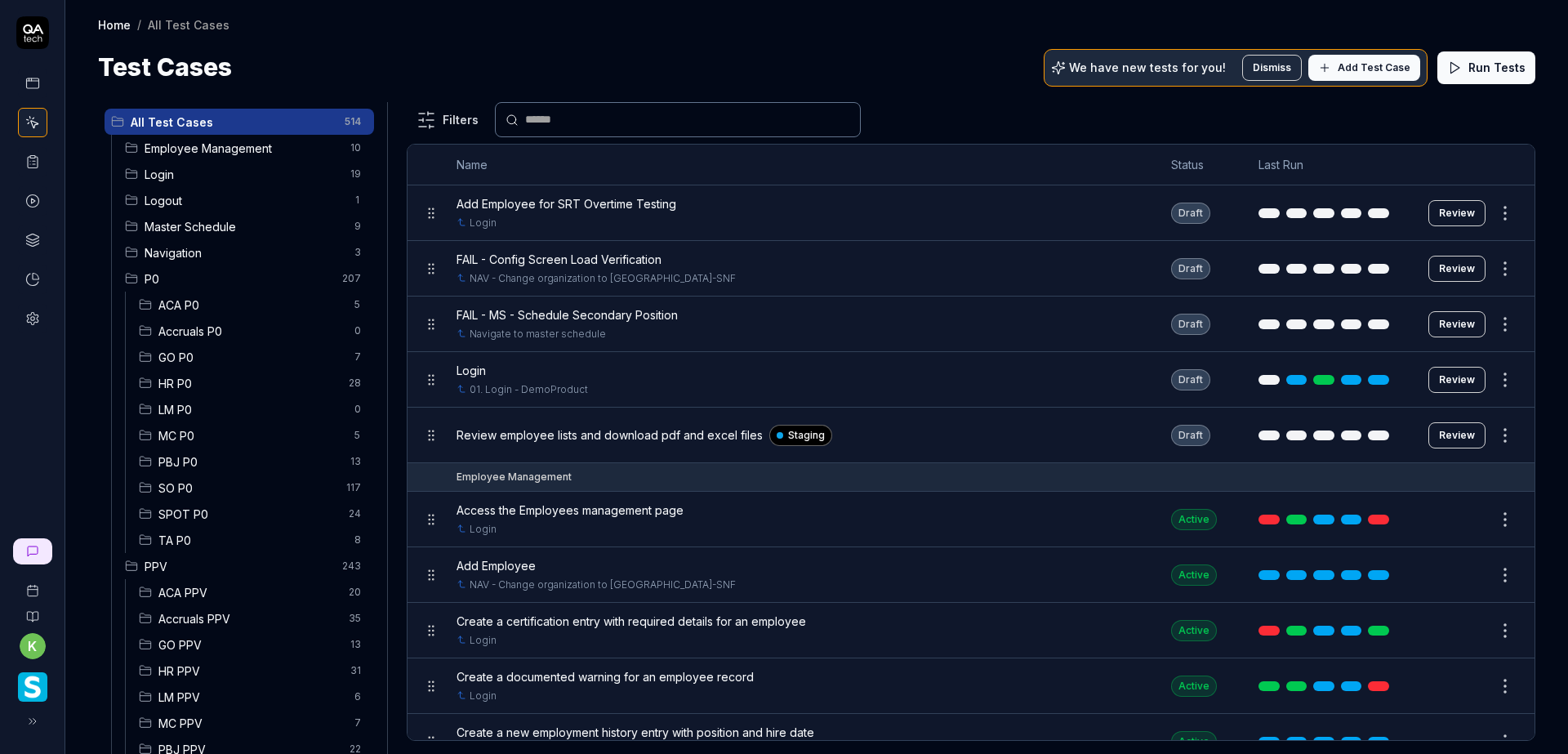
click at [594, 116] on input "text" at bounding box center [688, 119] width 325 height 17
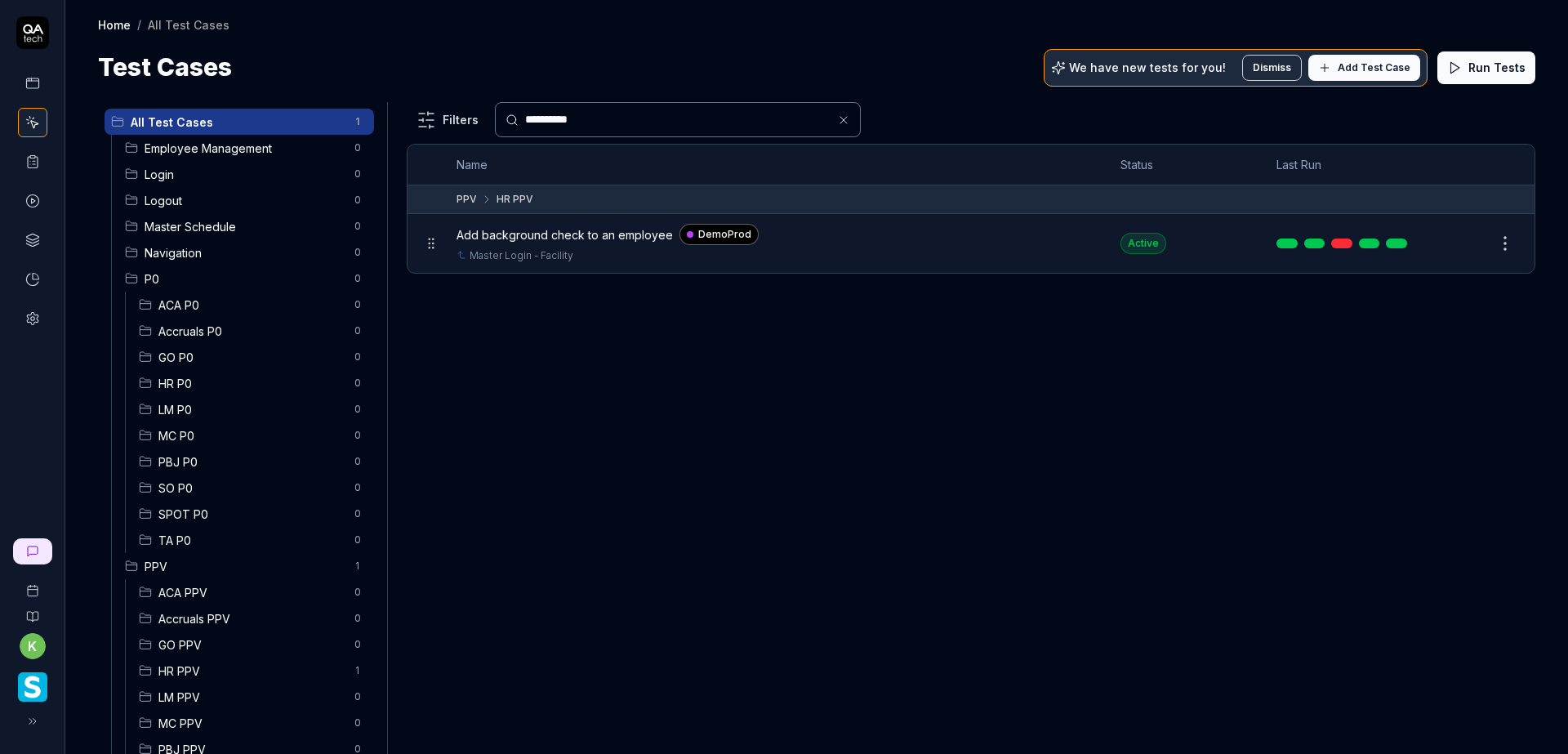
type input "**********"
click at [1464, 244] on button "Edit" at bounding box center [1465, 243] width 39 height 26
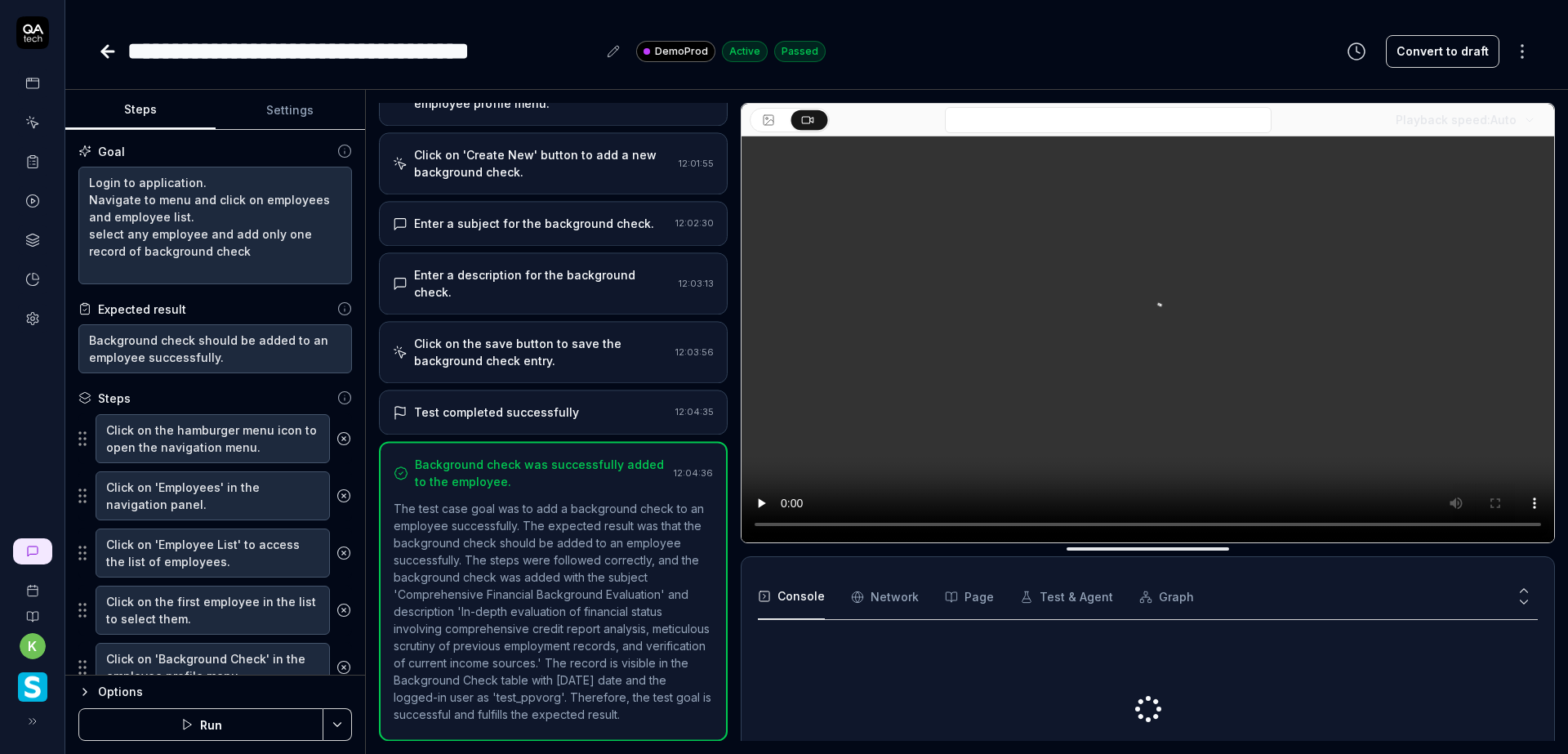
scroll to position [458, 0]
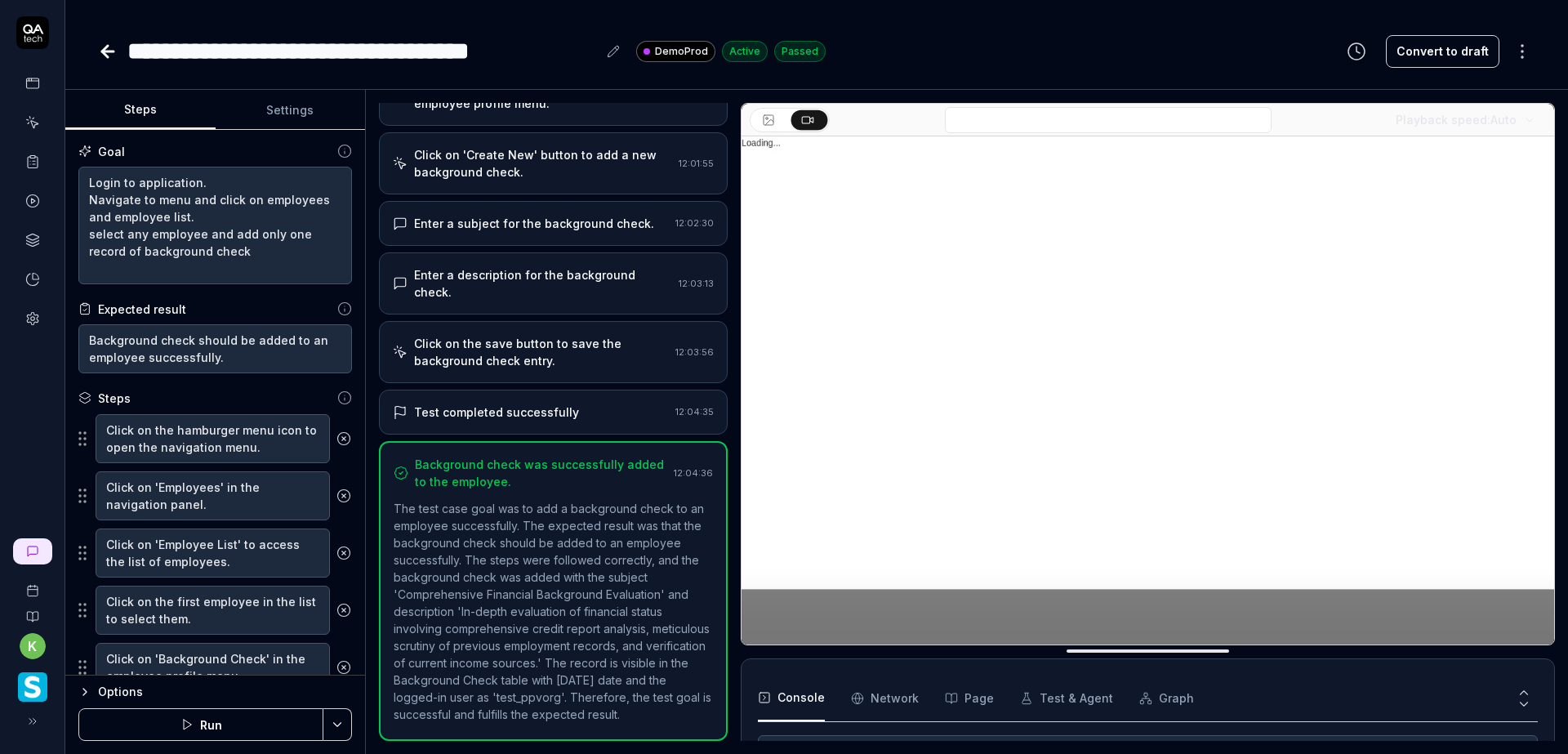
scroll to position [212, 0]
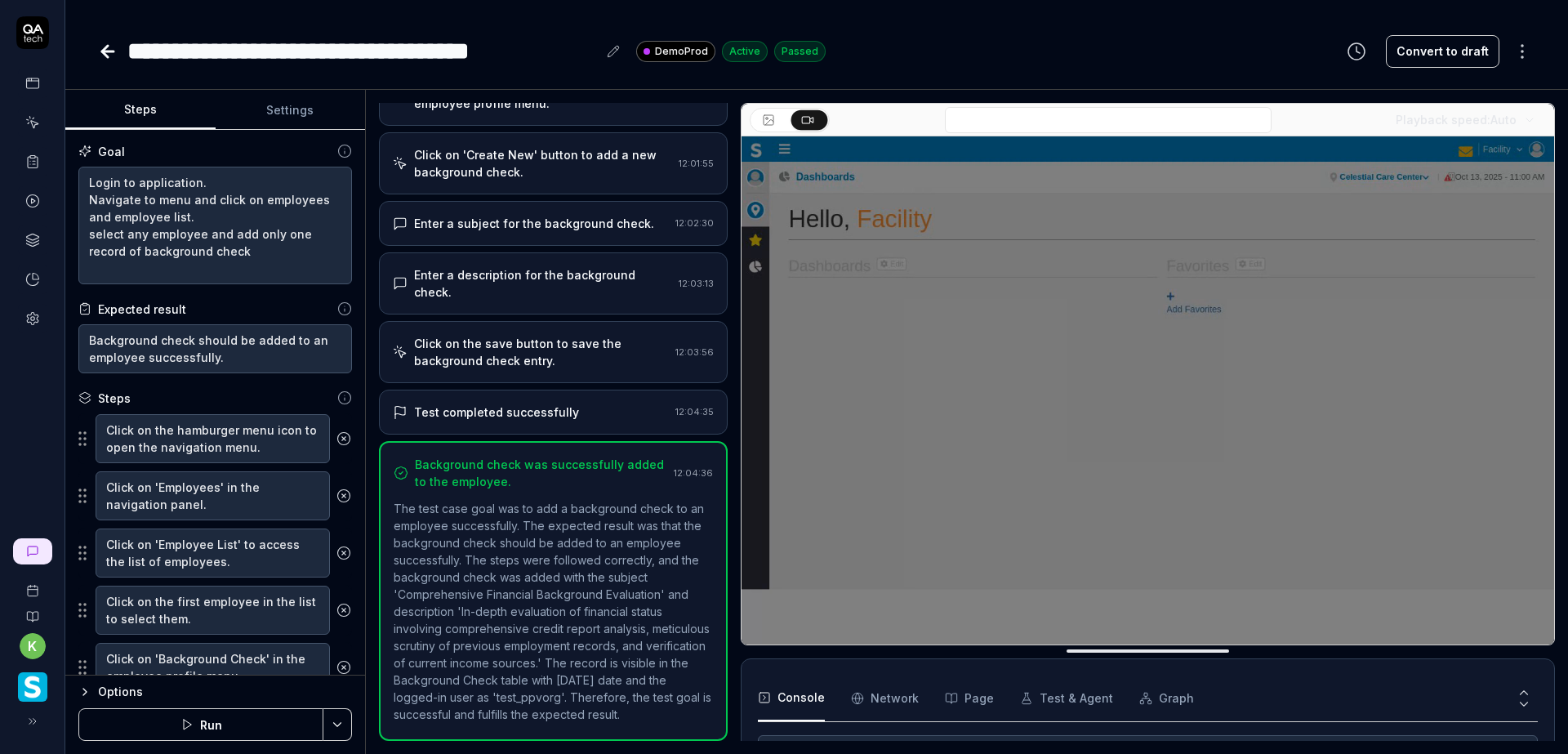
click at [288, 721] on button "Run" at bounding box center [201, 725] width 245 height 33
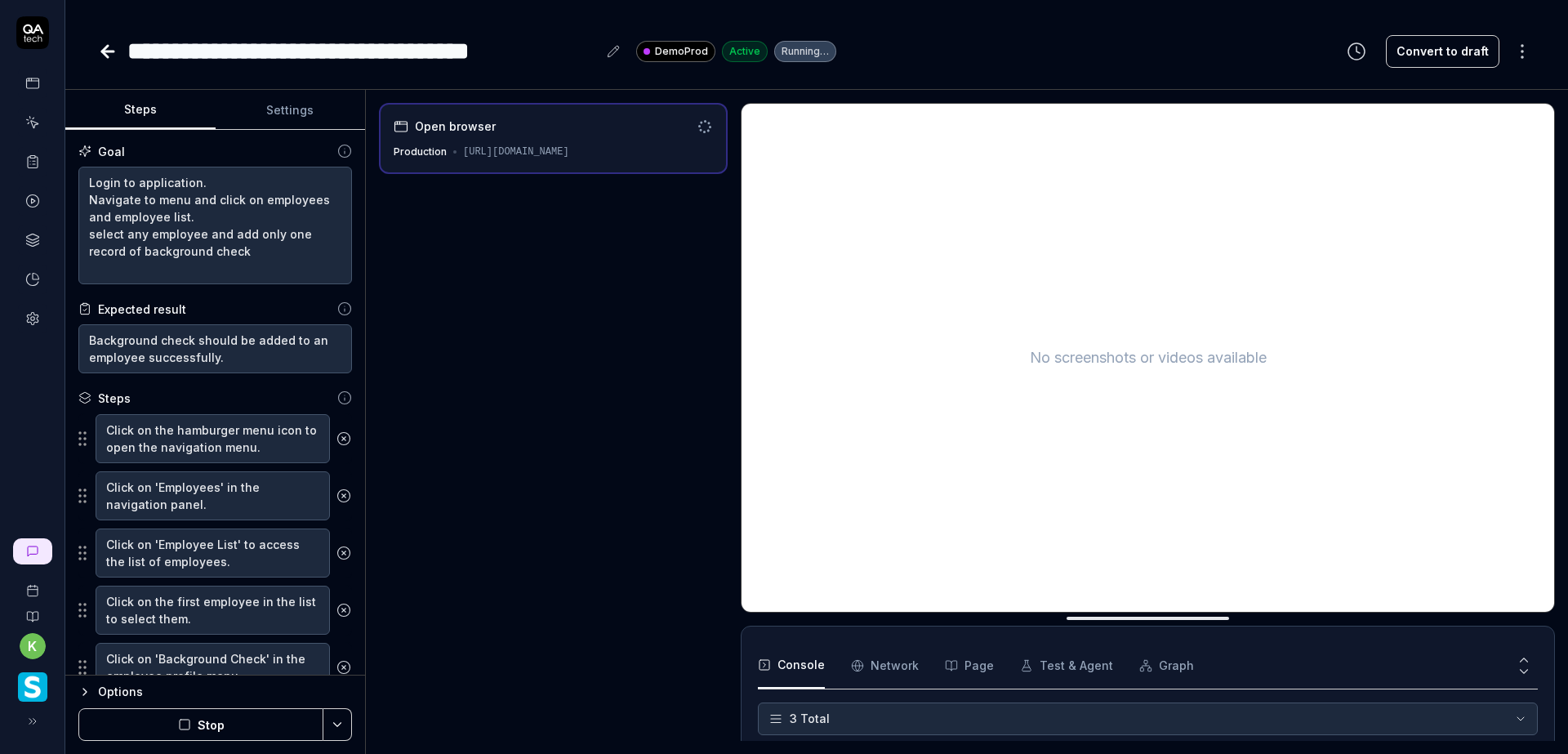
scroll to position [23, 0]
click at [287, 108] on button "Settings" at bounding box center [291, 110] width 151 height 39
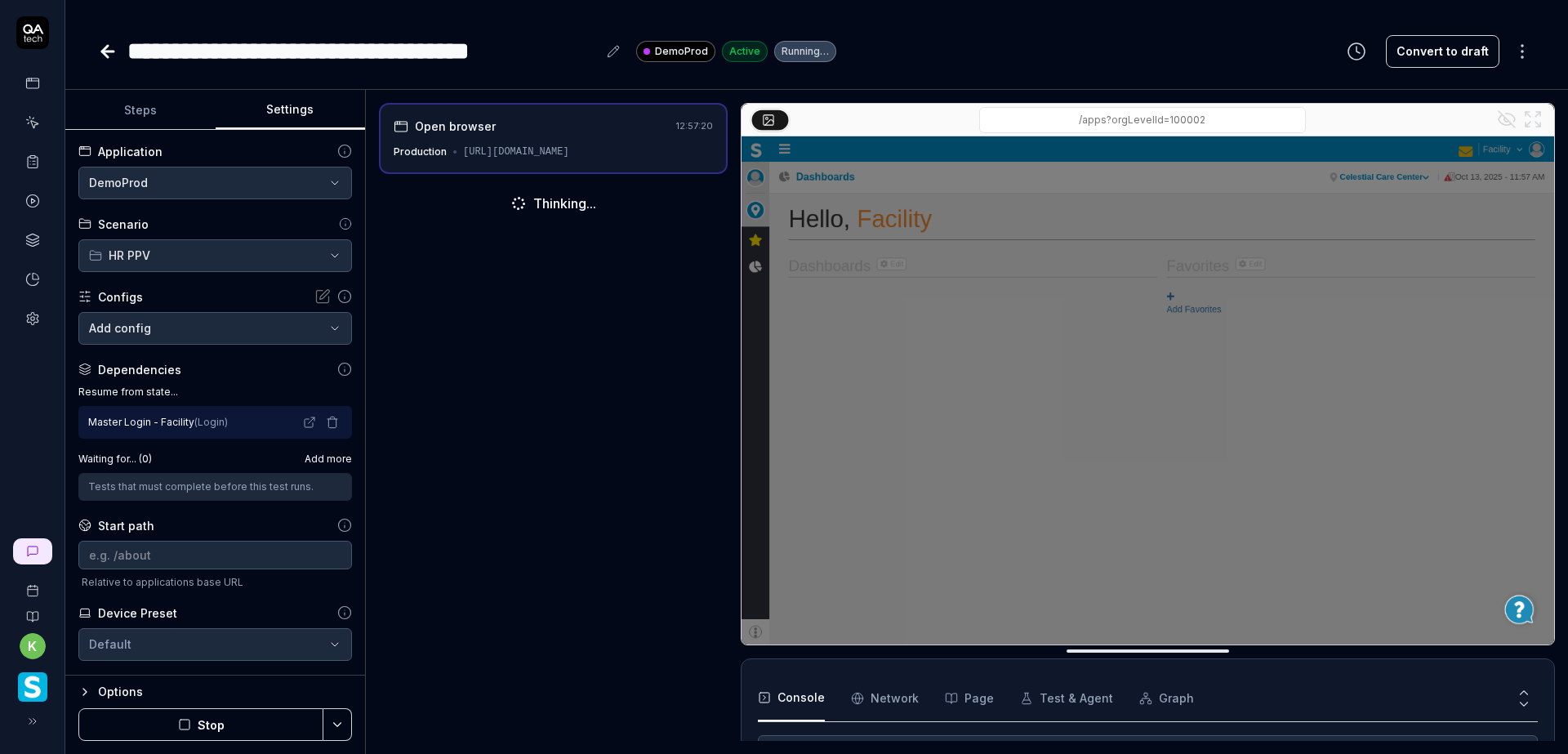
scroll to position [70, 0]
click at [150, 108] on button "Steps" at bounding box center [140, 110] width 151 height 39
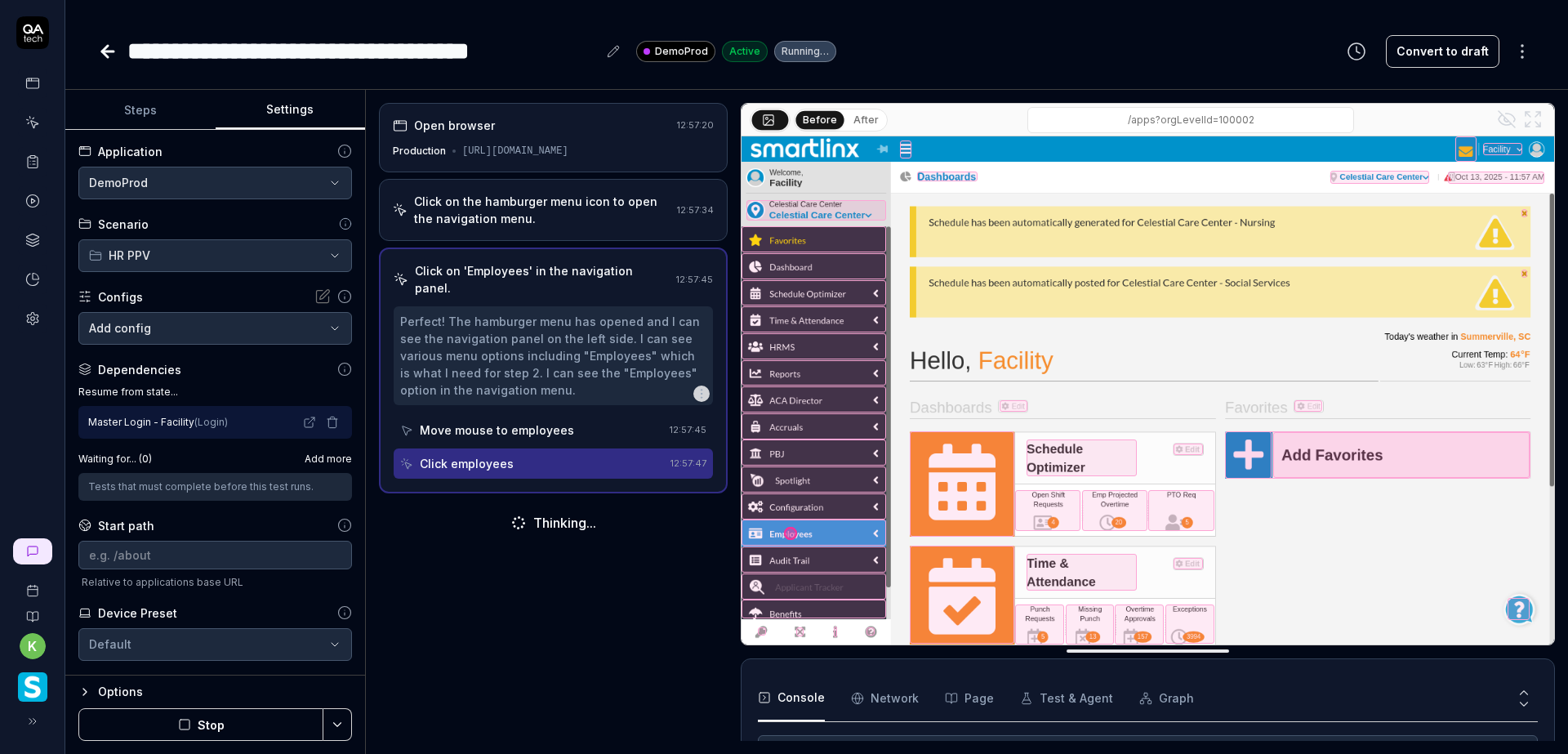
click at [299, 114] on button "Settings" at bounding box center [291, 110] width 151 height 39
click at [149, 105] on button "Steps" at bounding box center [140, 110] width 151 height 39
type textarea "*"
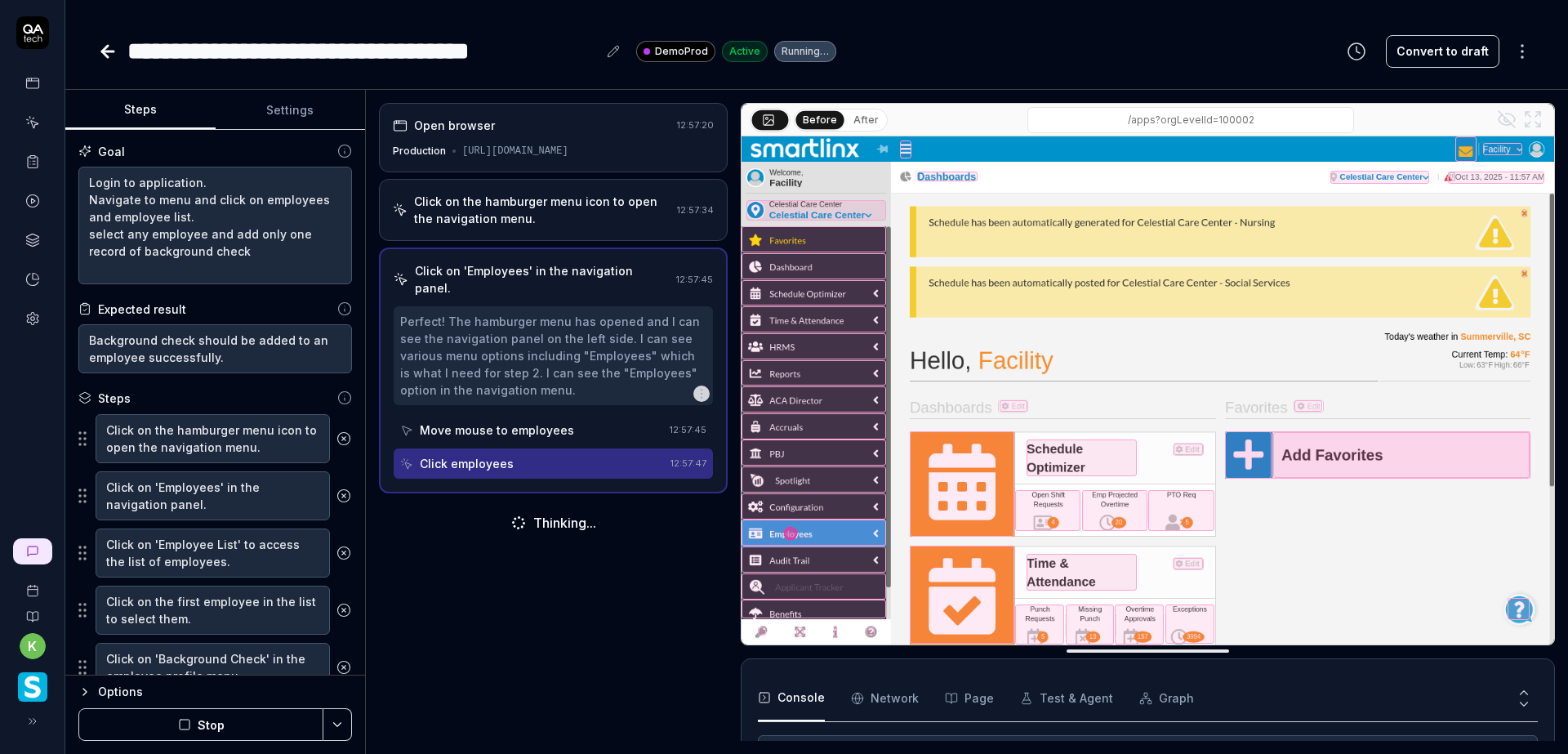
click at [117, 51] on icon at bounding box center [107, 51] width 20 height 20
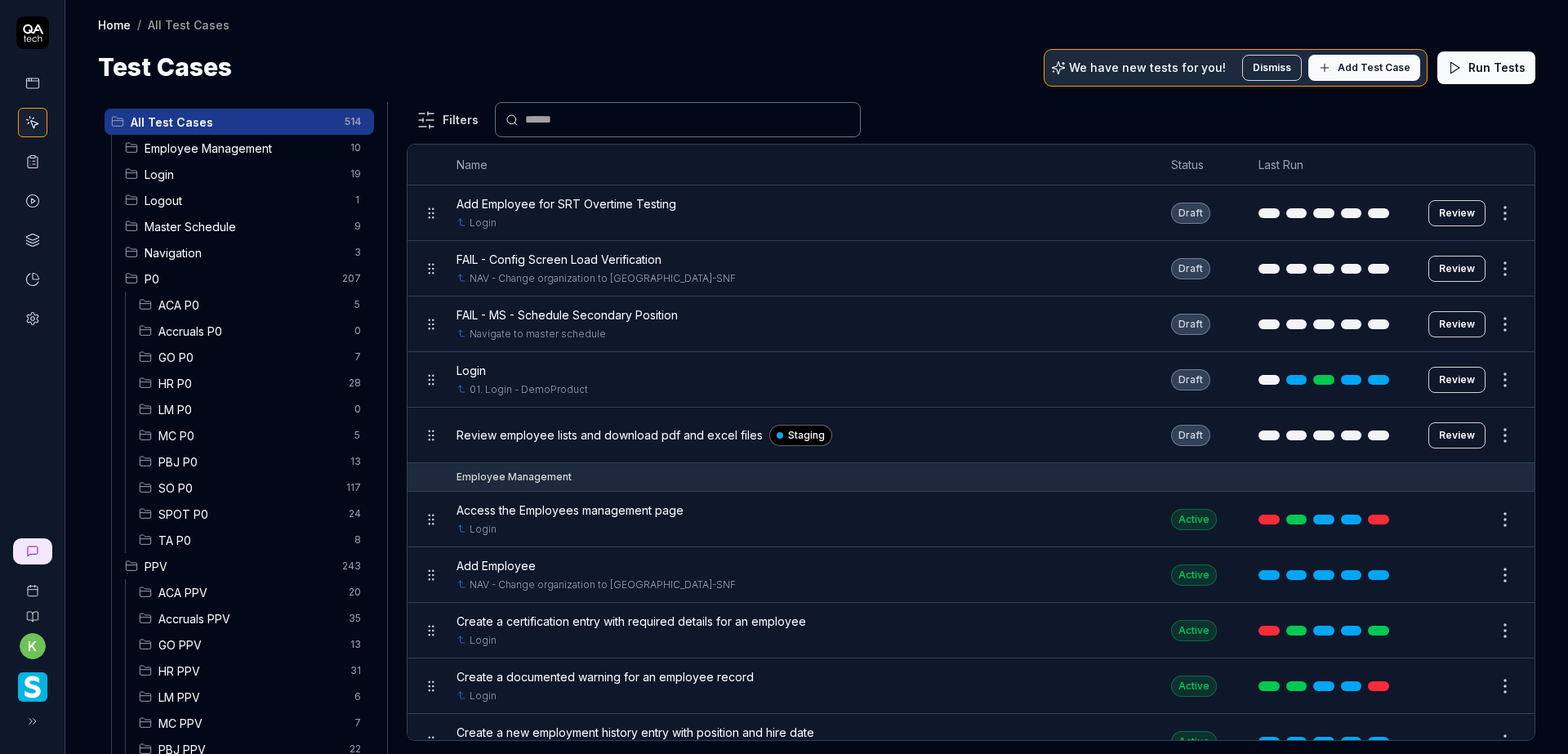
click at [552, 113] on input "text" at bounding box center [688, 119] width 325 height 17
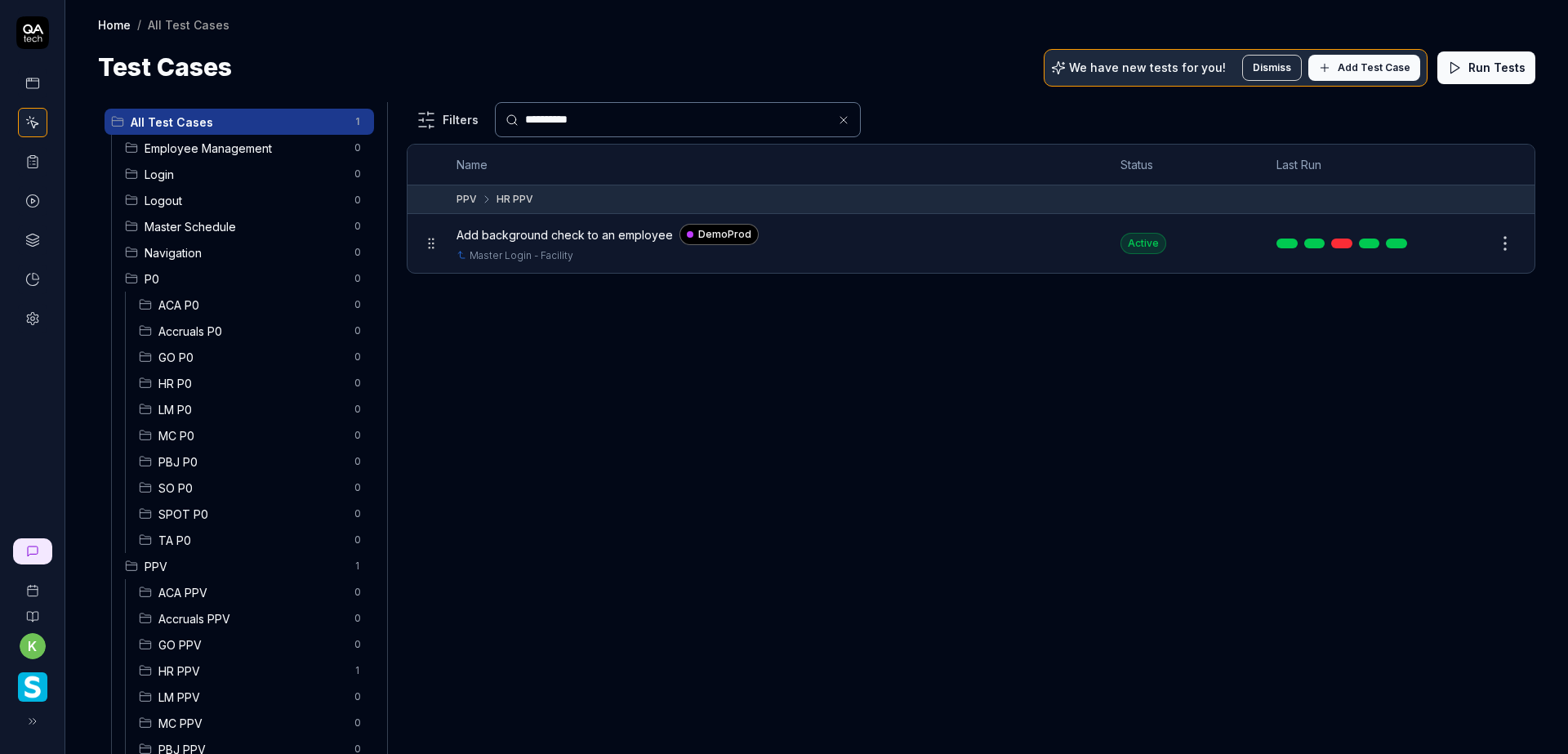
type input "**********"
click at [842, 123] on icon at bounding box center [843, 119] width 13 height 13
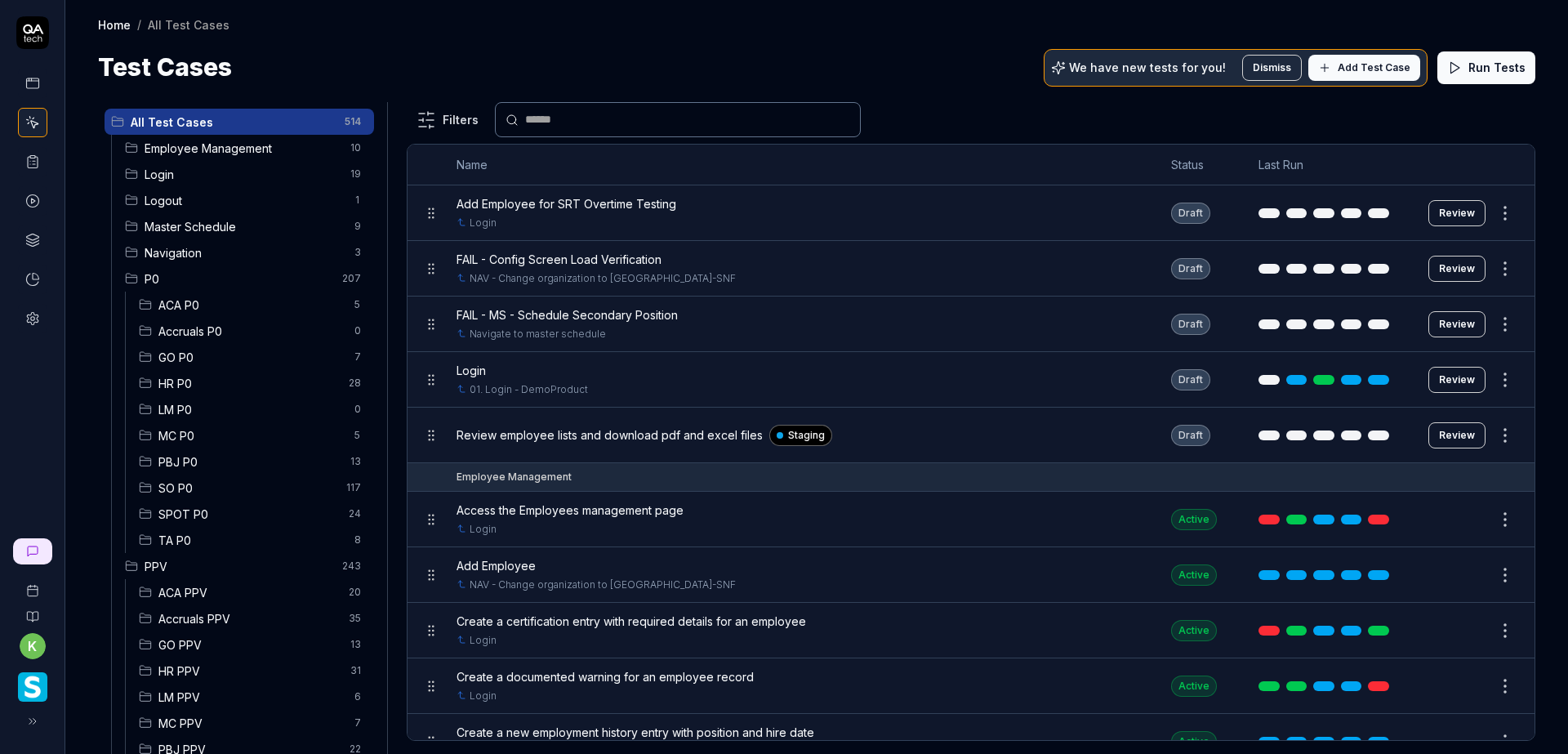
click at [177, 385] on span "HR P0" at bounding box center [248, 383] width 181 height 17
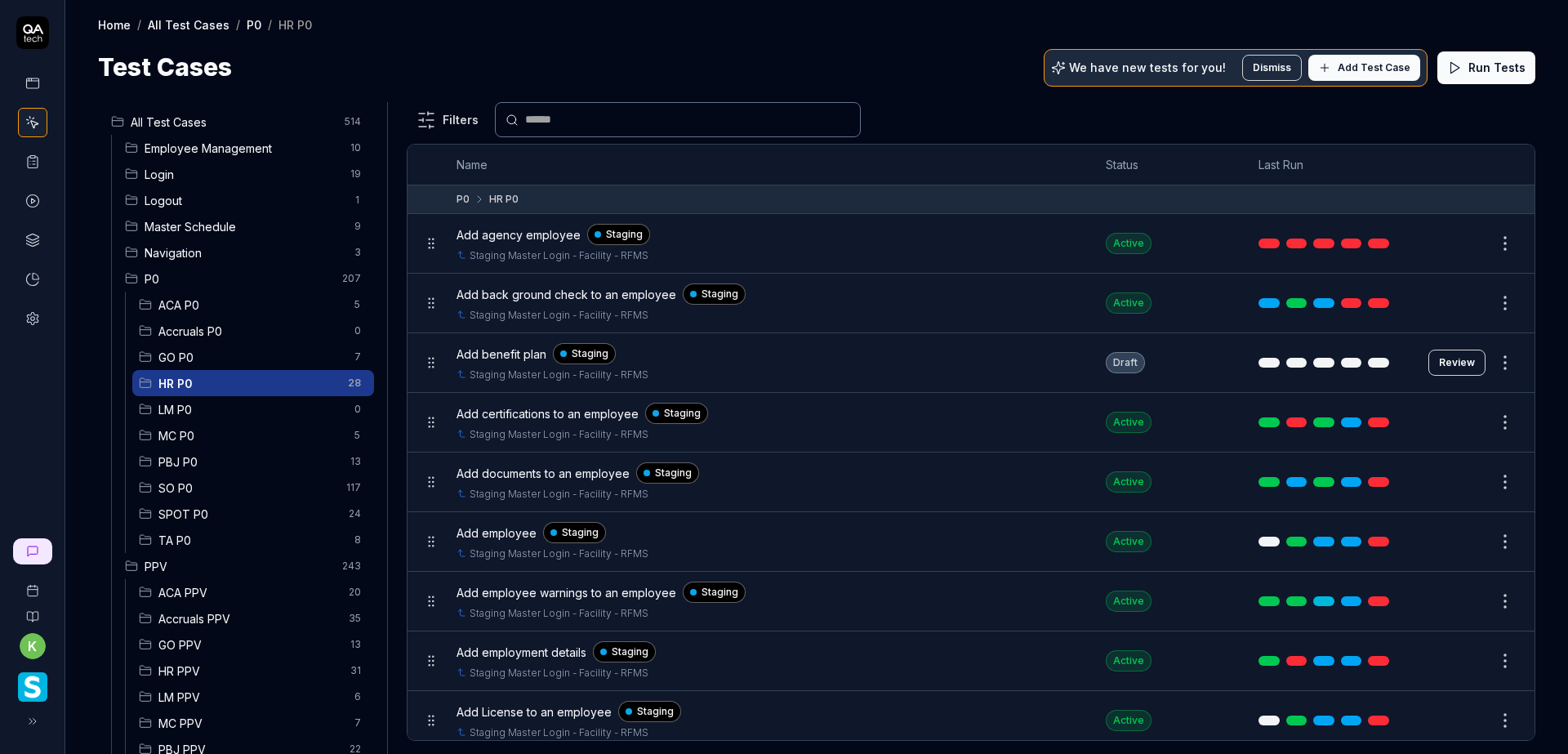
click at [791, 296] on div "Add back ground check to an employee Staging" at bounding box center [764, 293] width 616 height 22
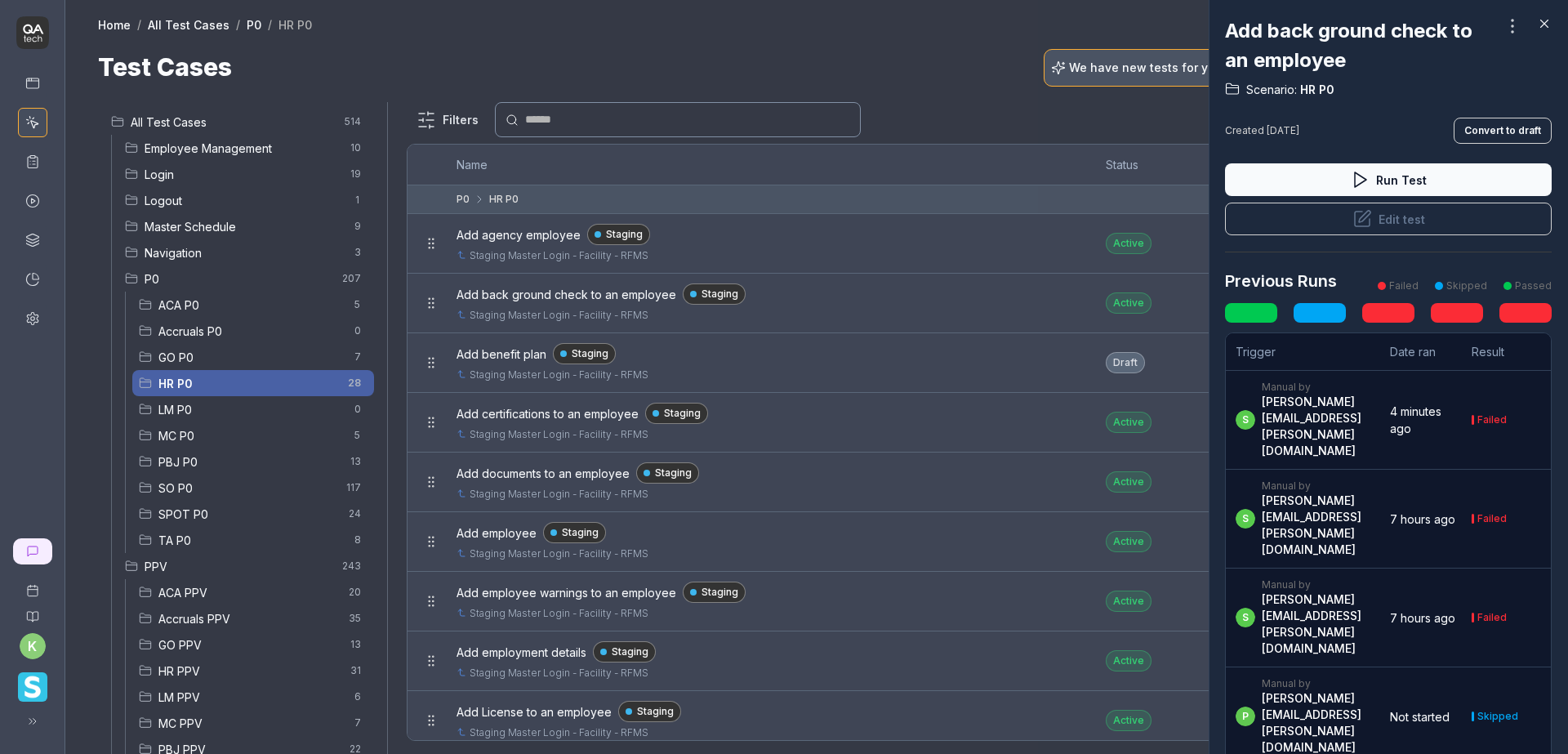
click at [942, 80] on div at bounding box center [784, 377] width 1568 height 754
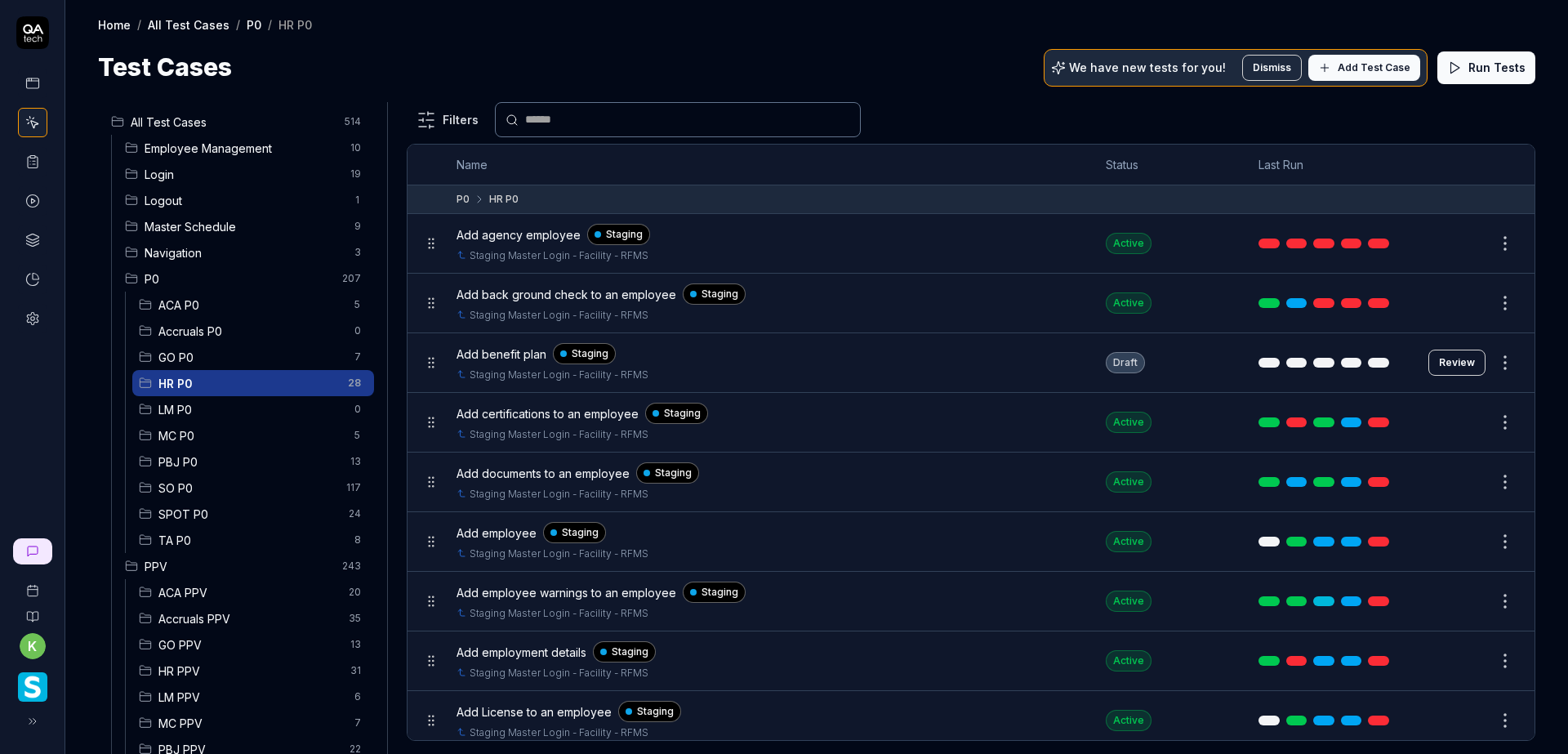
click at [1446, 300] on button "Edit" at bounding box center [1465, 303] width 39 height 26
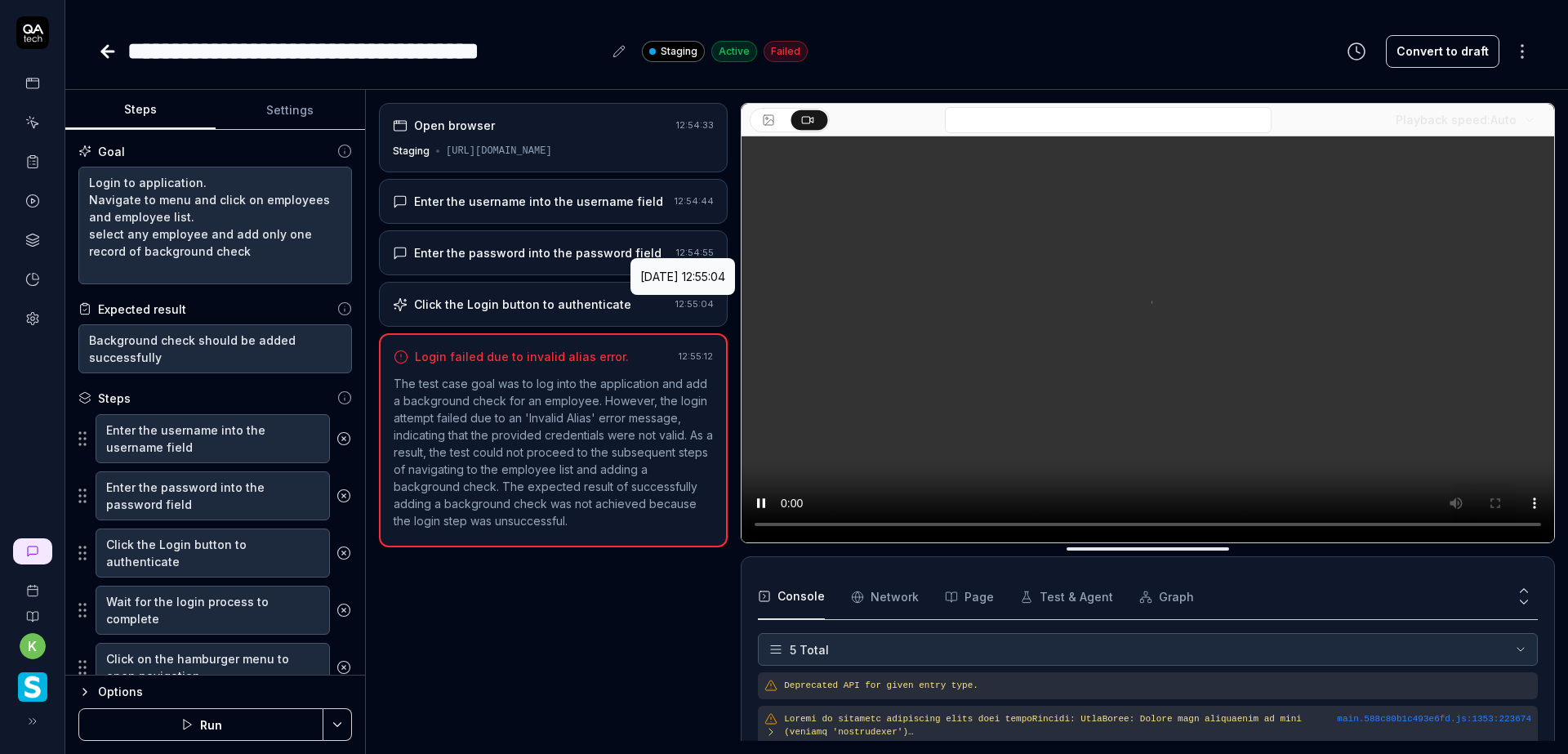
scroll to position [118, 0]
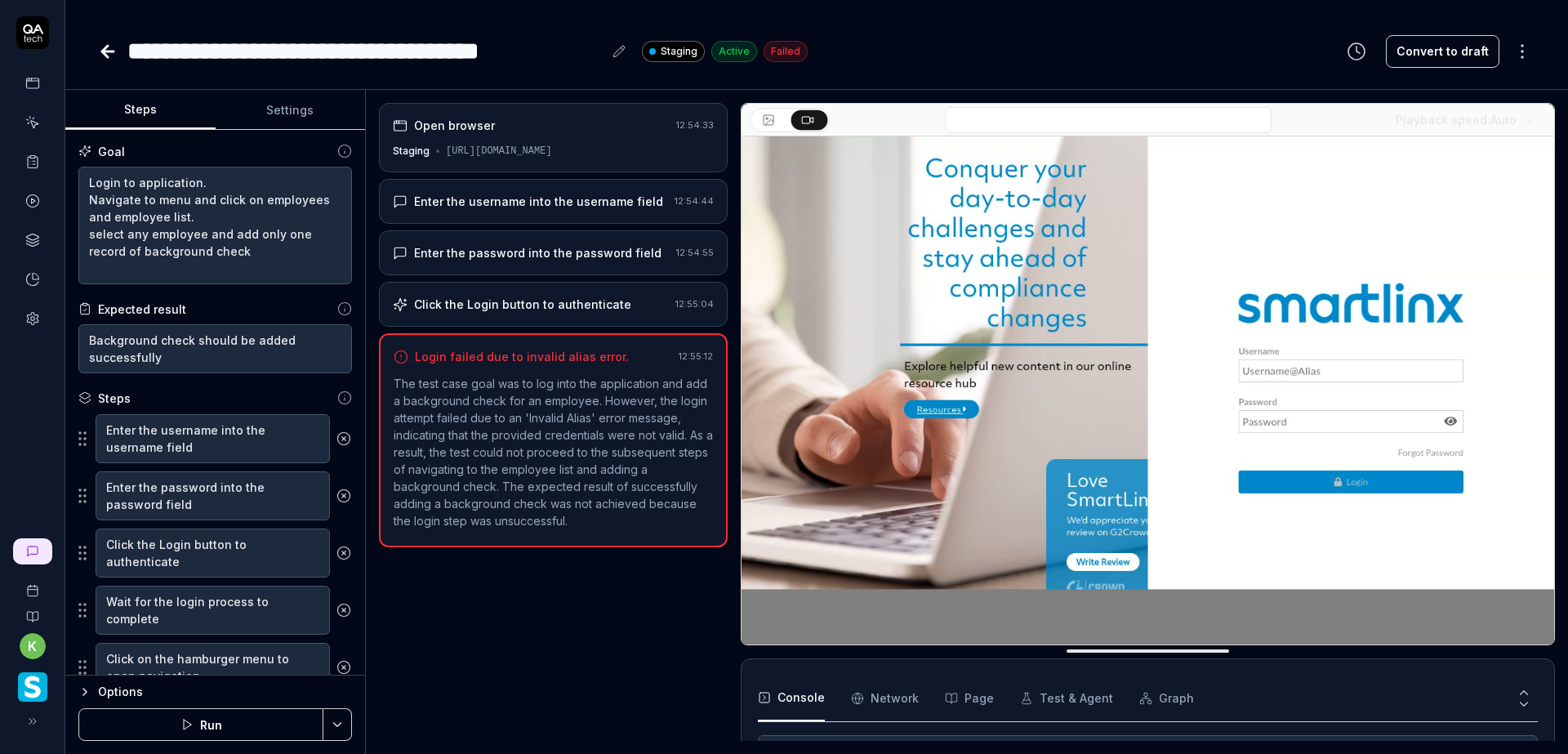
click at [572, 197] on div "Enter the username into the username field" at bounding box center [538, 202] width 249 height 17
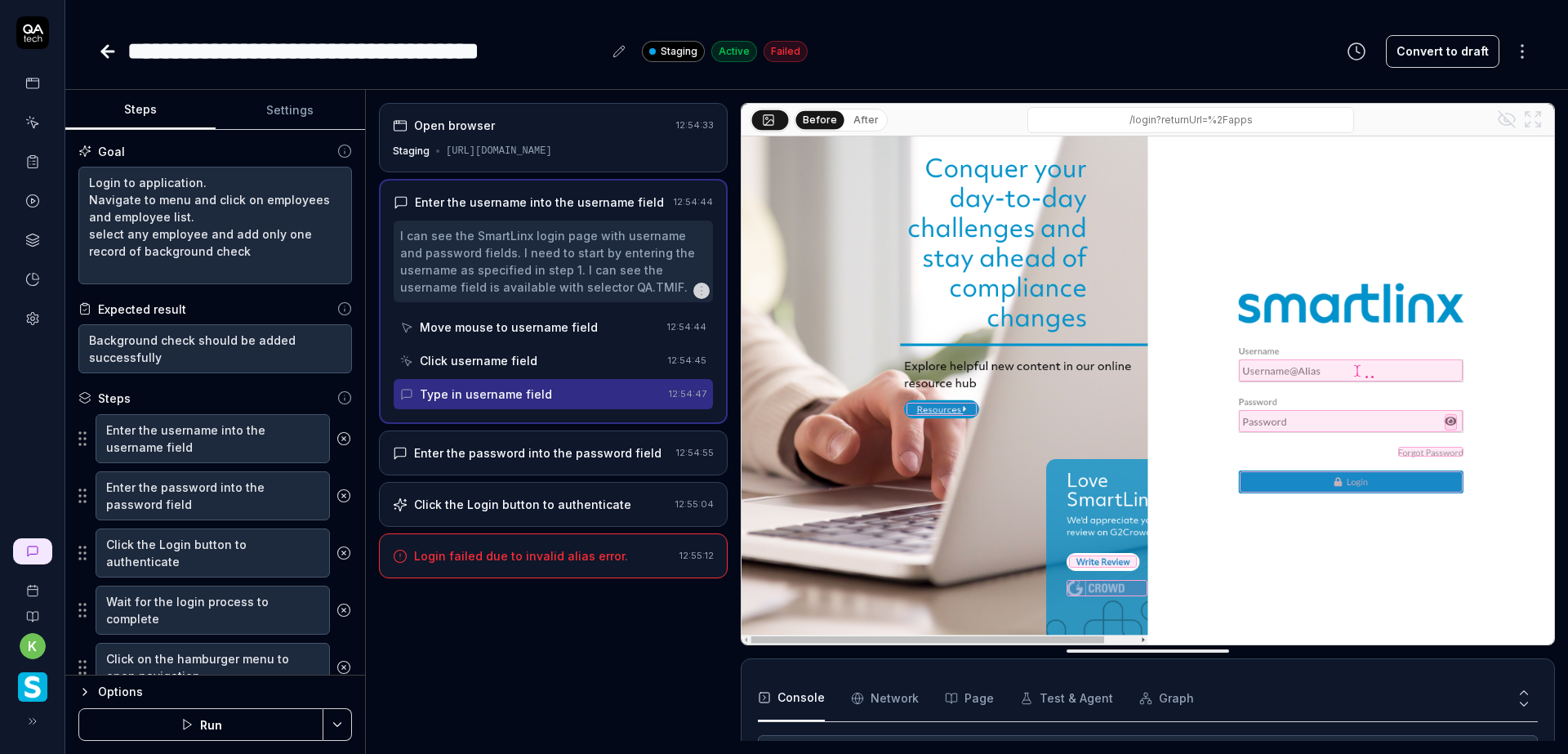
click at [857, 121] on button "After" at bounding box center [866, 119] width 38 height 18
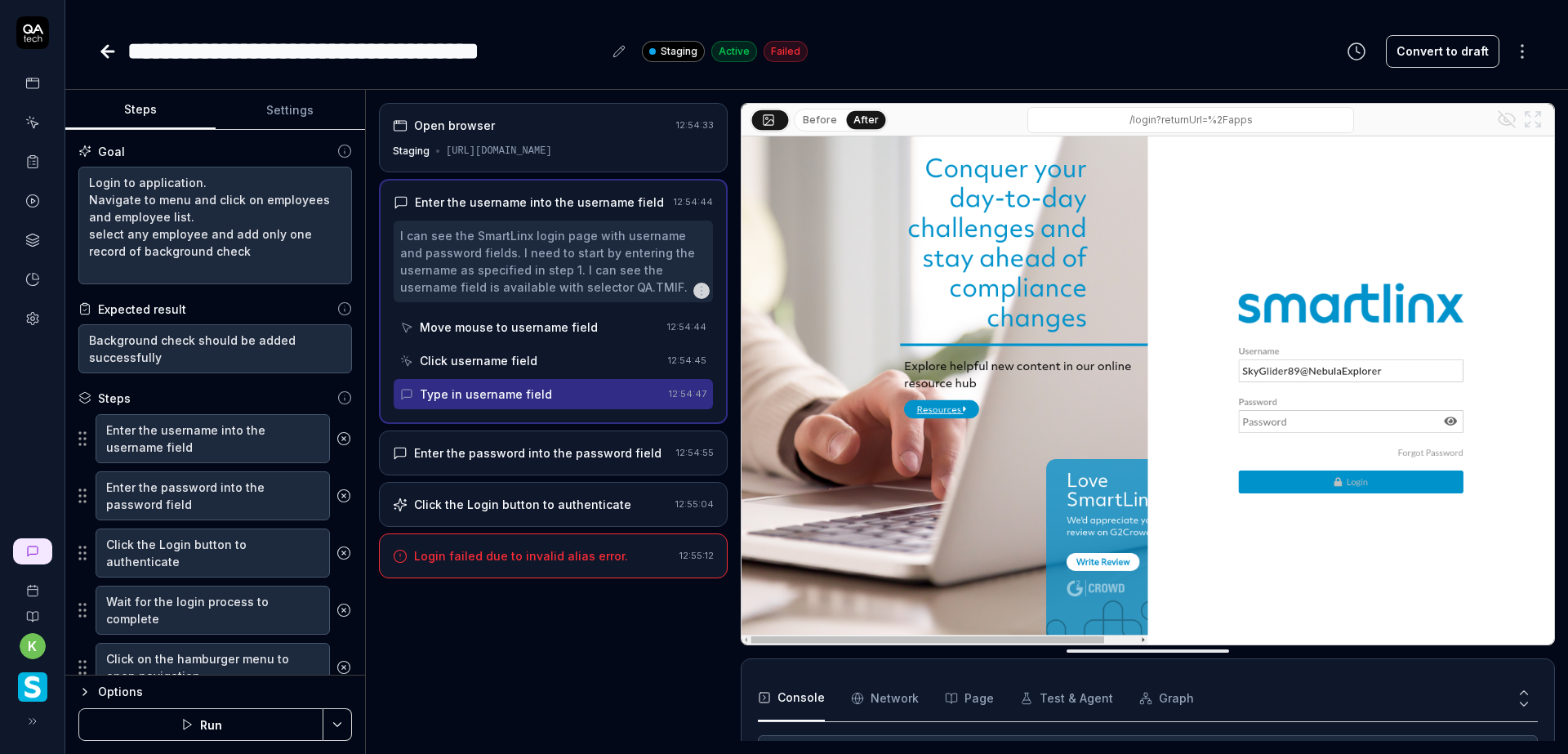
type textarea "*"
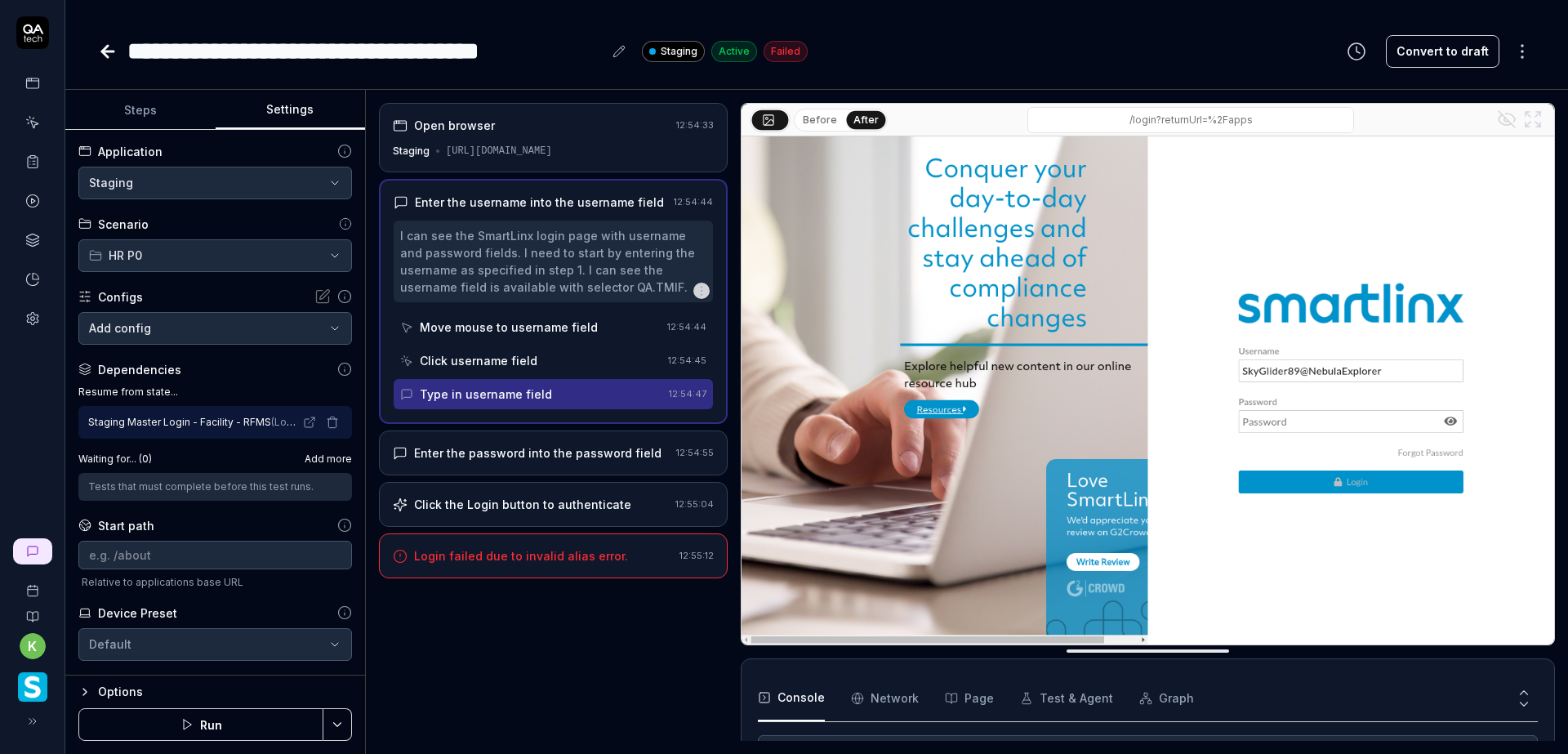
click at [260, 113] on button "Settings" at bounding box center [291, 110] width 151 height 39
click at [325, 426] on icon "button" at bounding box center [331, 422] width 13 height 13
click at [201, 426] on div "No test case" at bounding box center [207, 422] width 236 height 17
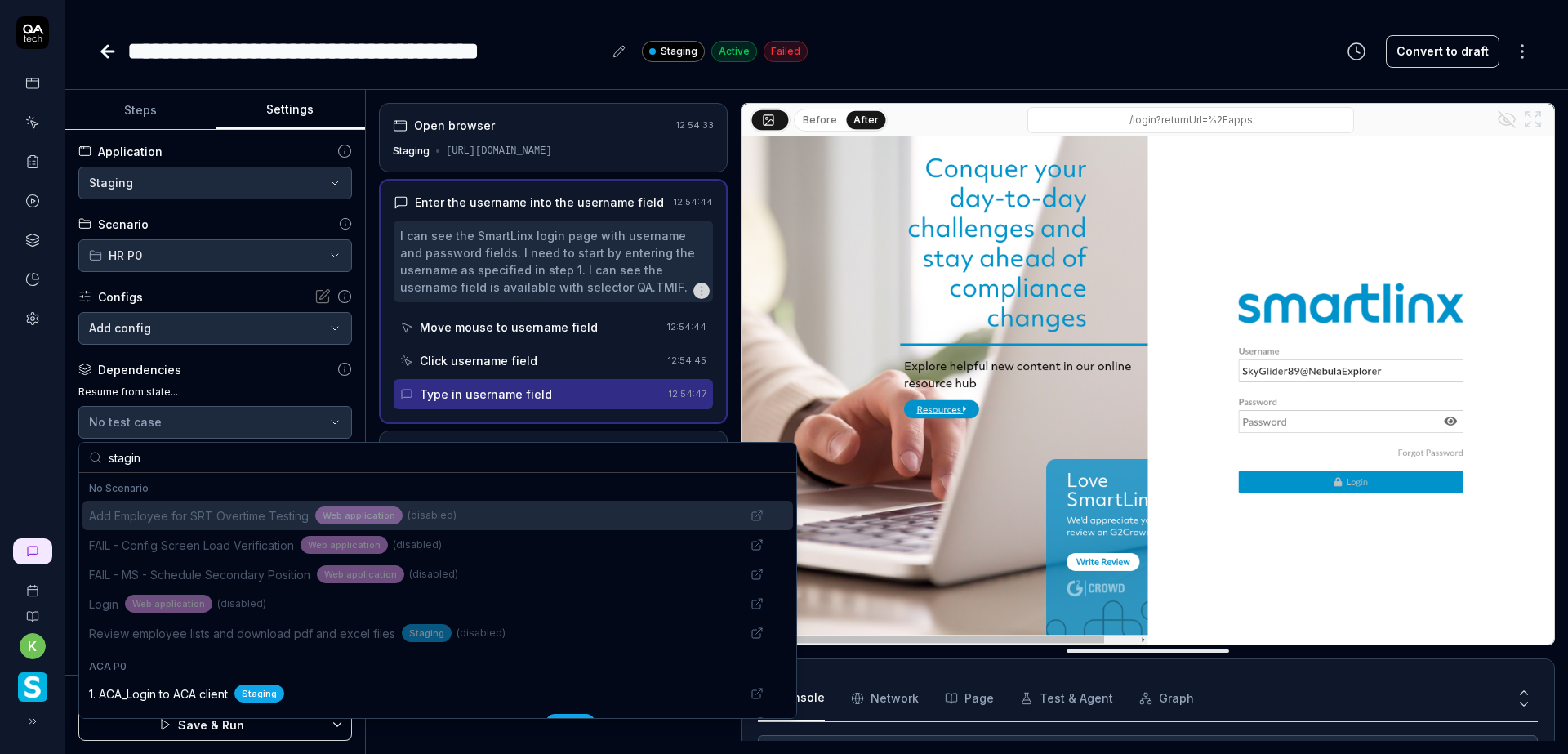
type input "staging"
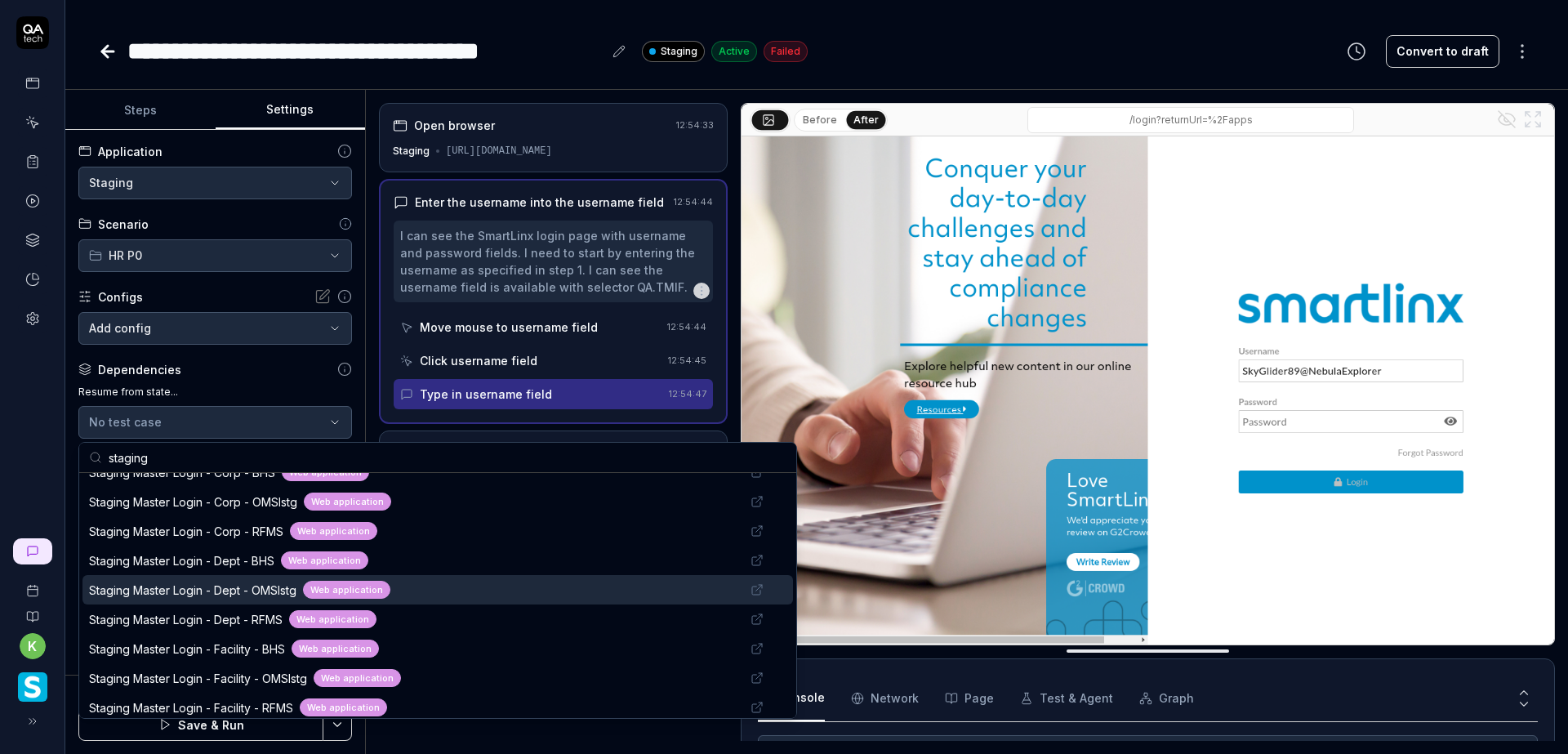
scroll to position [1225, 0]
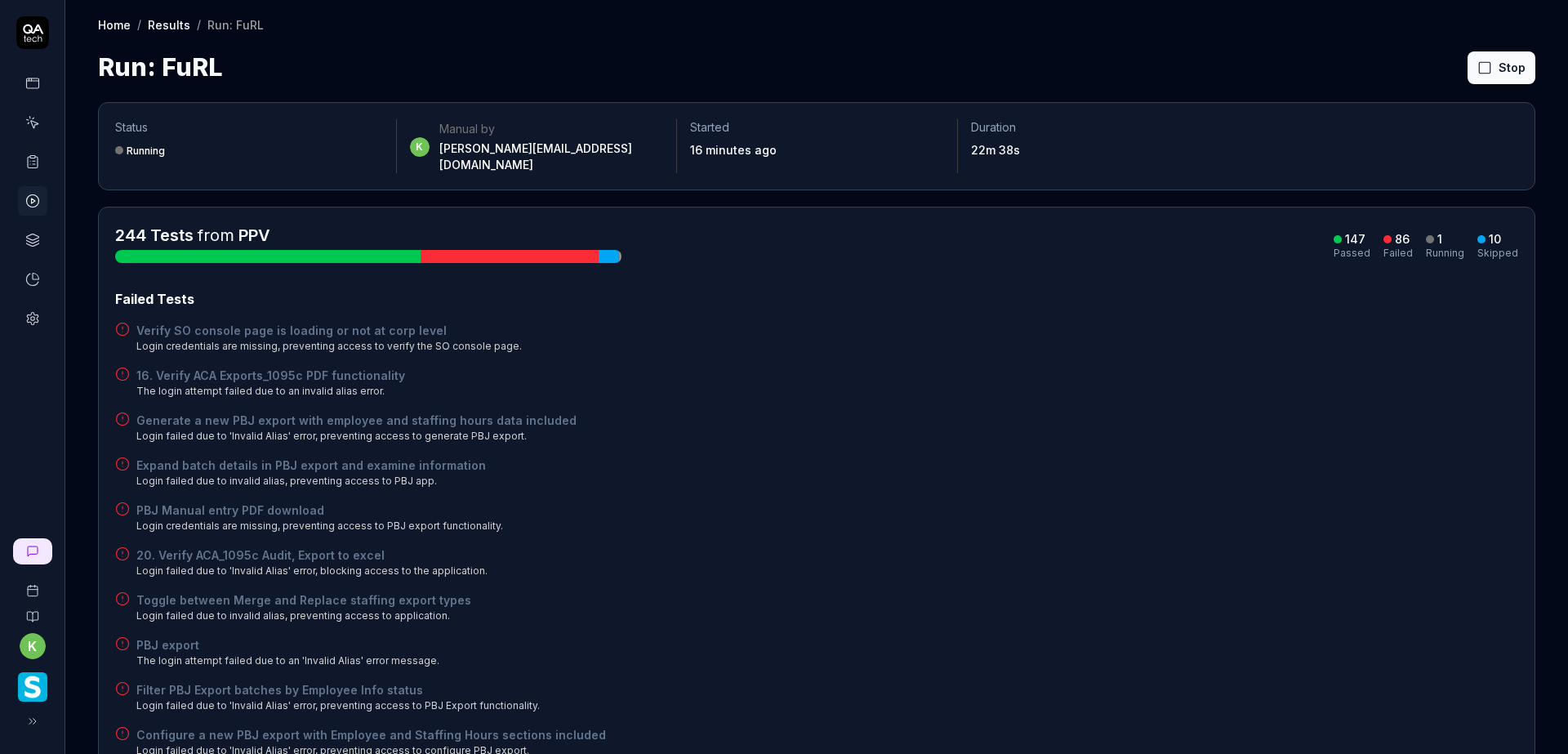
click at [1198, 427] on div "Generate a new PBJ export with employee and staffing hours data included Login …" at bounding box center [816, 428] width 1403 height 32
click at [1452, 68] on button "Rerun failed" at bounding box center [1462, 68] width 91 height 33
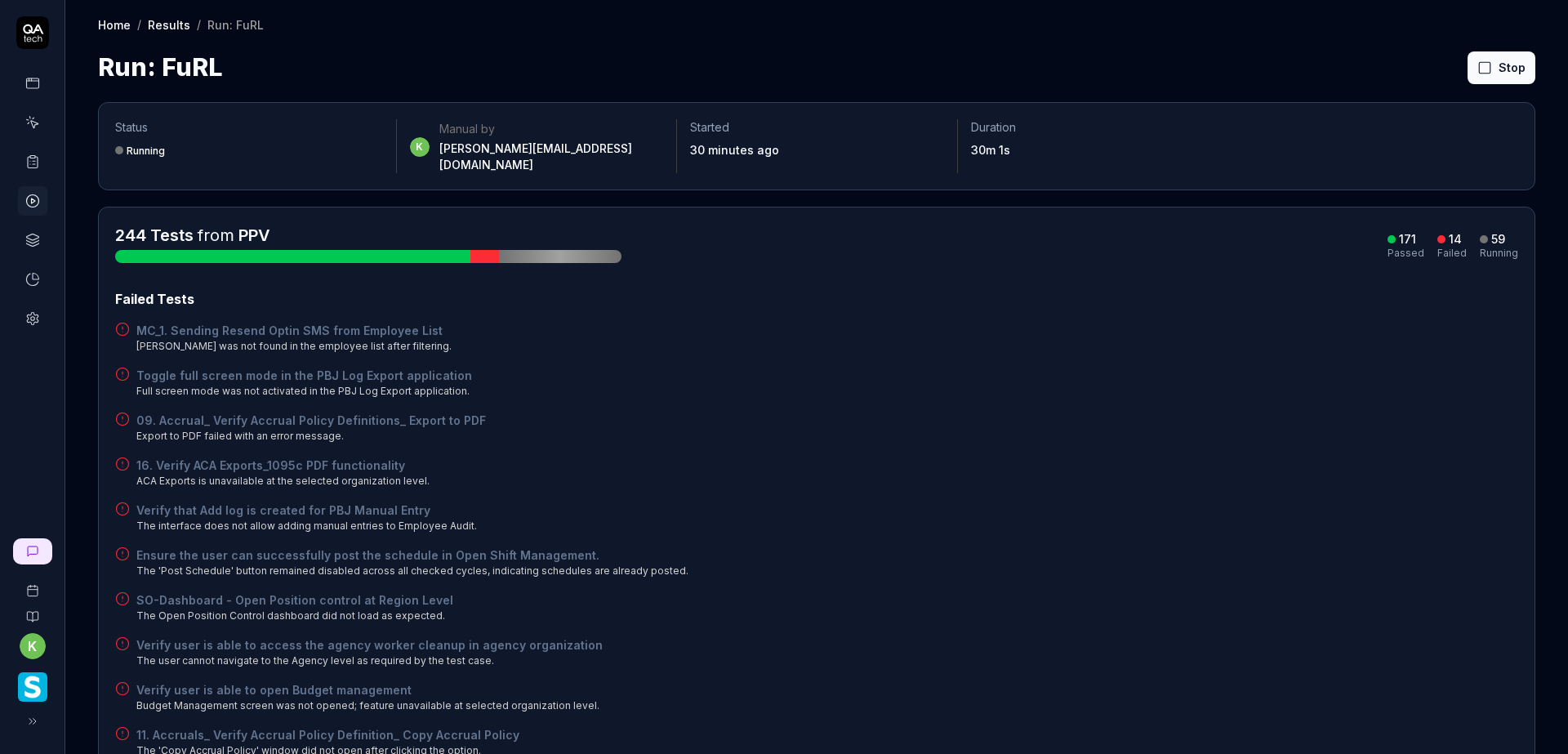
click at [1240, 513] on div "Verify that Add log is created for PBJ Manual Entry The interface does not allo…" at bounding box center [816, 517] width 1403 height 32
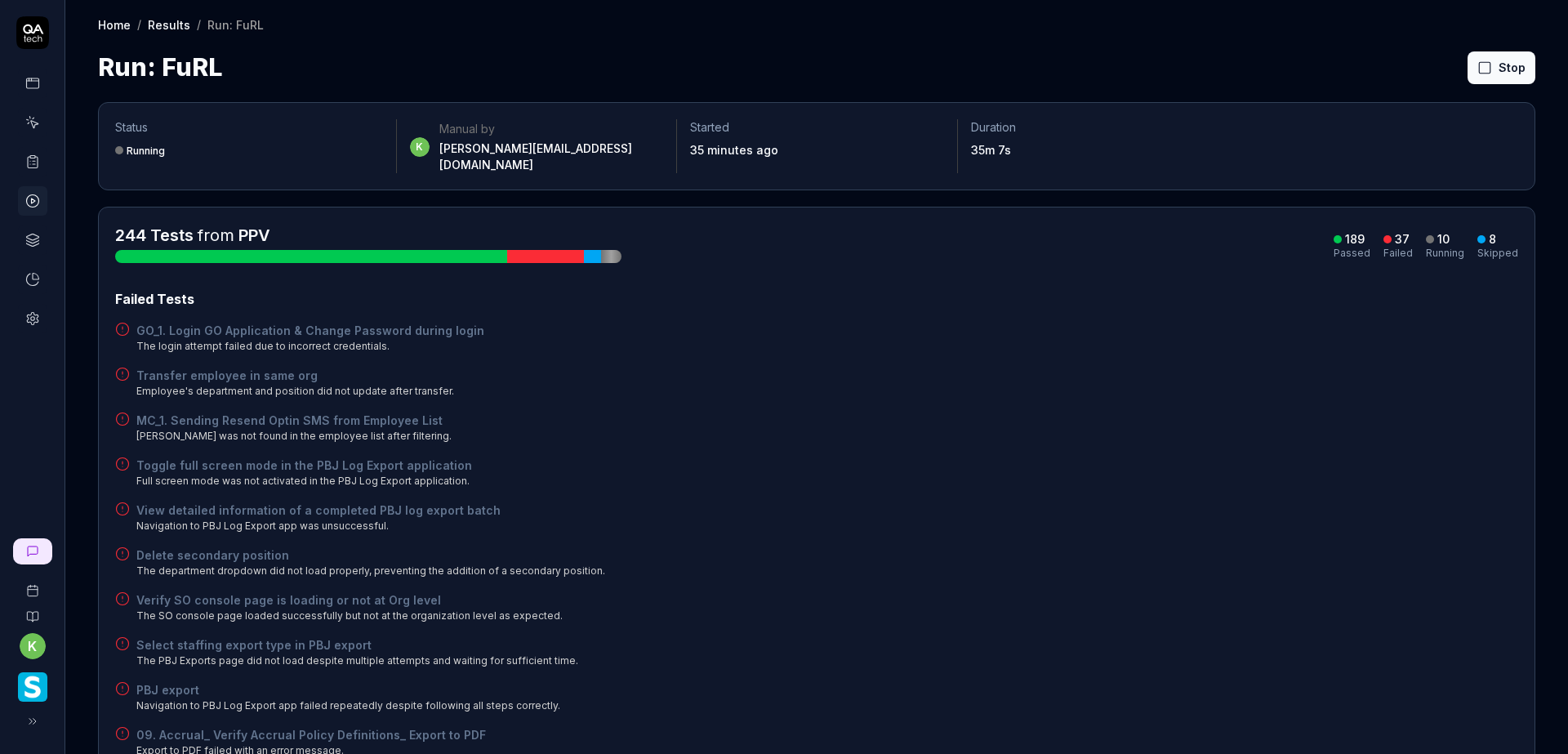
click at [1203, 372] on div "Transfer employee in same org Employee's department and position did not update…" at bounding box center [816, 383] width 1403 height 32
click at [1165, 501] on div "View detailed information of a completed PBJ log export batch Navigation to PBJ…" at bounding box center [816, 517] width 1403 height 32
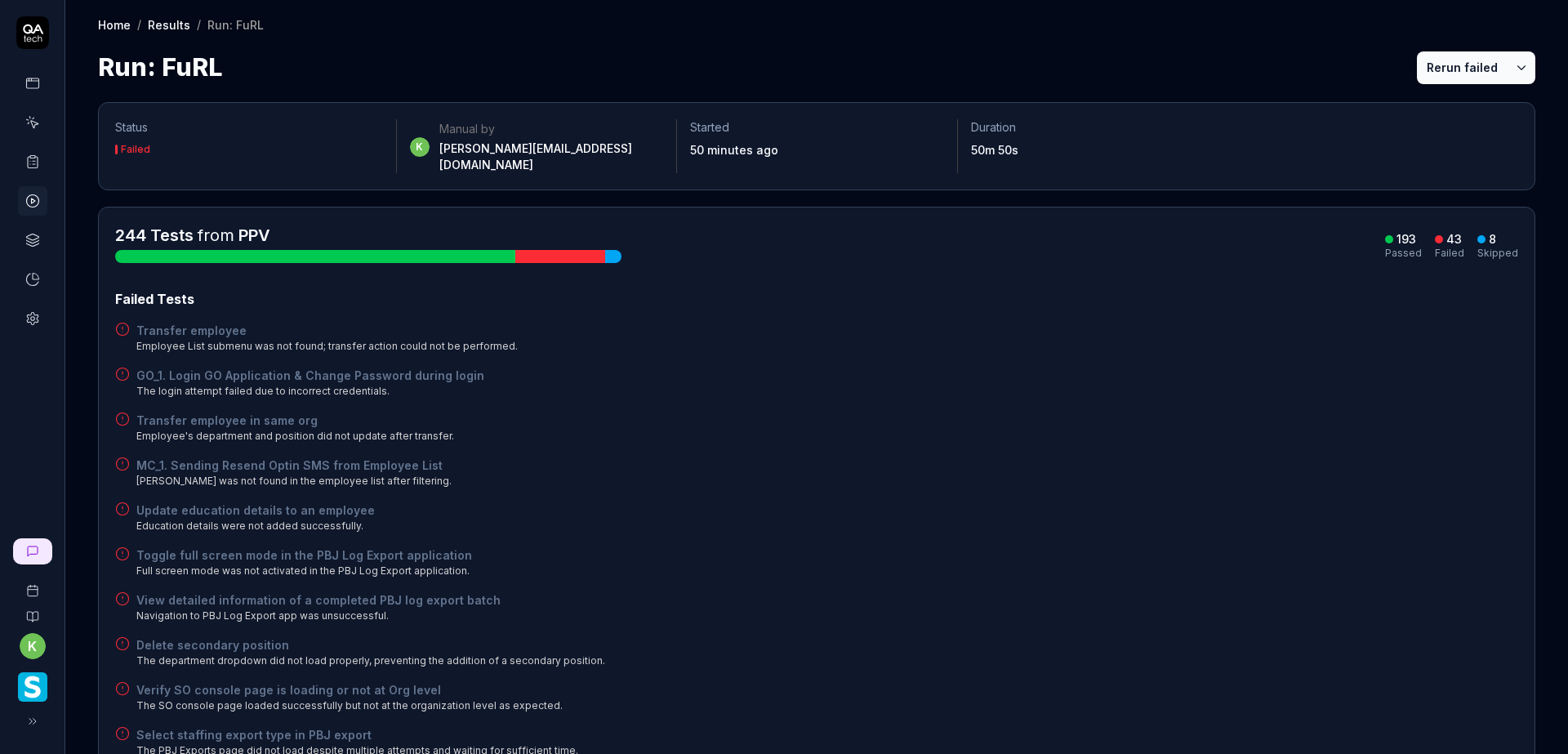
drag, startPoint x: 1178, startPoint y: 254, endPoint x: 1317, endPoint y: 191, distance: 152.6
click at [1438, 69] on button "Rerun failed" at bounding box center [1462, 68] width 91 height 33
click at [1179, 332] on div "Transfer employee Employee List submenu was not found; transfer action could no…" at bounding box center [816, 338] width 1403 height 32
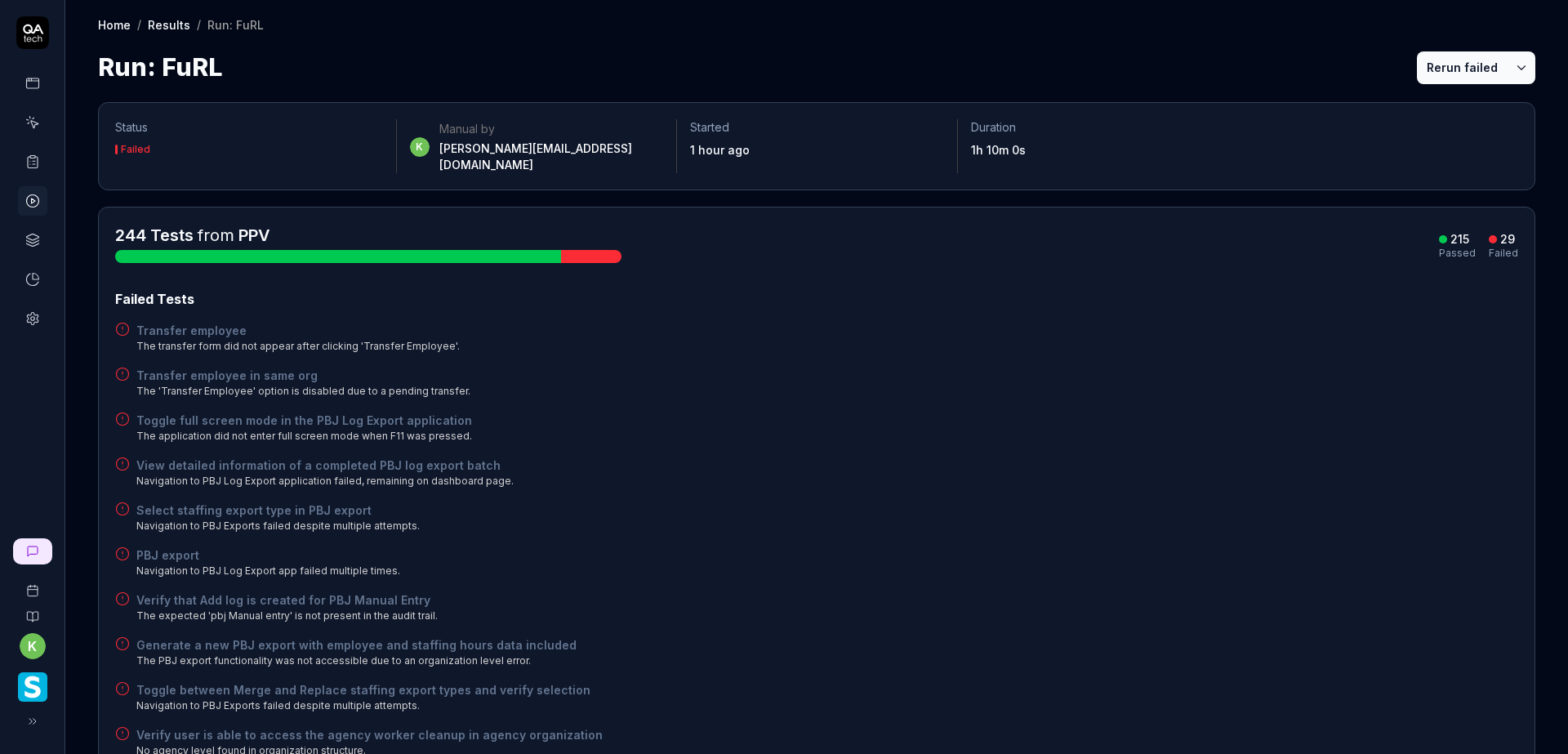
click at [1020, 456] on div "View detailed information of a completed PBJ log export batch Navigation to PBJ…" at bounding box center [816, 472] width 1403 height 32
click at [1427, 70] on button "Rerun failed" at bounding box center [1462, 68] width 91 height 33
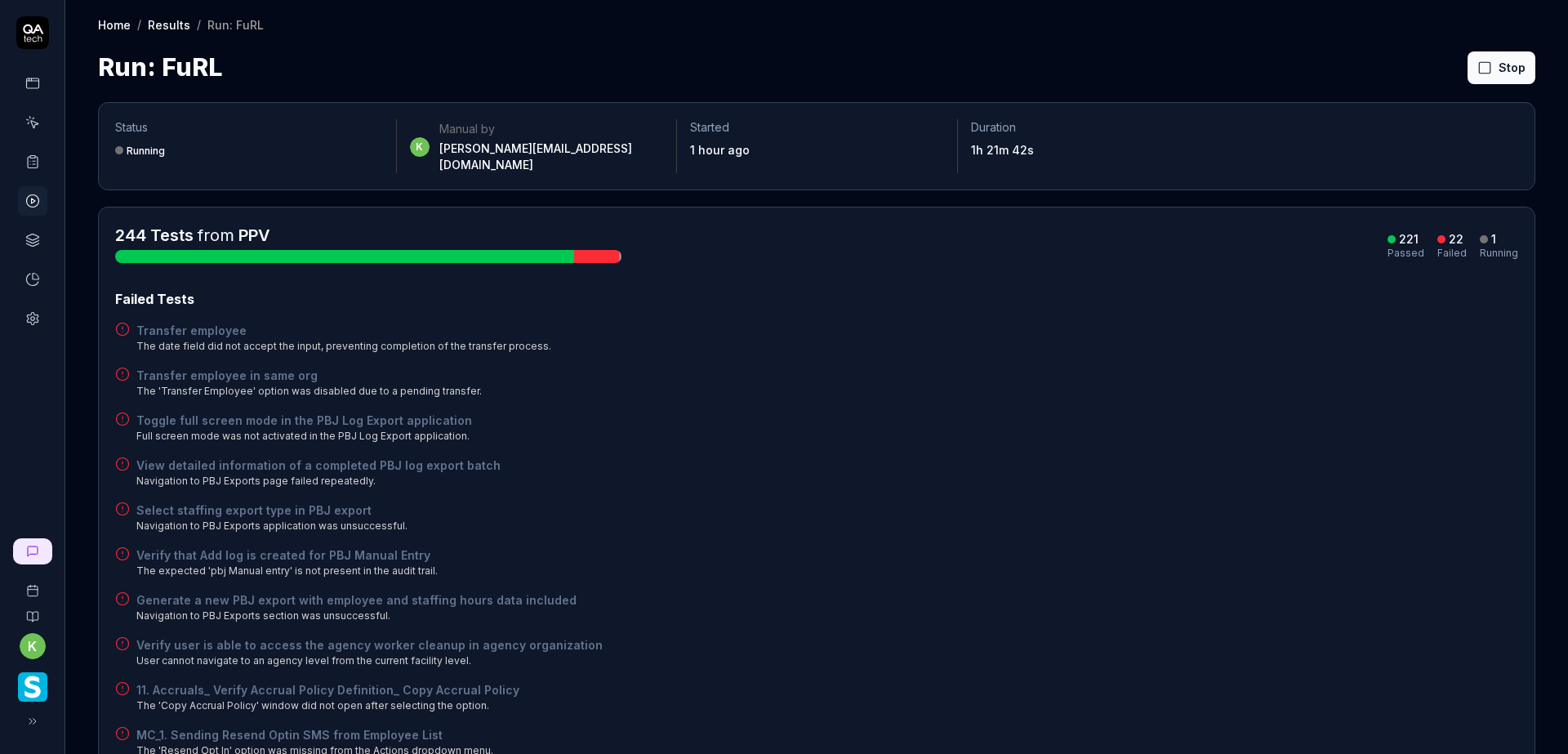
click at [1064, 546] on div "Verify that Add log is created for PBJ Manual Entry The expected 'pbj Manual en…" at bounding box center [816, 562] width 1403 height 32
click at [1443, 69] on button "Rerun failed" at bounding box center [1462, 68] width 91 height 33
click at [1267, 322] on div "Transfer employee The date field did not accept the input, preventing completio…" at bounding box center [816, 338] width 1403 height 32
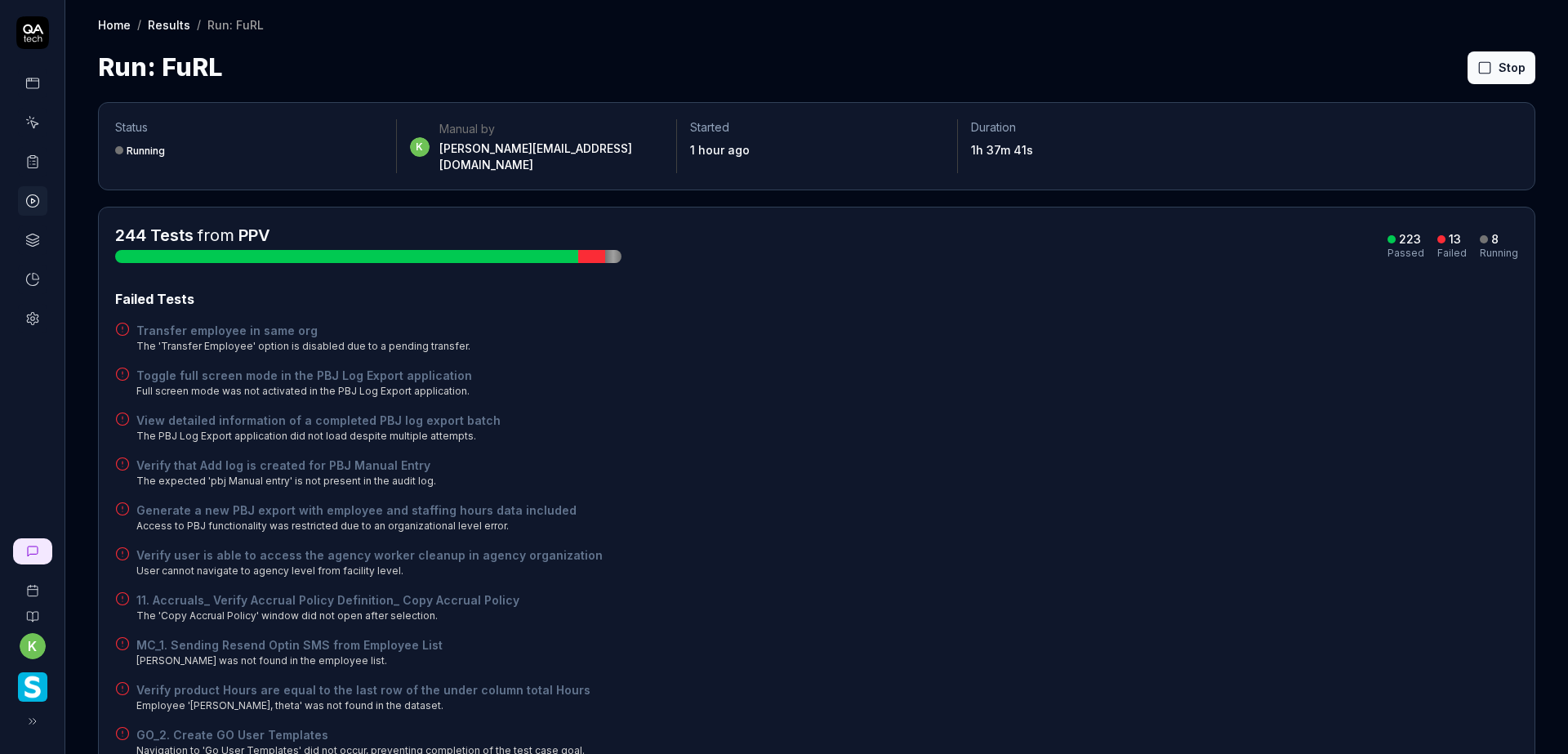
drag, startPoint x: 921, startPoint y: 444, endPoint x: 931, endPoint y: 443, distance: 10.0
click at [922, 456] on div "Verify that Add log is created for PBJ Manual Entry The expected 'pbj Manual en…" at bounding box center [816, 472] width 1403 height 32
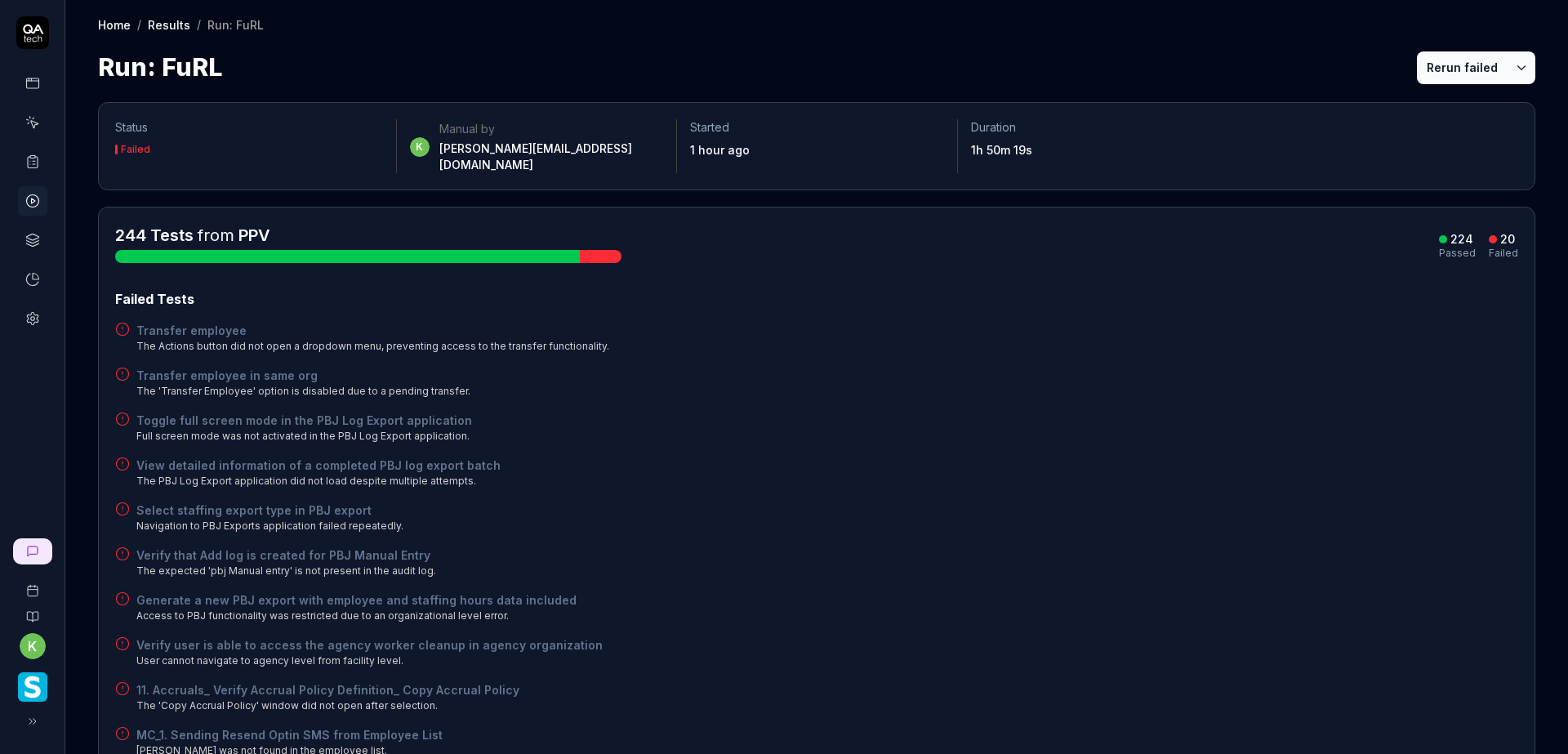
click at [1140, 412] on div "Toggle full screen mode in the PBJ Log Export application Full screen mode was …" at bounding box center [816, 428] width 1403 height 32
click at [1449, 79] on button "Rerun failed" at bounding box center [1462, 68] width 91 height 33
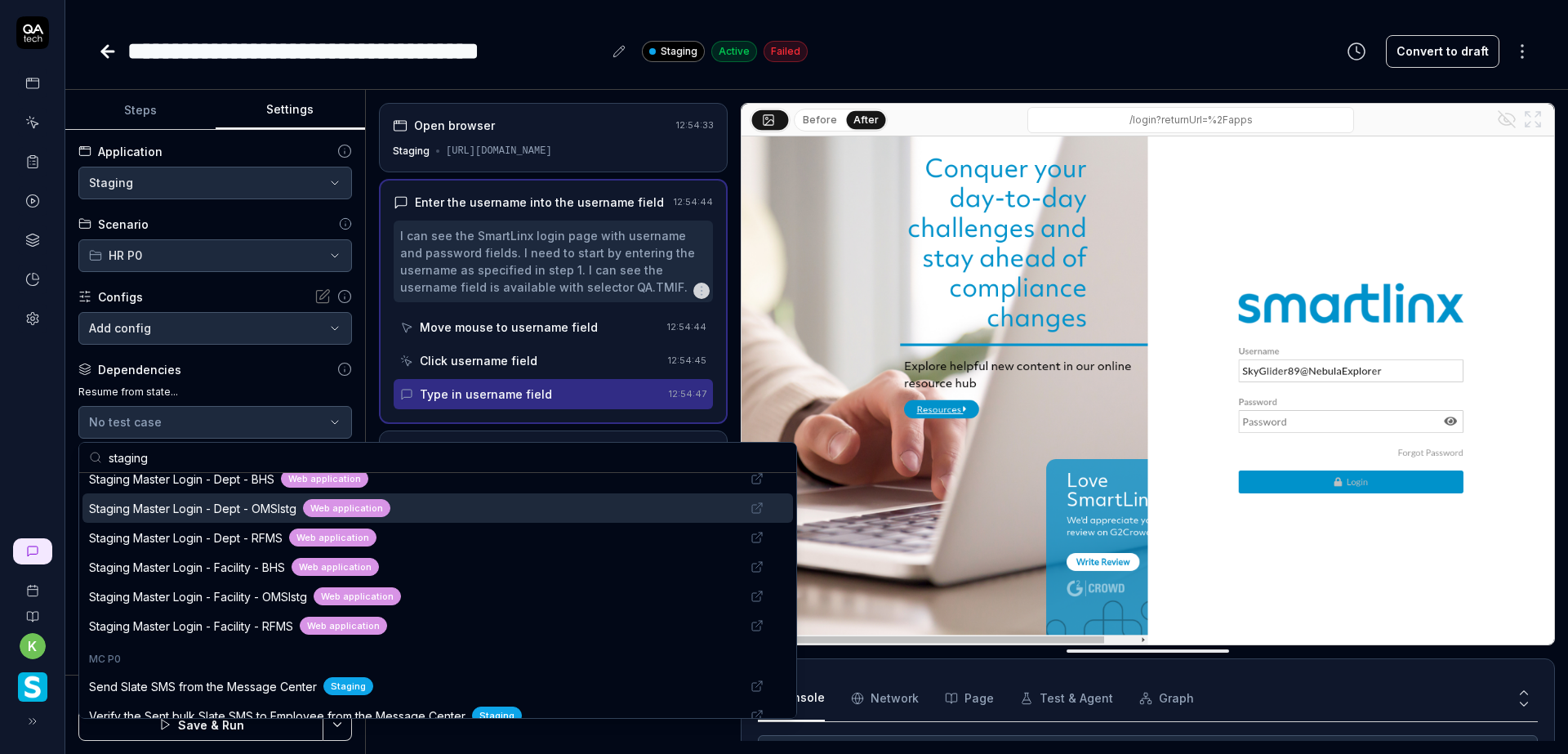
scroll to position [1307, 0]
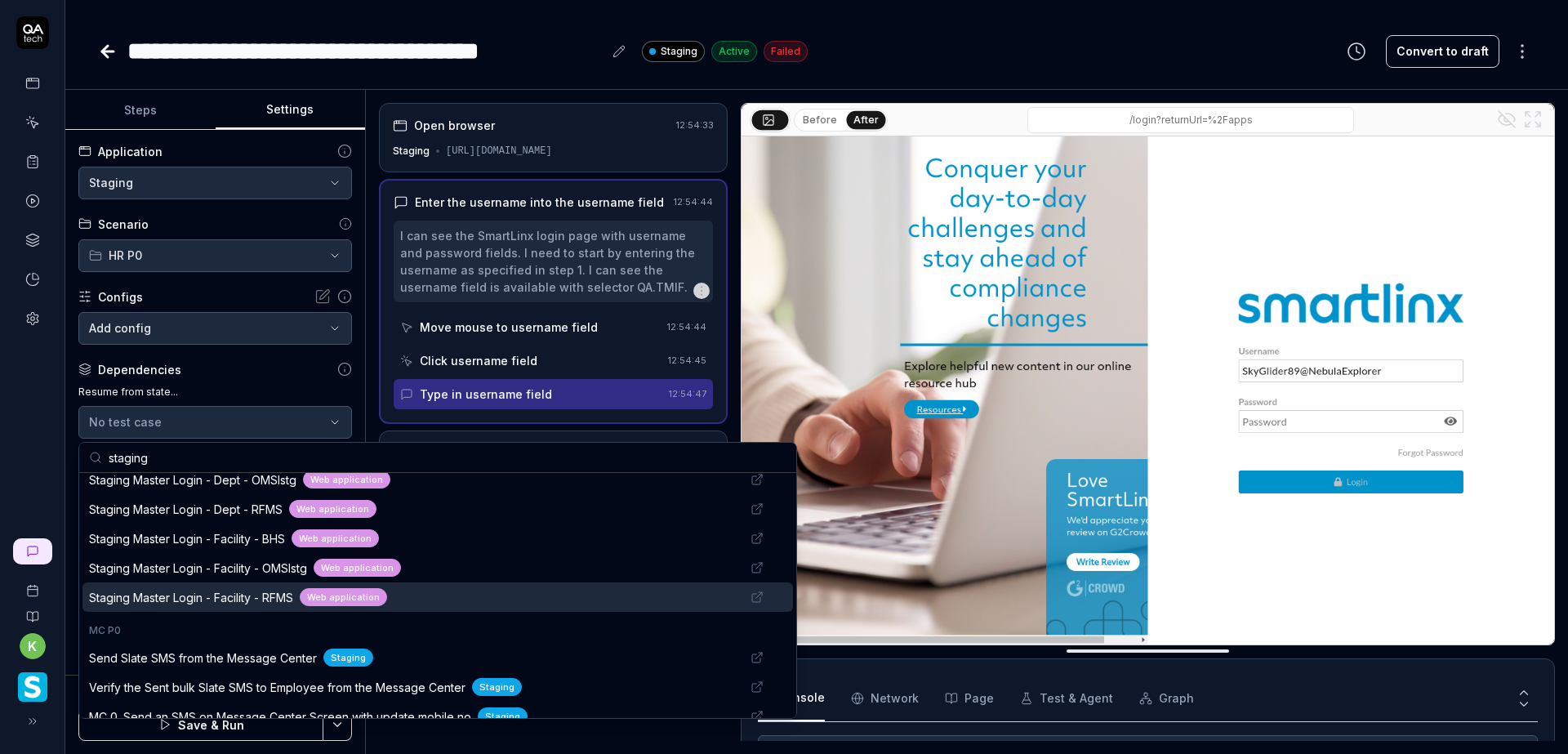
type input "staging"
click at [232, 596] on span "Staging Master Login - Facility - RFMS" at bounding box center [191, 597] width 204 height 17
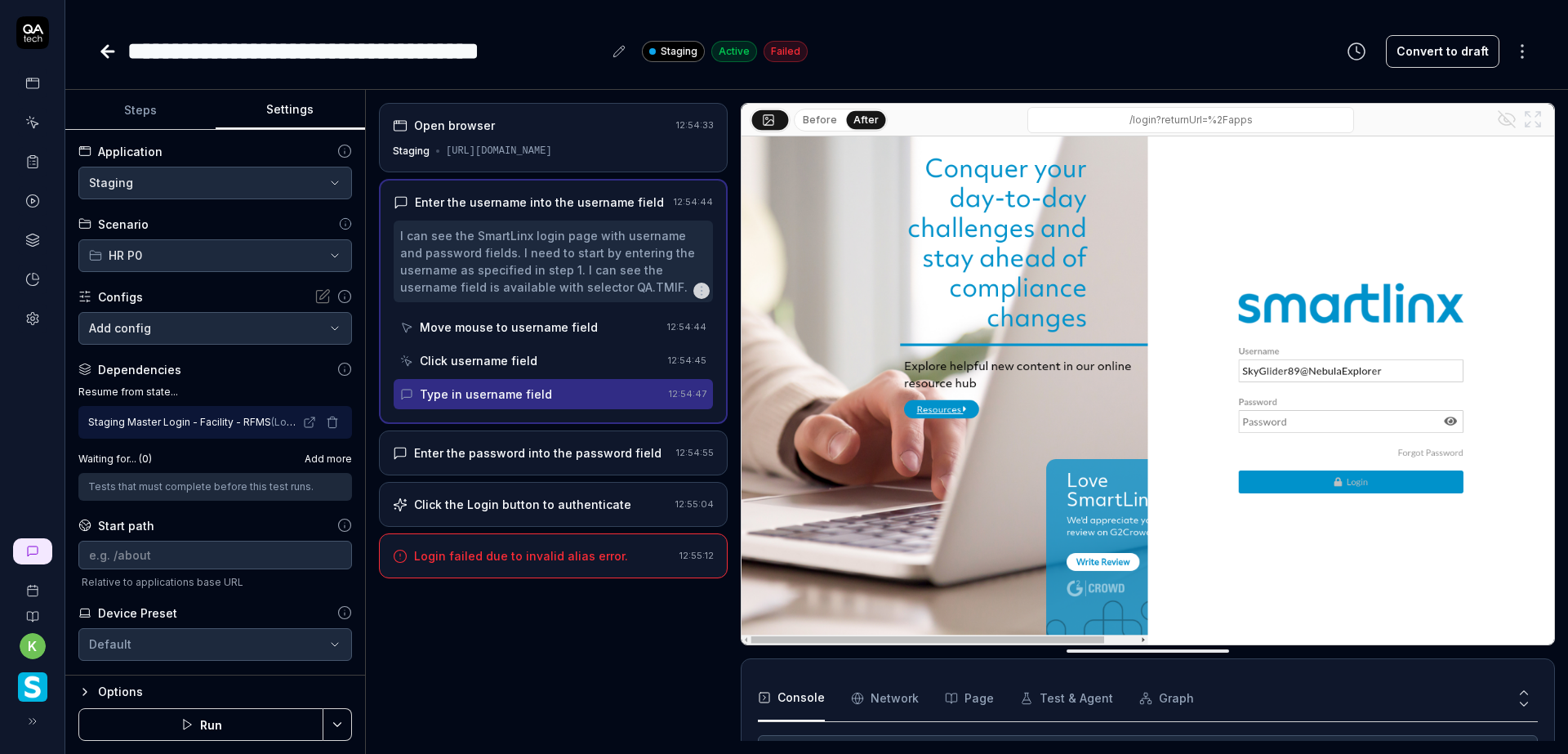
click at [338, 726] on html "**********" at bounding box center [784, 377] width 1568 height 754
click at [404, 693] on html "**********" at bounding box center [784, 377] width 1568 height 754
click at [325, 426] on icon "button" at bounding box center [331, 422] width 13 height 13
click at [336, 721] on html "**********" at bounding box center [784, 377] width 1568 height 754
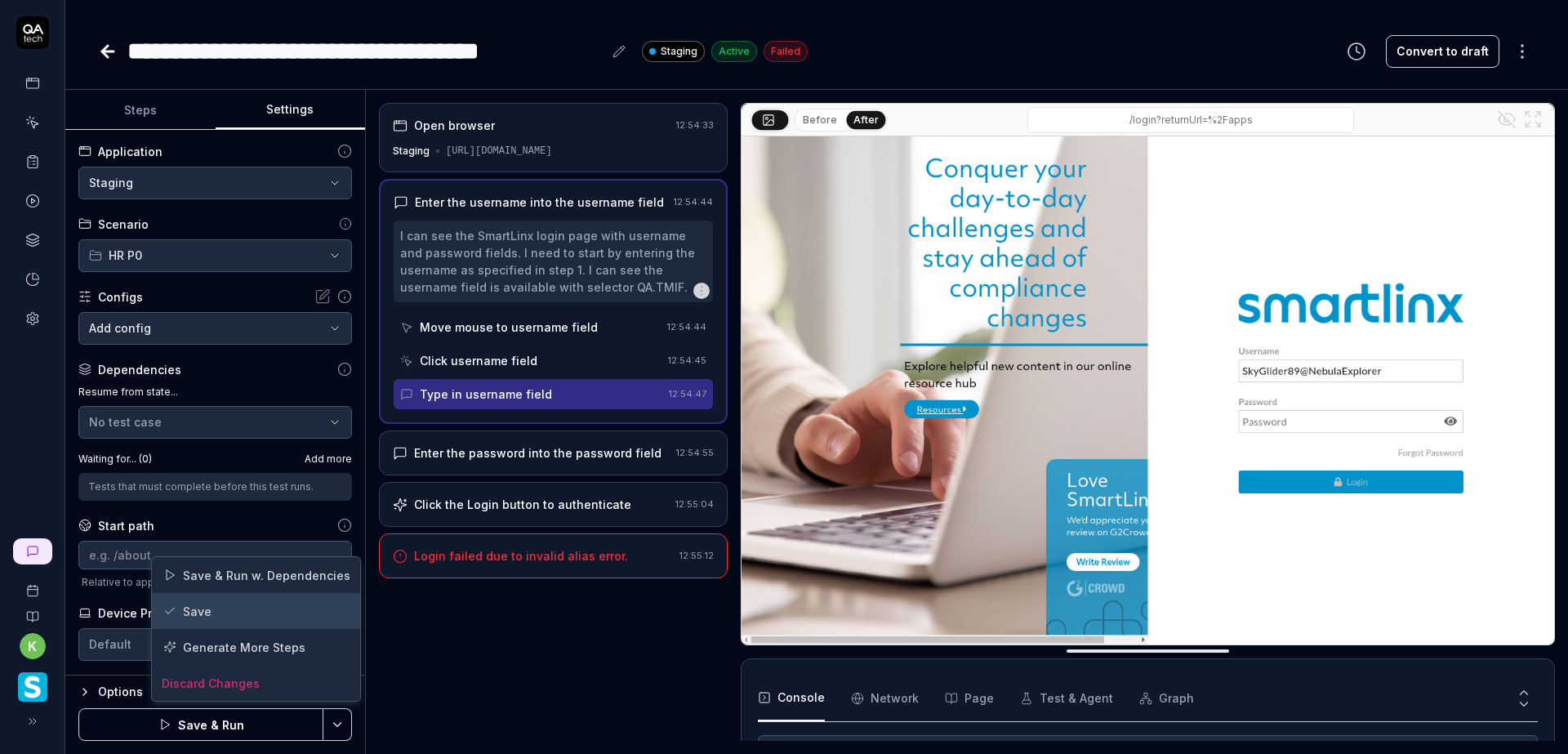
click at [241, 602] on div "Save" at bounding box center [256, 611] width 209 height 36
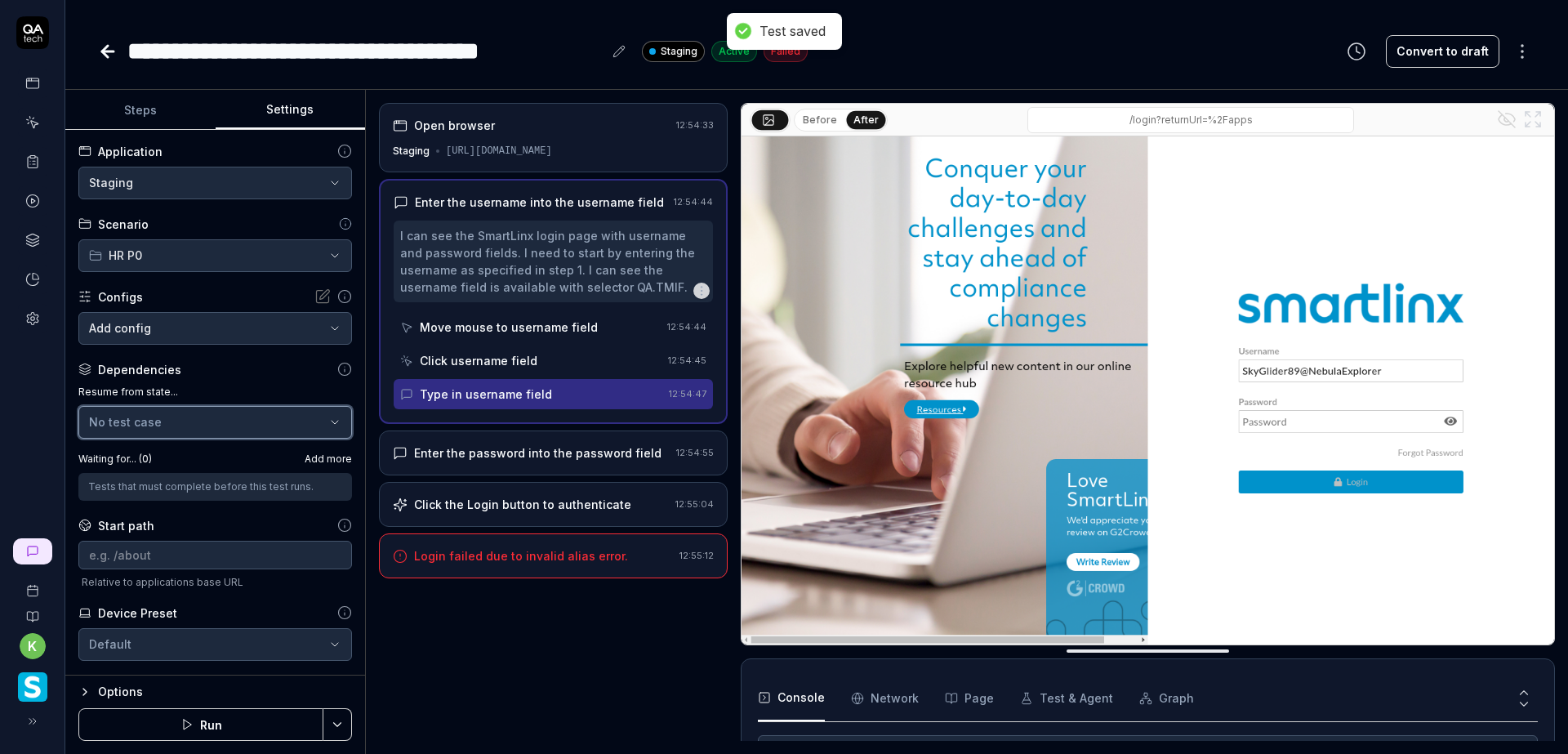
click at [328, 425] on icon "button" at bounding box center [334, 422] width 13 height 13
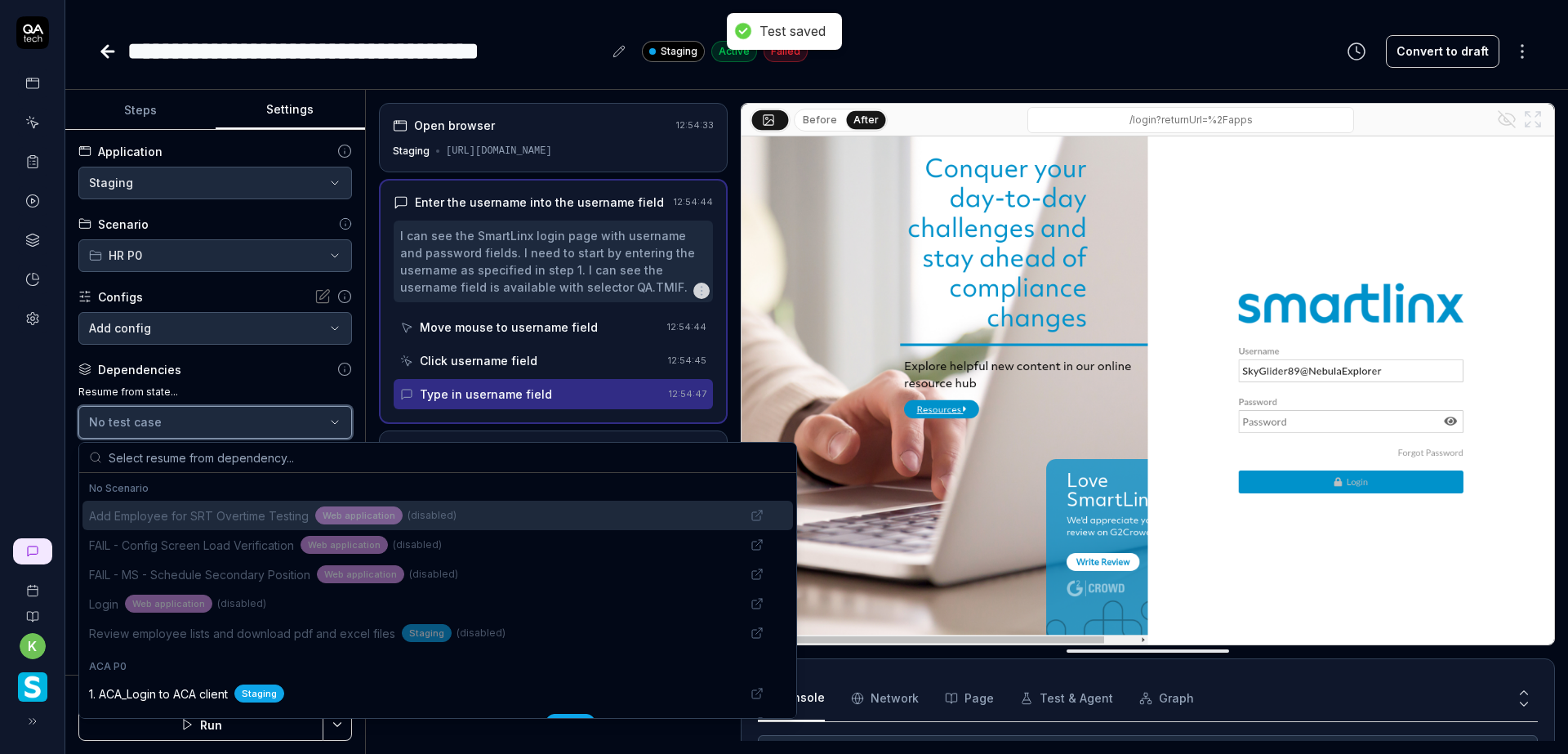
click at [328, 419] on icon "button" at bounding box center [334, 422] width 13 height 13
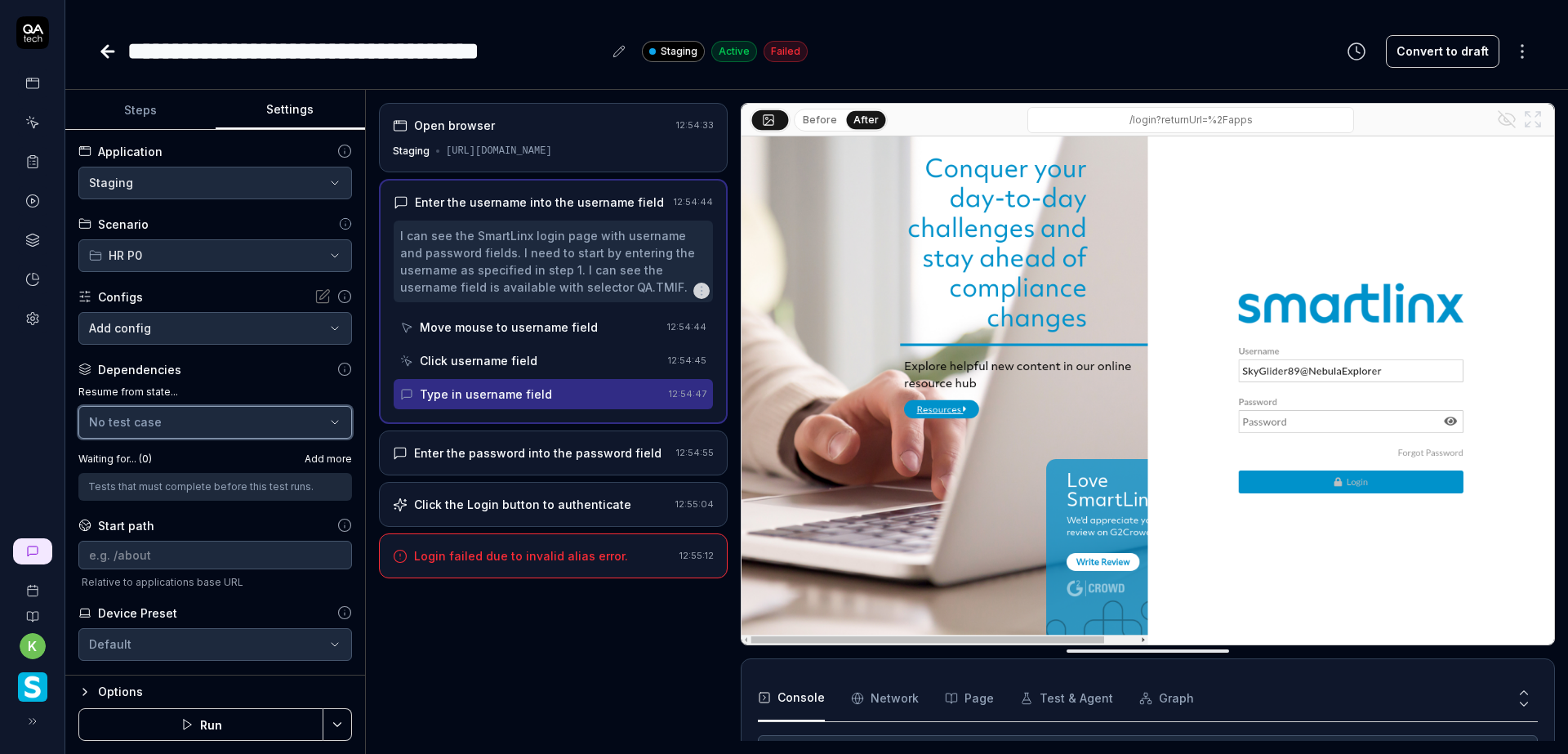
click at [328, 419] on icon "button" at bounding box center [334, 422] width 13 height 13
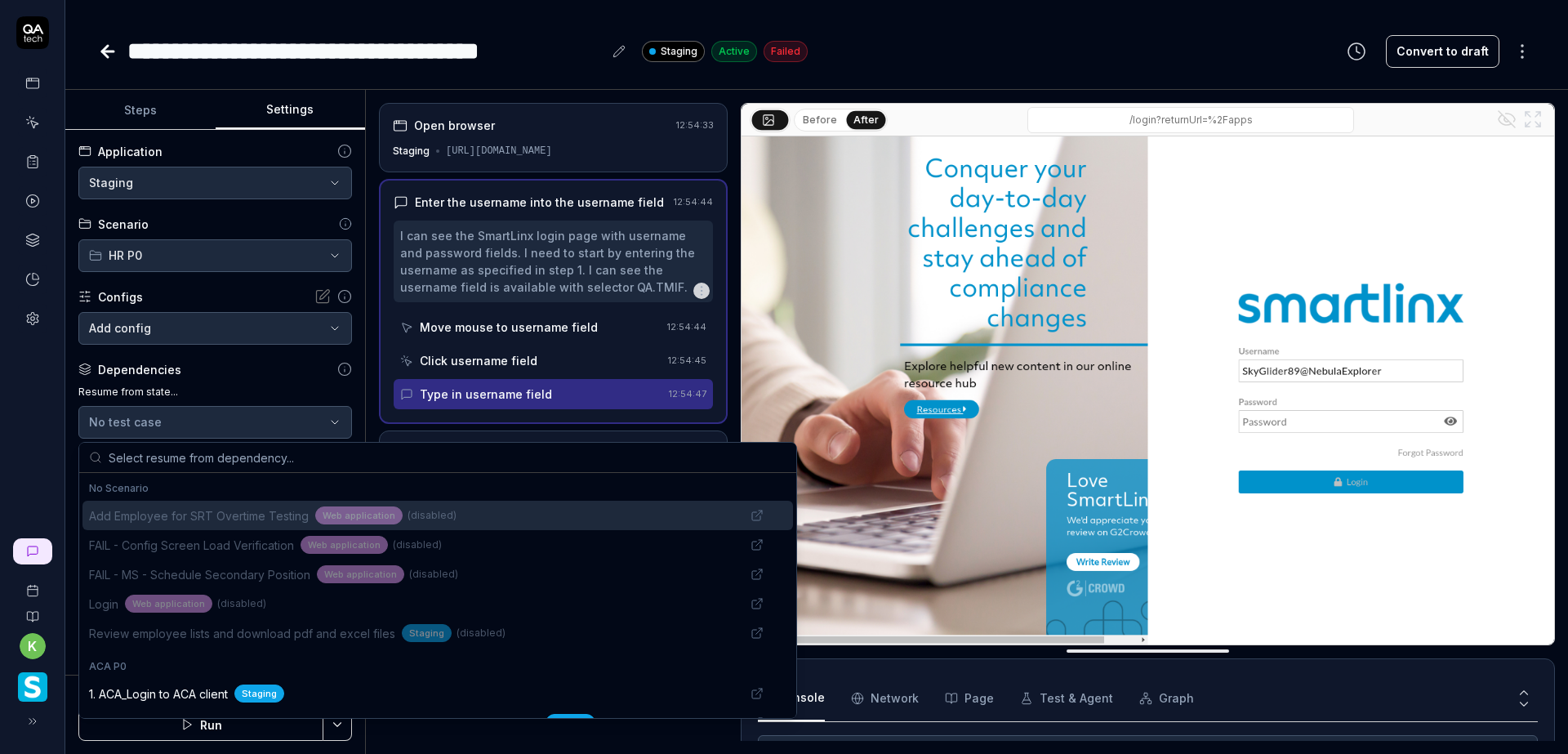
click at [310, 461] on input "text" at bounding box center [447, 457] width 678 height 29
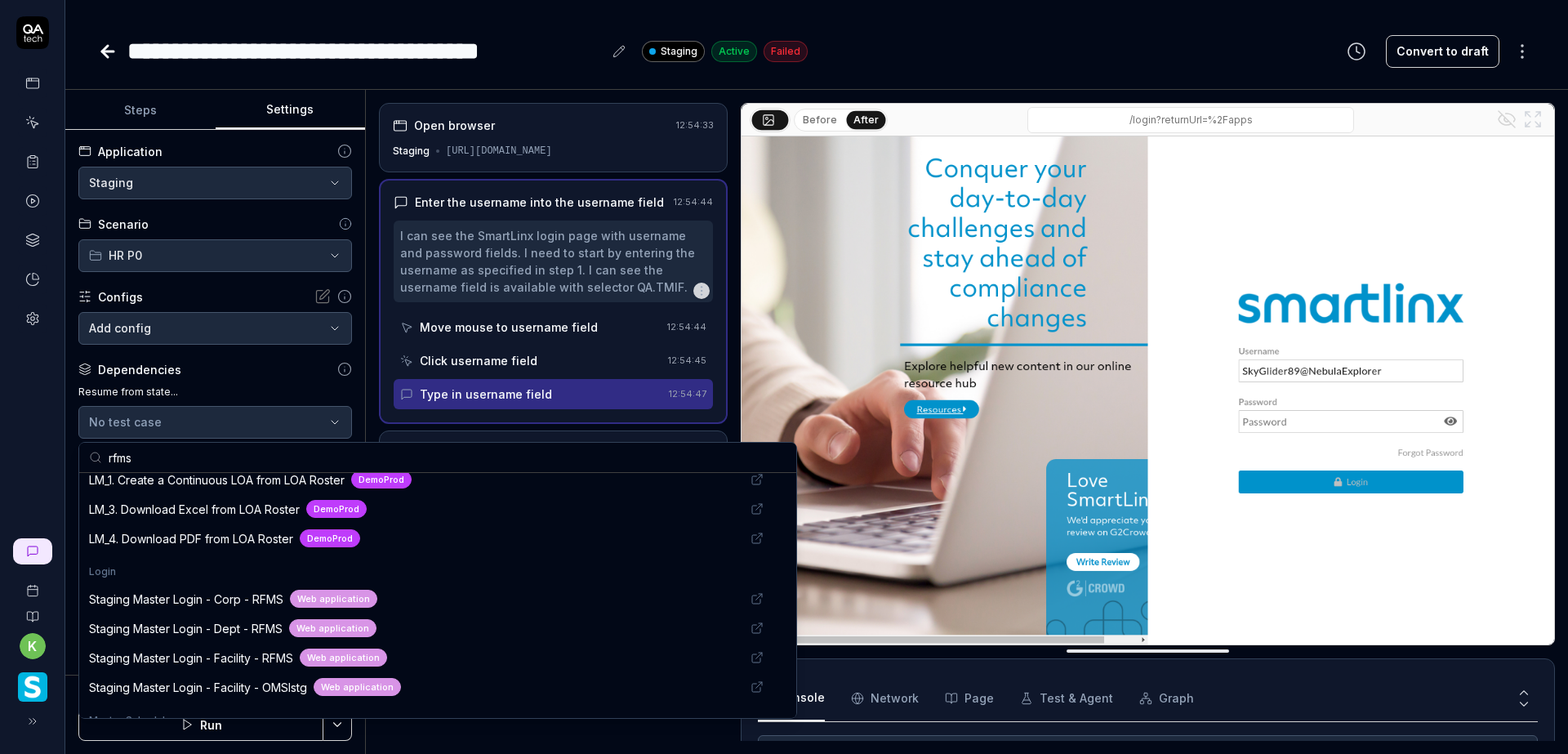
scroll to position [1062, 0]
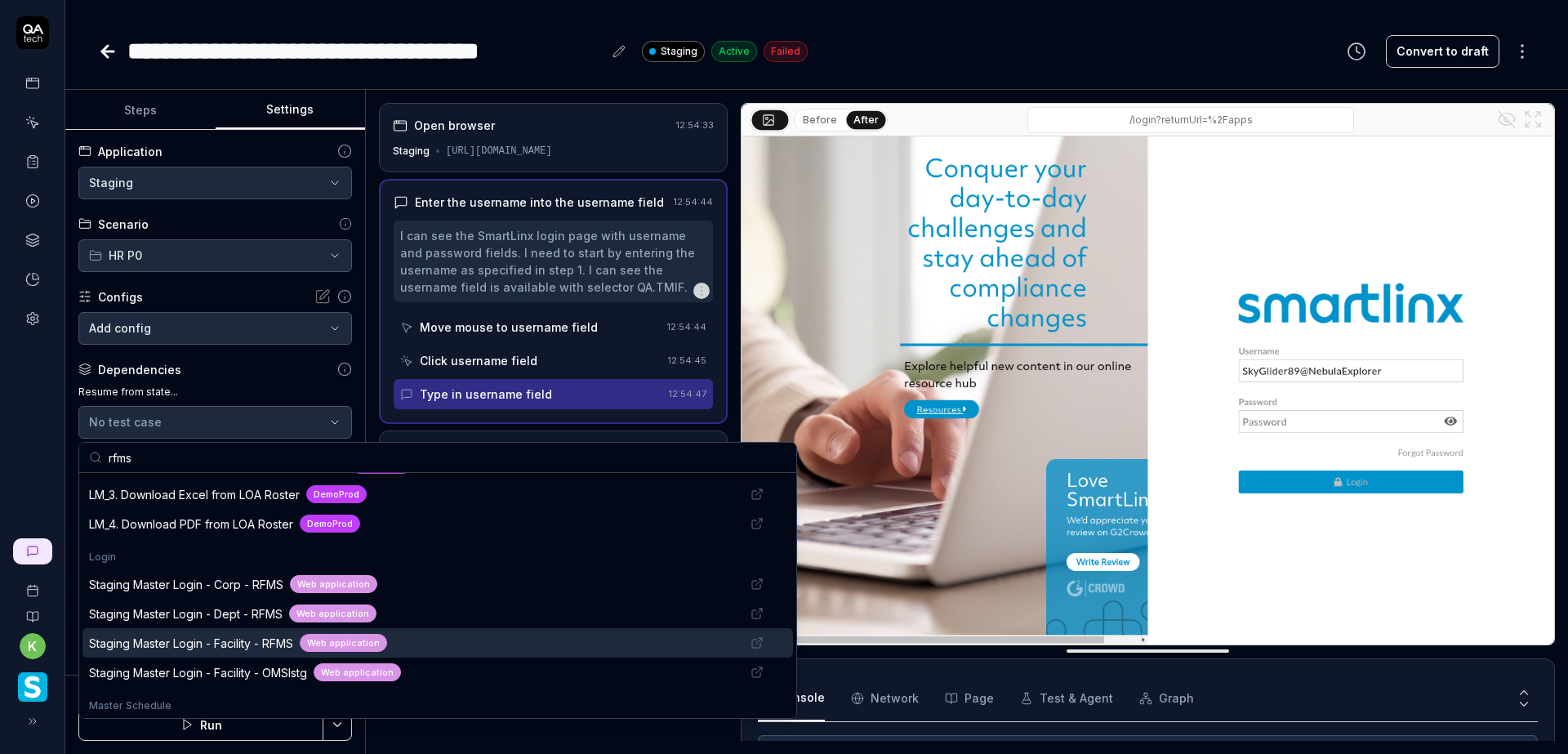
type input "rfms"
click at [266, 639] on span "Staging Master Login - Facility - RFMS" at bounding box center [191, 643] width 204 height 17
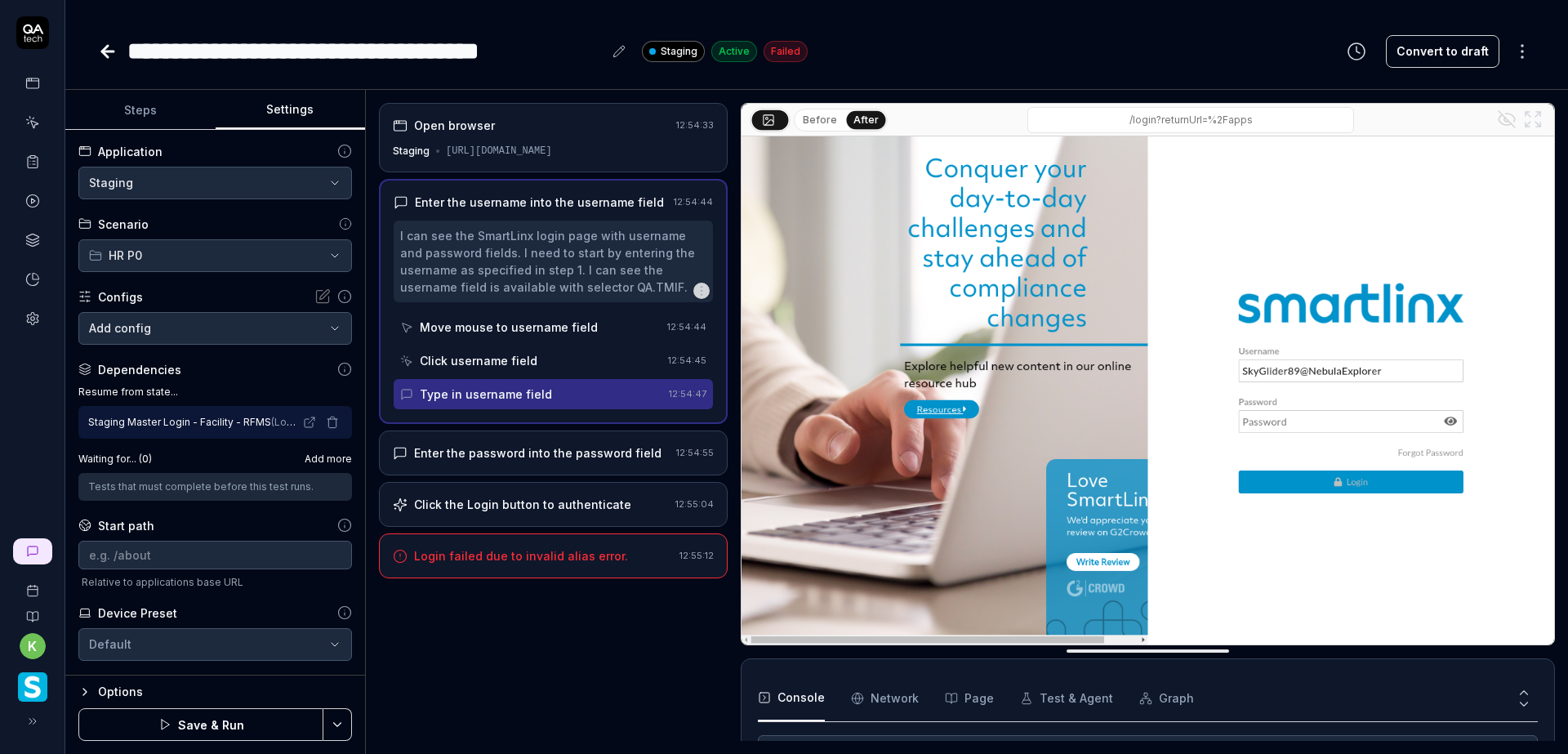
click at [252, 719] on button "Save & Run" at bounding box center [201, 725] width 245 height 33
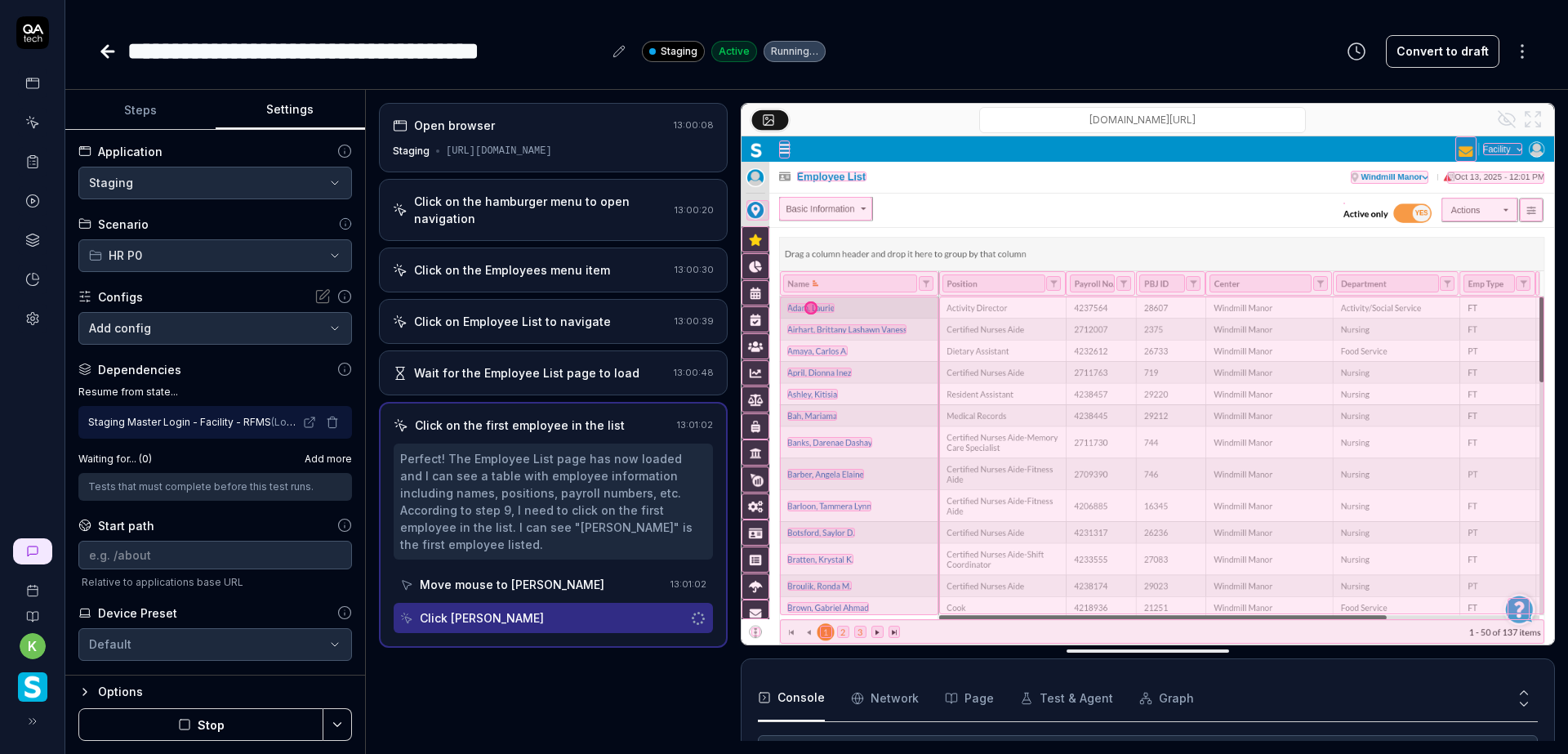
scroll to position [246, 0]
click at [1008, 56] on div "**********" at bounding box center [816, 51] width 1437 height 36
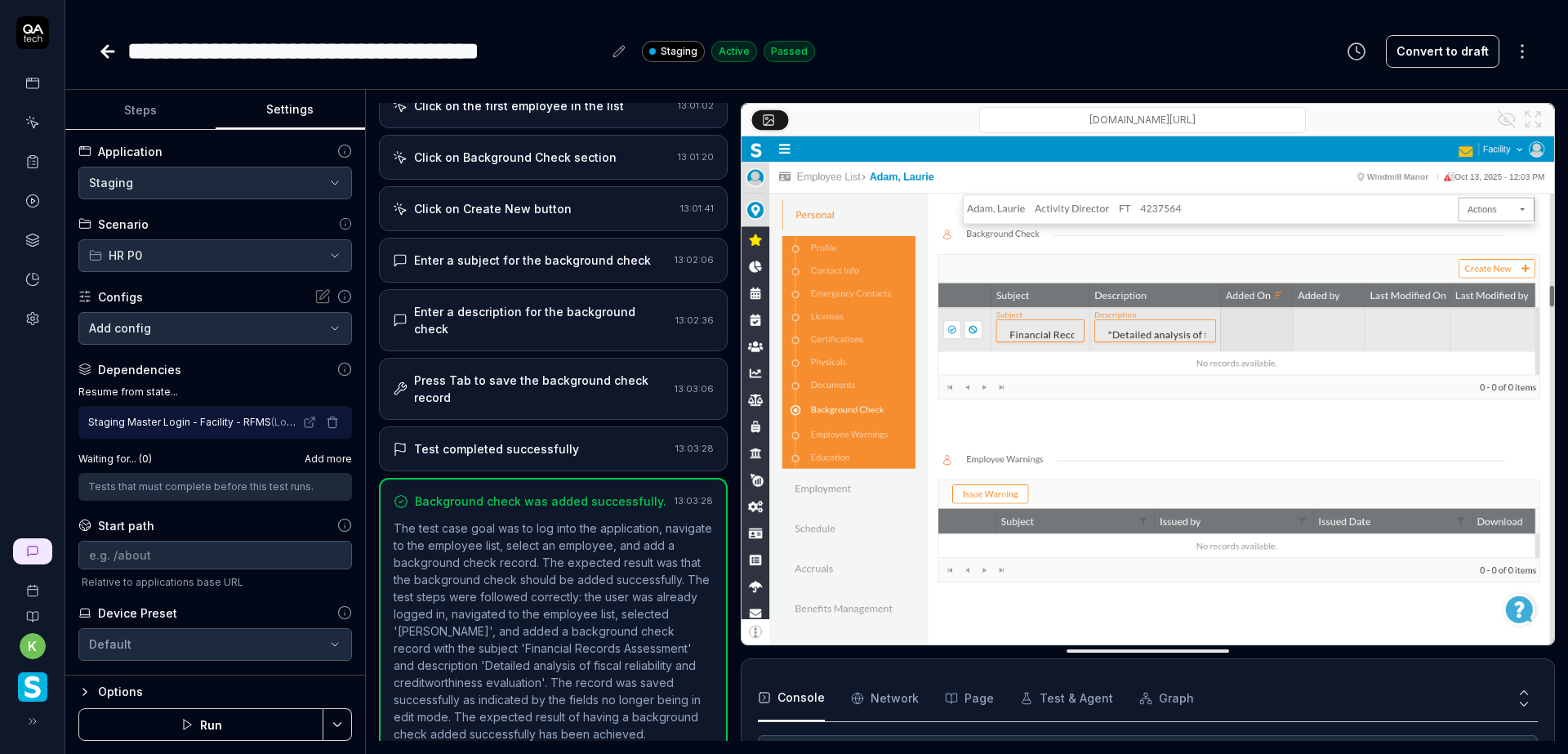
scroll to position [355, 0]
click at [914, 60] on div "**********" at bounding box center [816, 51] width 1437 height 36
click at [1040, 45] on div "**********" at bounding box center [816, 51] width 1437 height 36
click at [1007, 62] on div "**********" at bounding box center [816, 51] width 1437 height 36
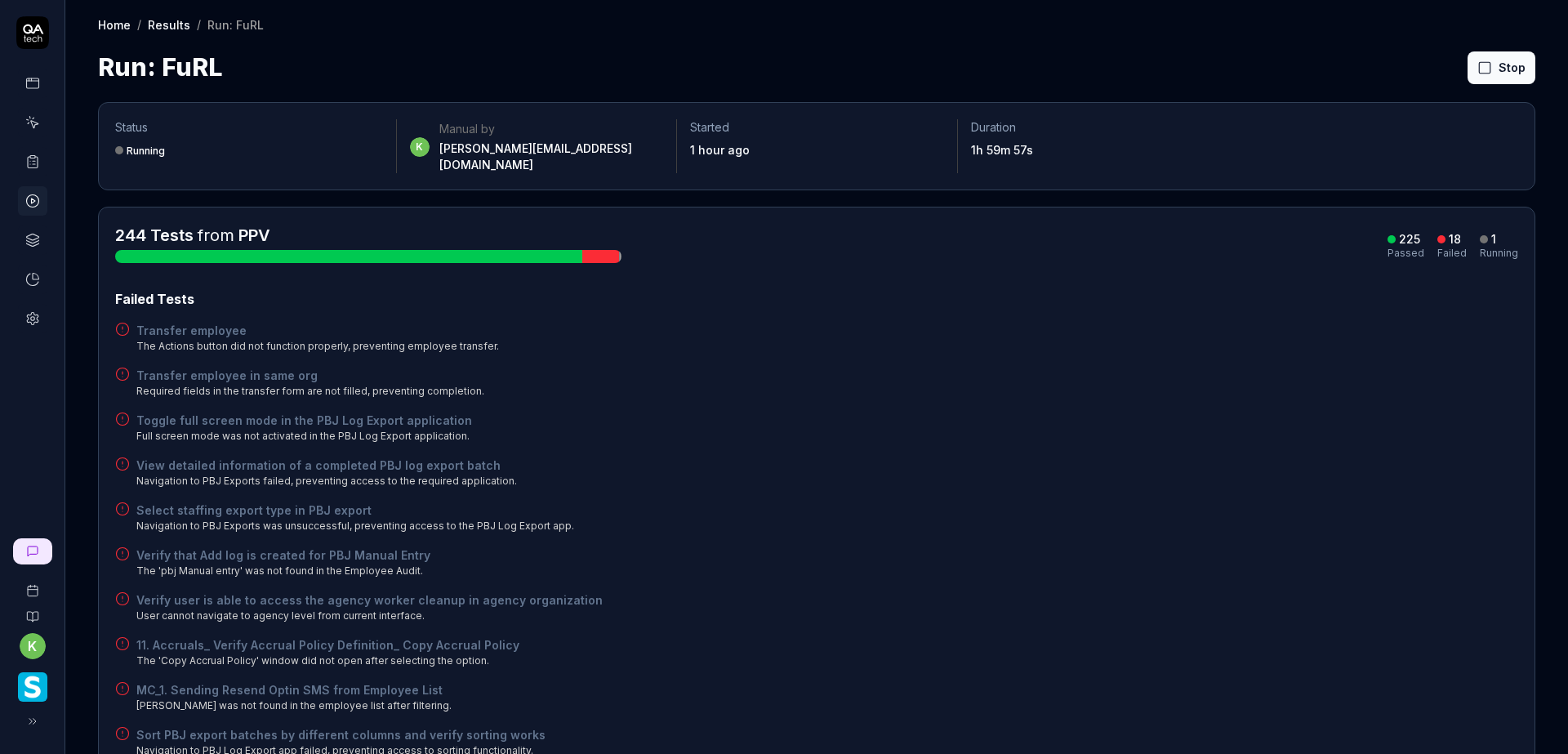
click at [901, 460] on div "View detailed information of a completed PBJ log export batch Navigation to PBJ…" at bounding box center [816, 472] width 1403 height 32
click at [1100, 520] on div "Failed Tests Transfer employee The Actions button did not function properly, pr…" at bounding box center [816, 703] width 1403 height 828
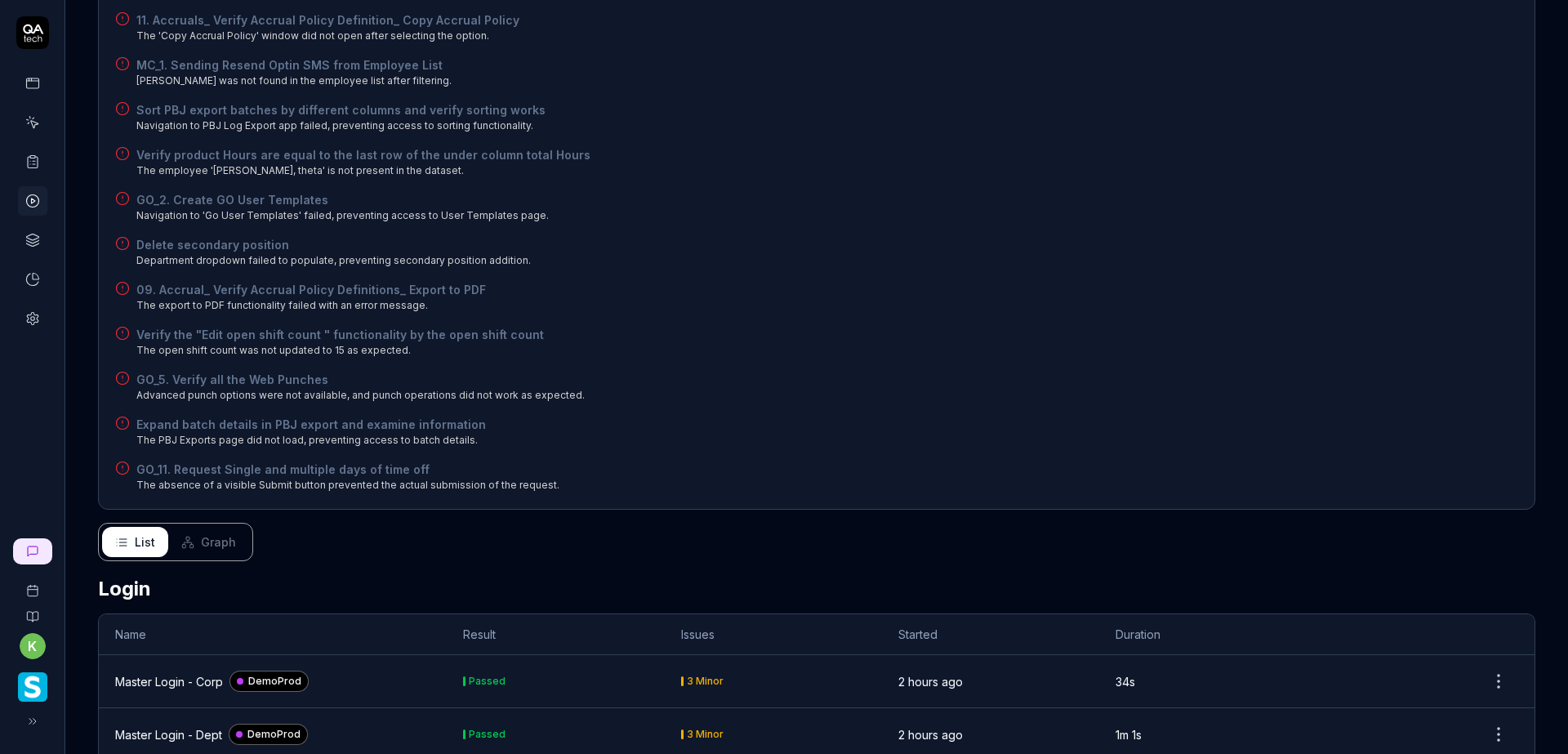
scroll to position [654, 0]
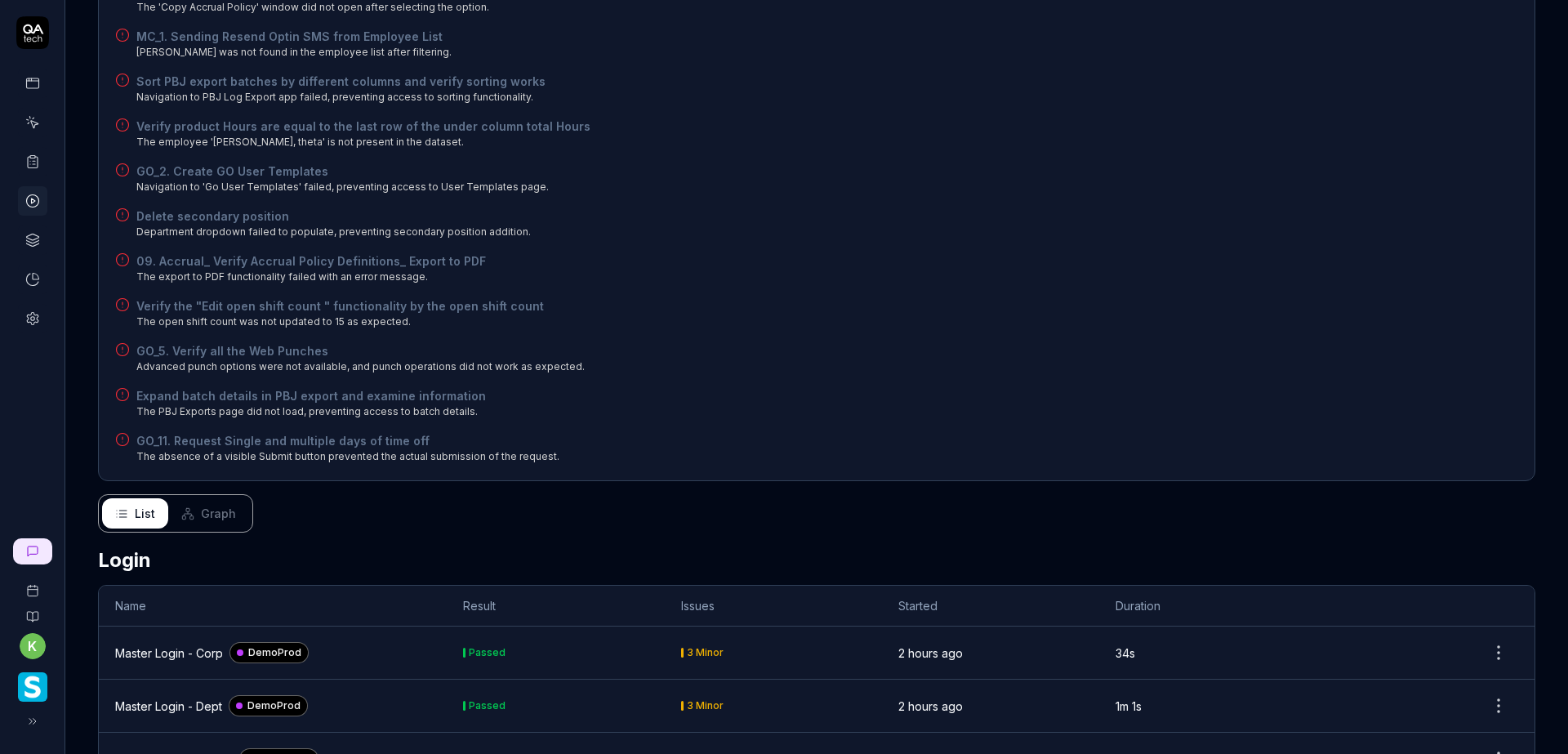
click at [983, 347] on div "GO_5. Verify all the Web Punches Advanced punch options were not available, and…" at bounding box center [816, 358] width 1403 height 32
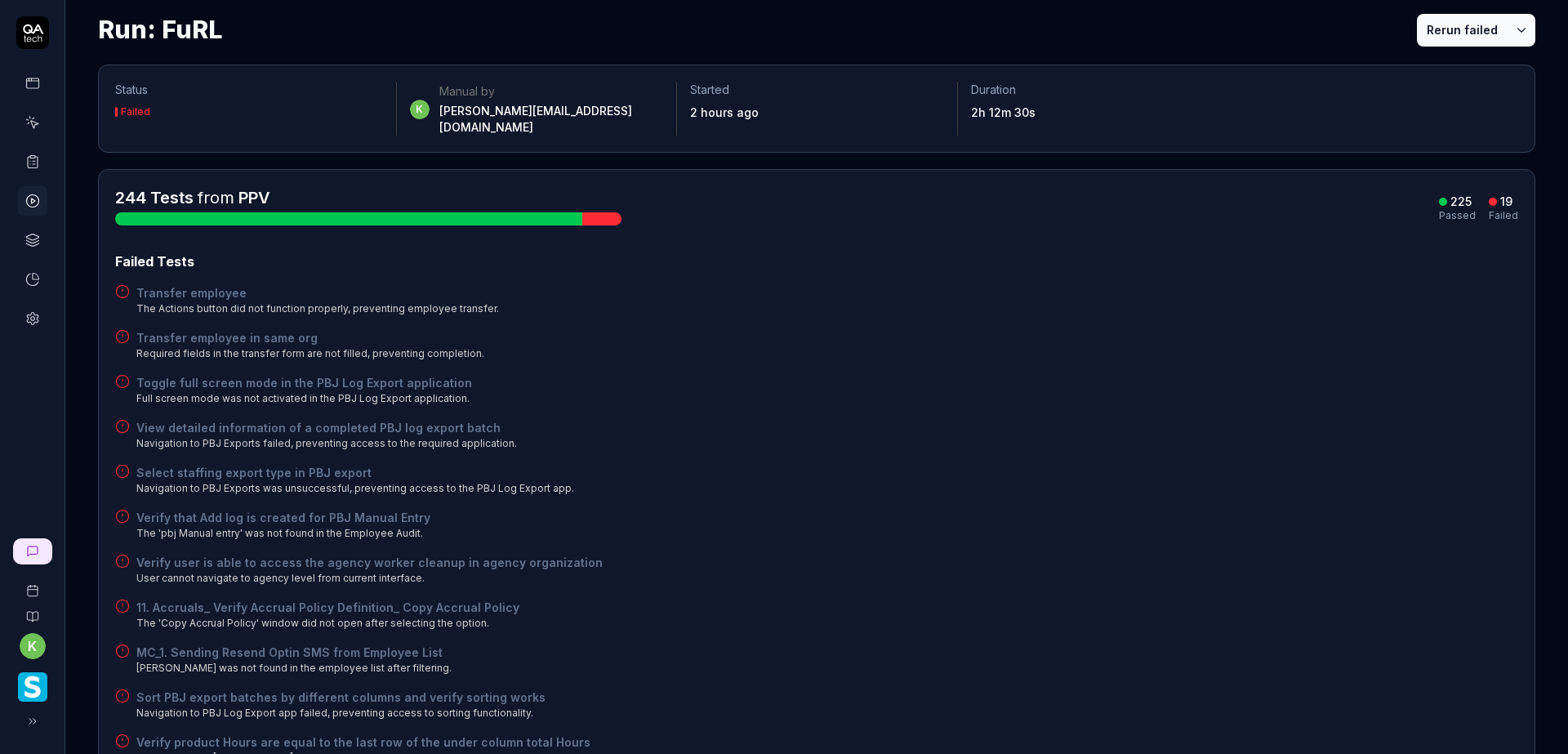
scroll to position [0, 0]
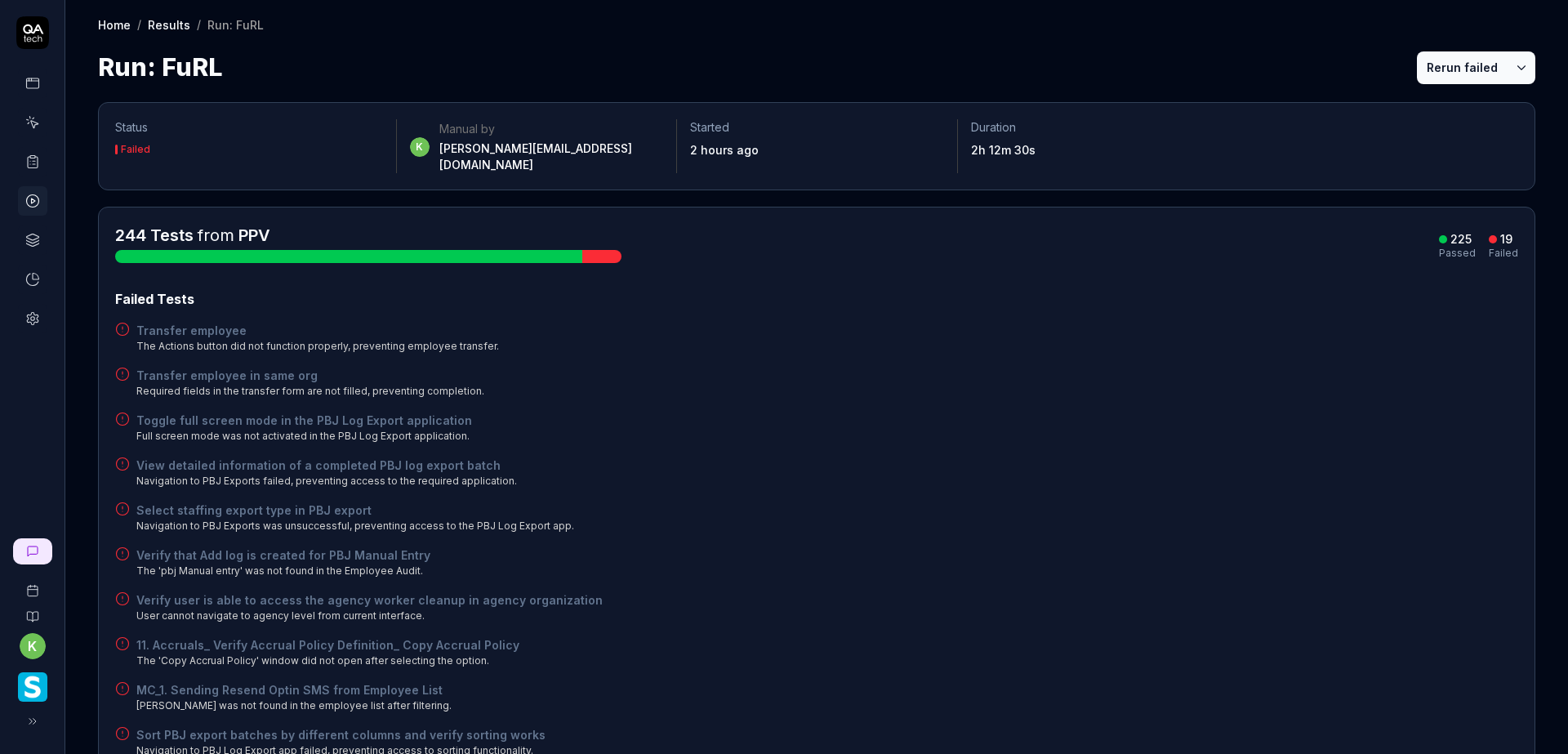
click at [972, 367] on div "Transfer employee in same org Required fields in the transfer form are not fill…" at bounding box center [816, 383] width 1403 height 32
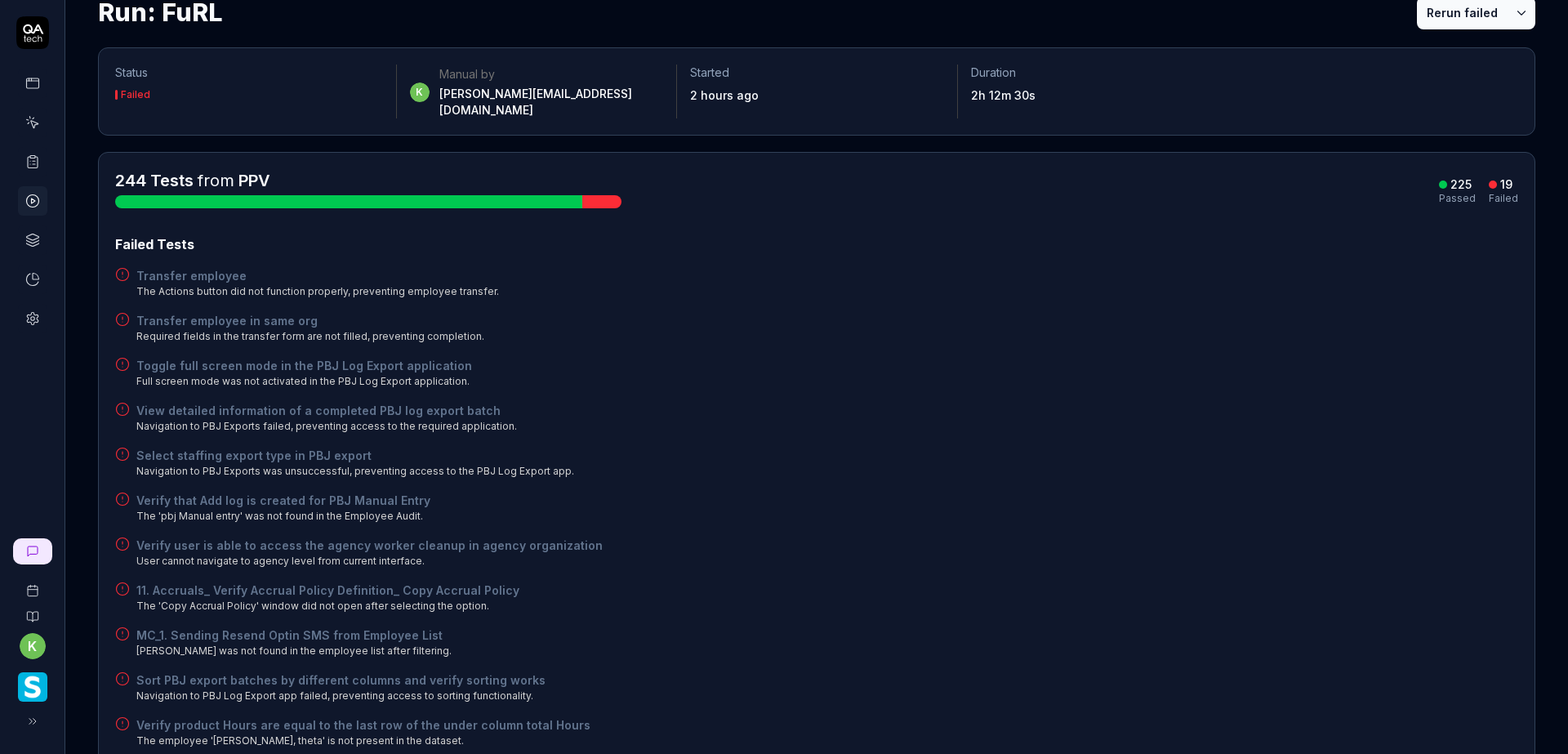
scroll to position [164, 0]
